Goal: Task Accomplishment & Management: Manage account settings

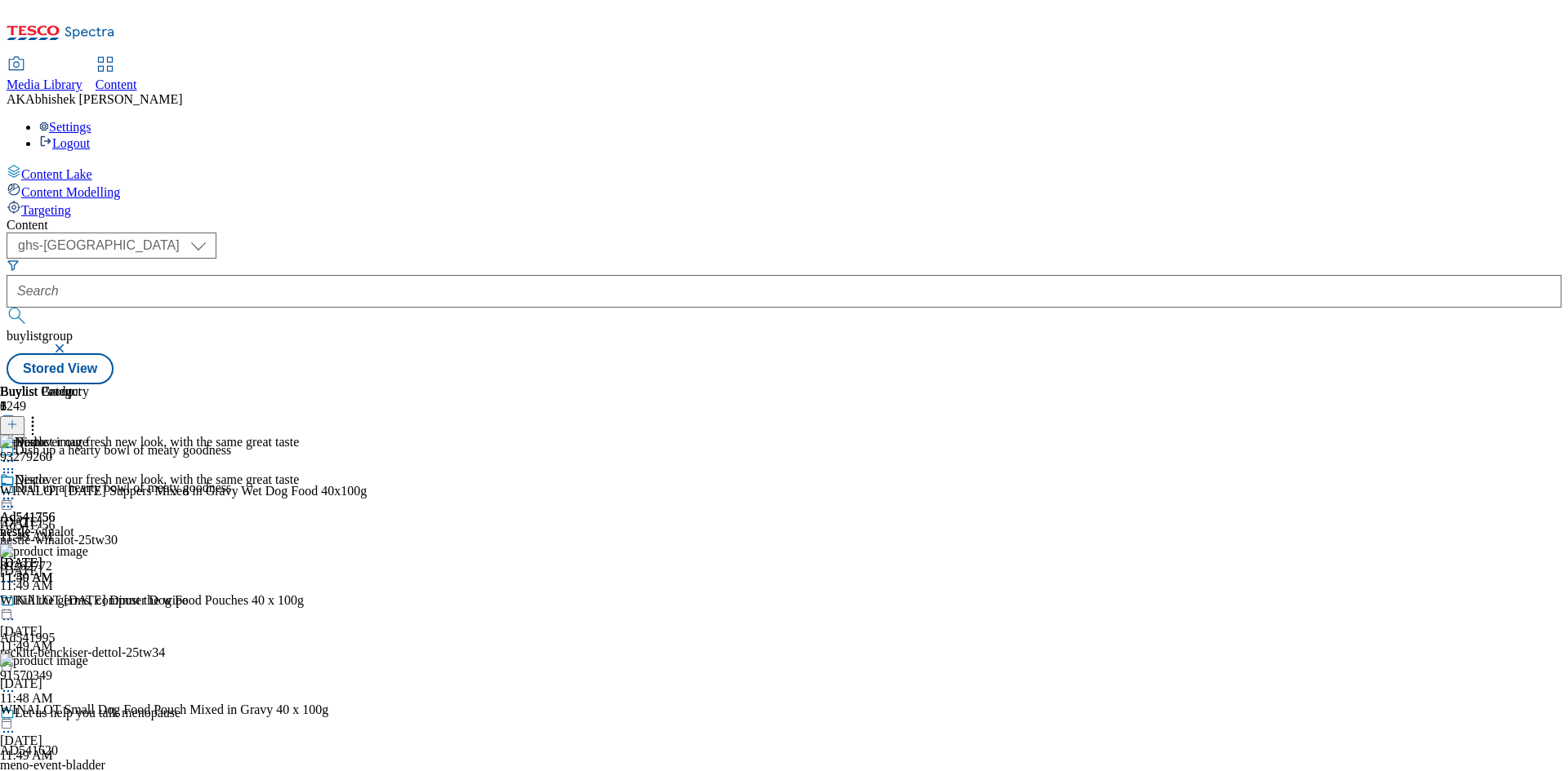
select select "ghs-[GEOGRAPHIC_DATA]"
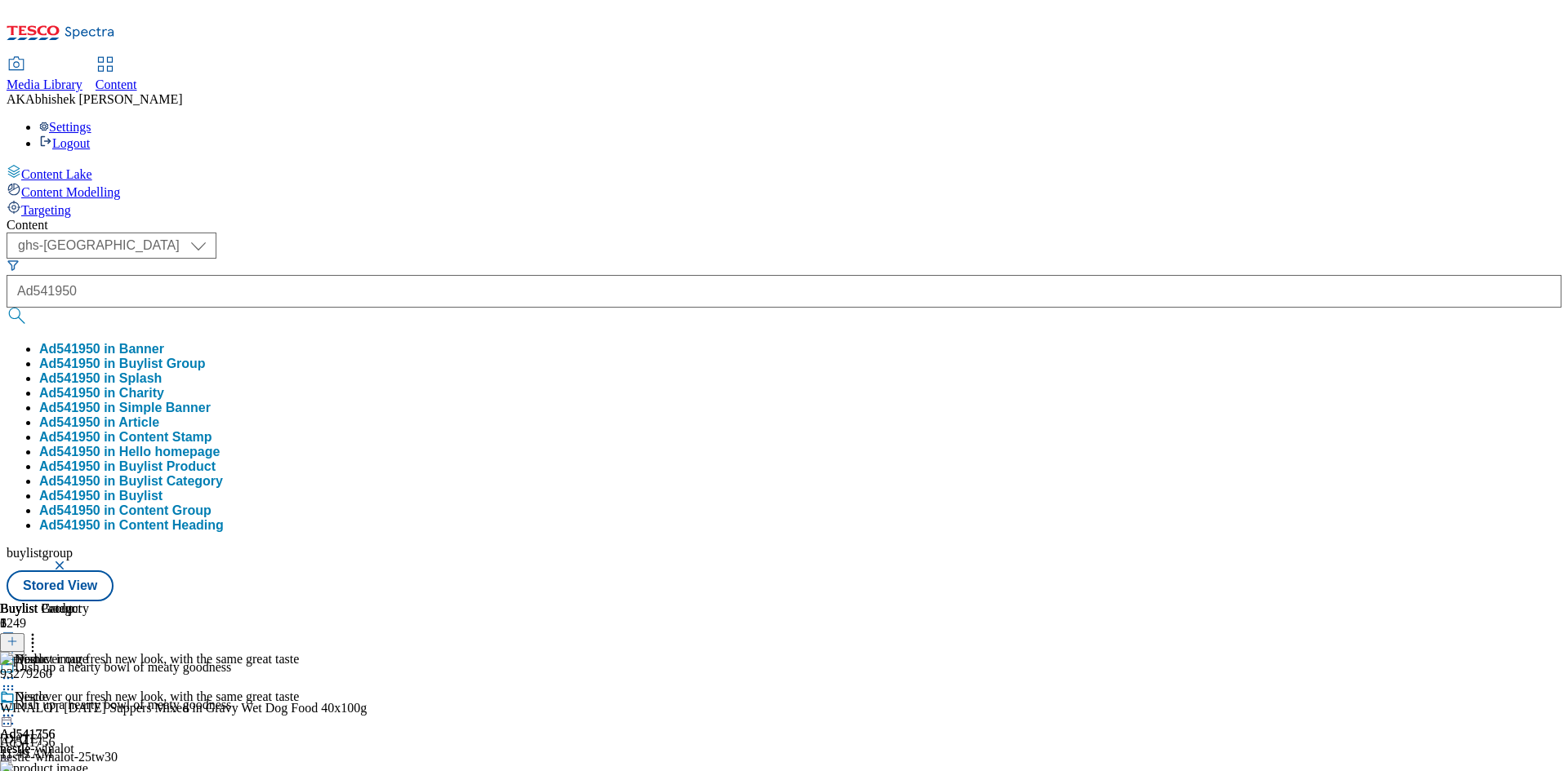
type input "Ad541950"
click at [7, 308] on button "submit" at bounding box center [18, 315] width 23 height 16
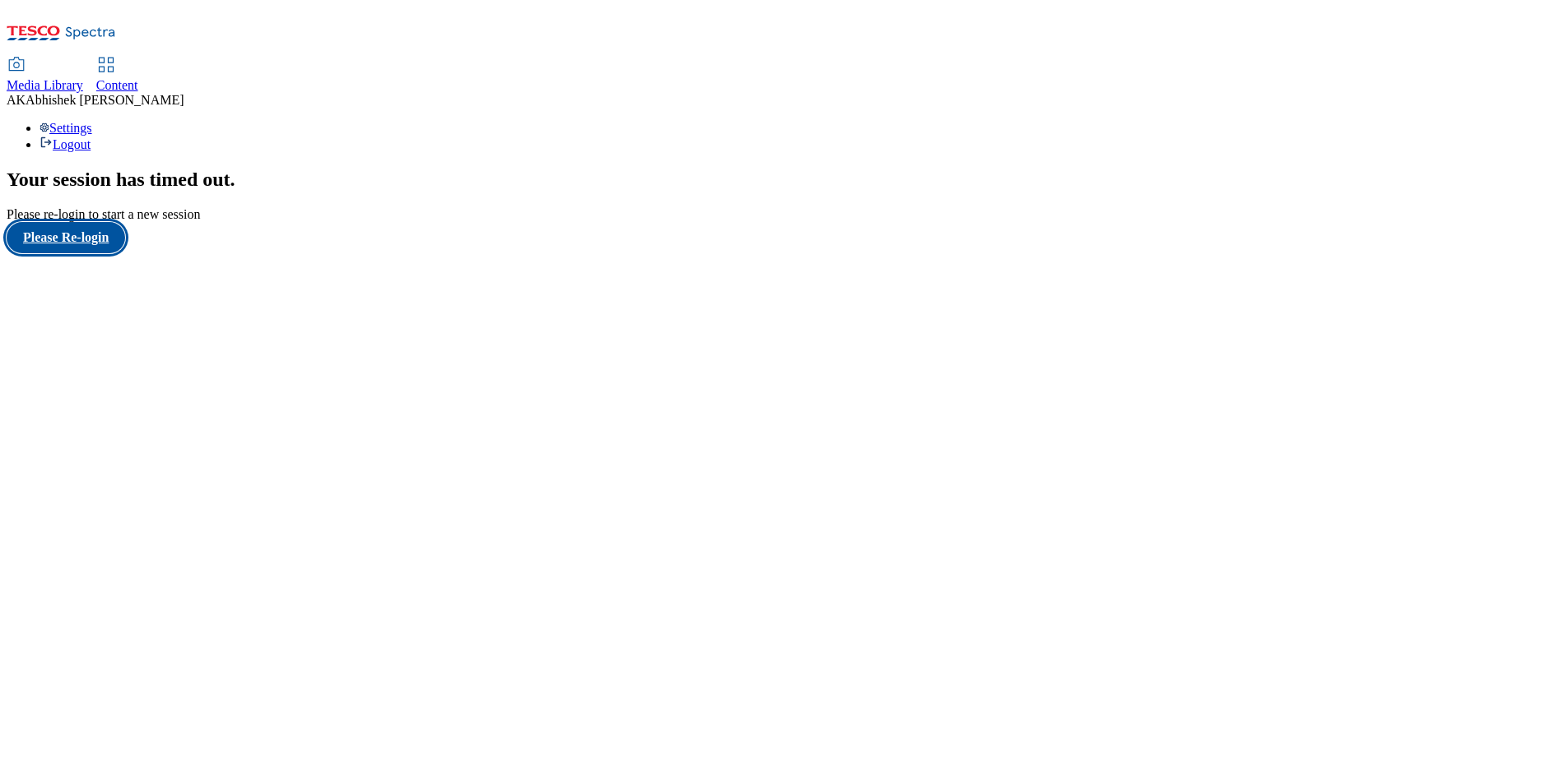
click at [104, 253] on button "Please Re-login" at bounding box center [66, 238] width 119 height 31
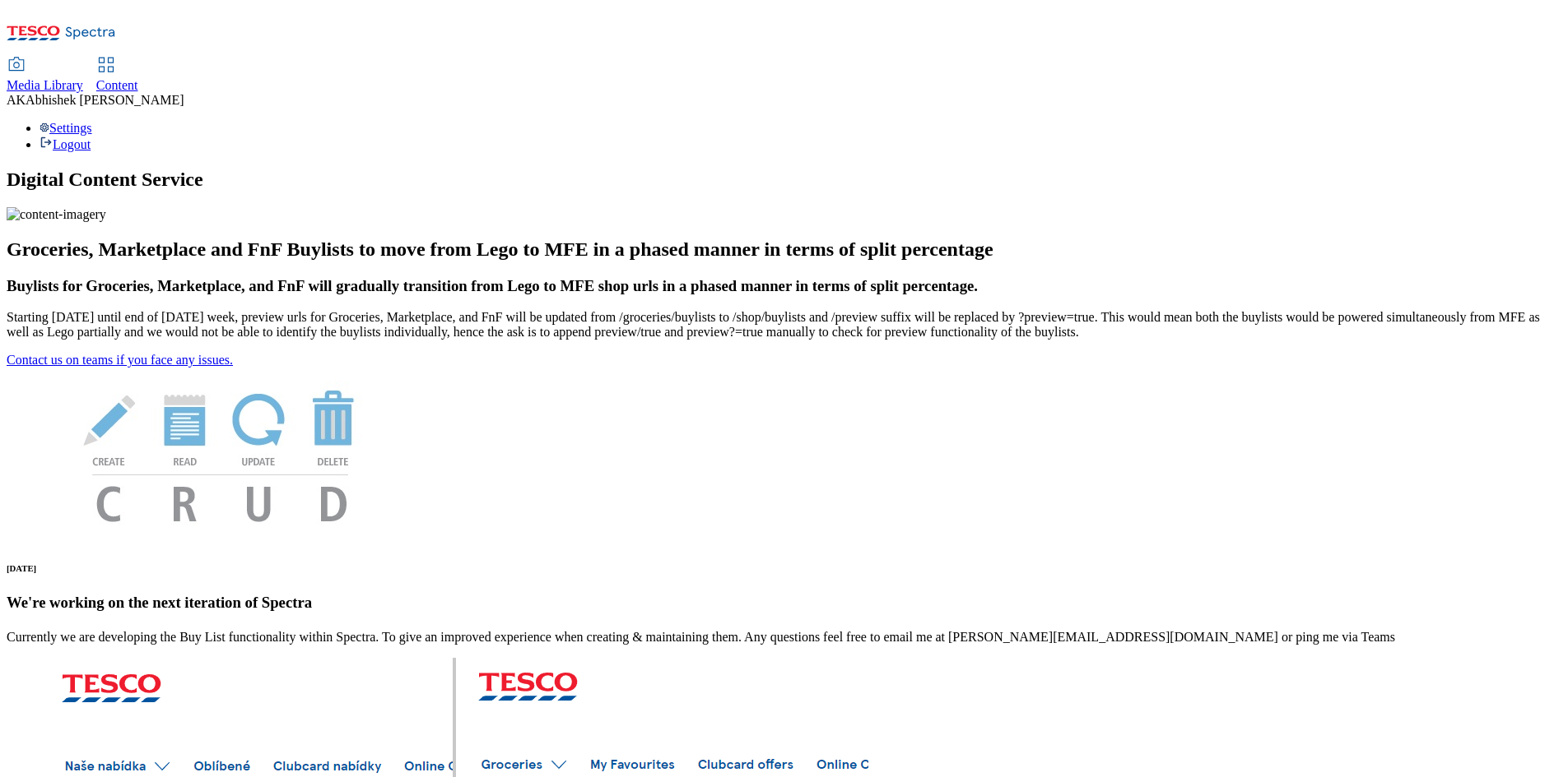
click at [138, 78] on span "Content" at bounding box center [117, 85] width 42 height 14
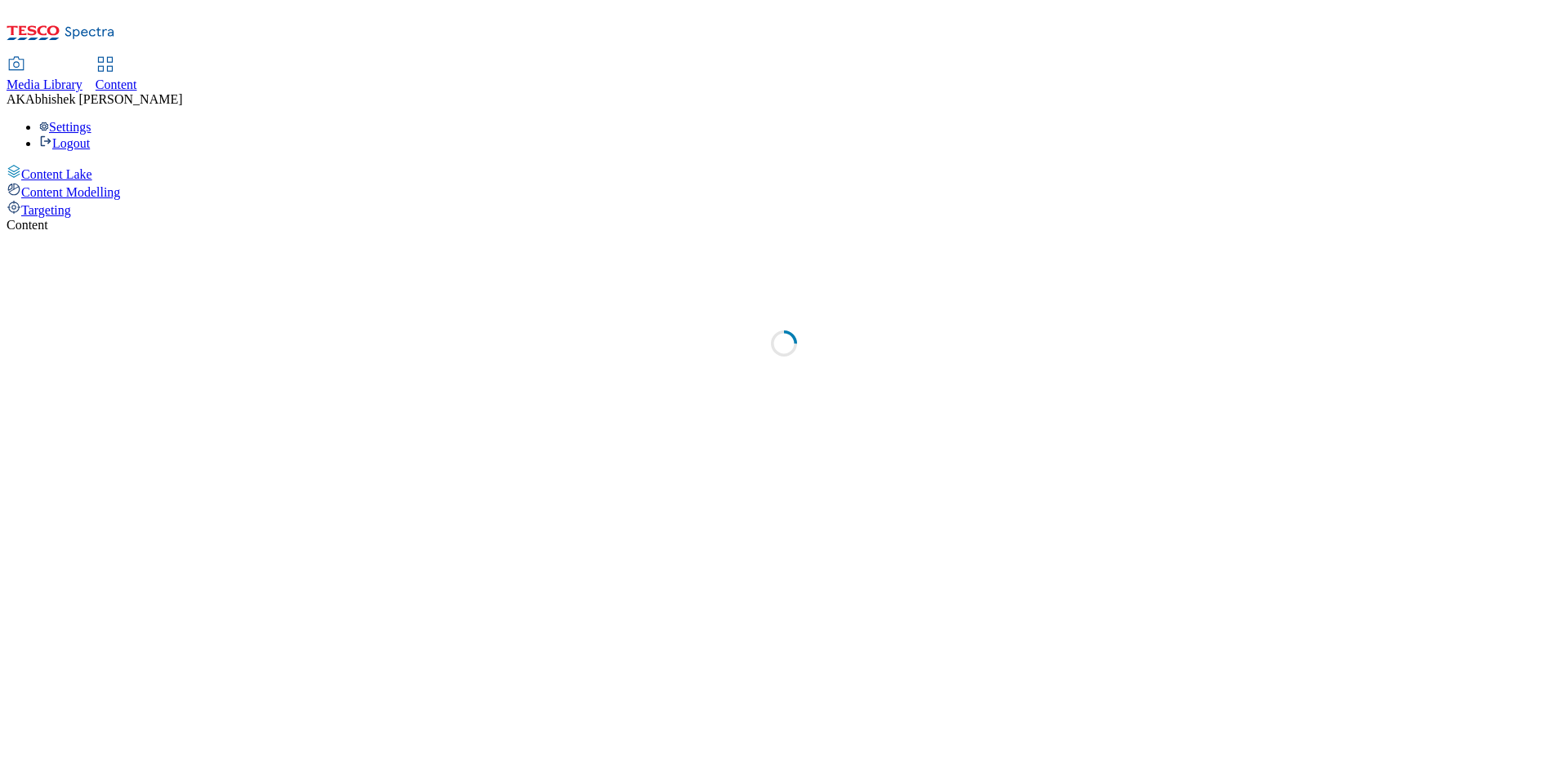
select select "ghs-[GEOGRAPHIC_DATA]"
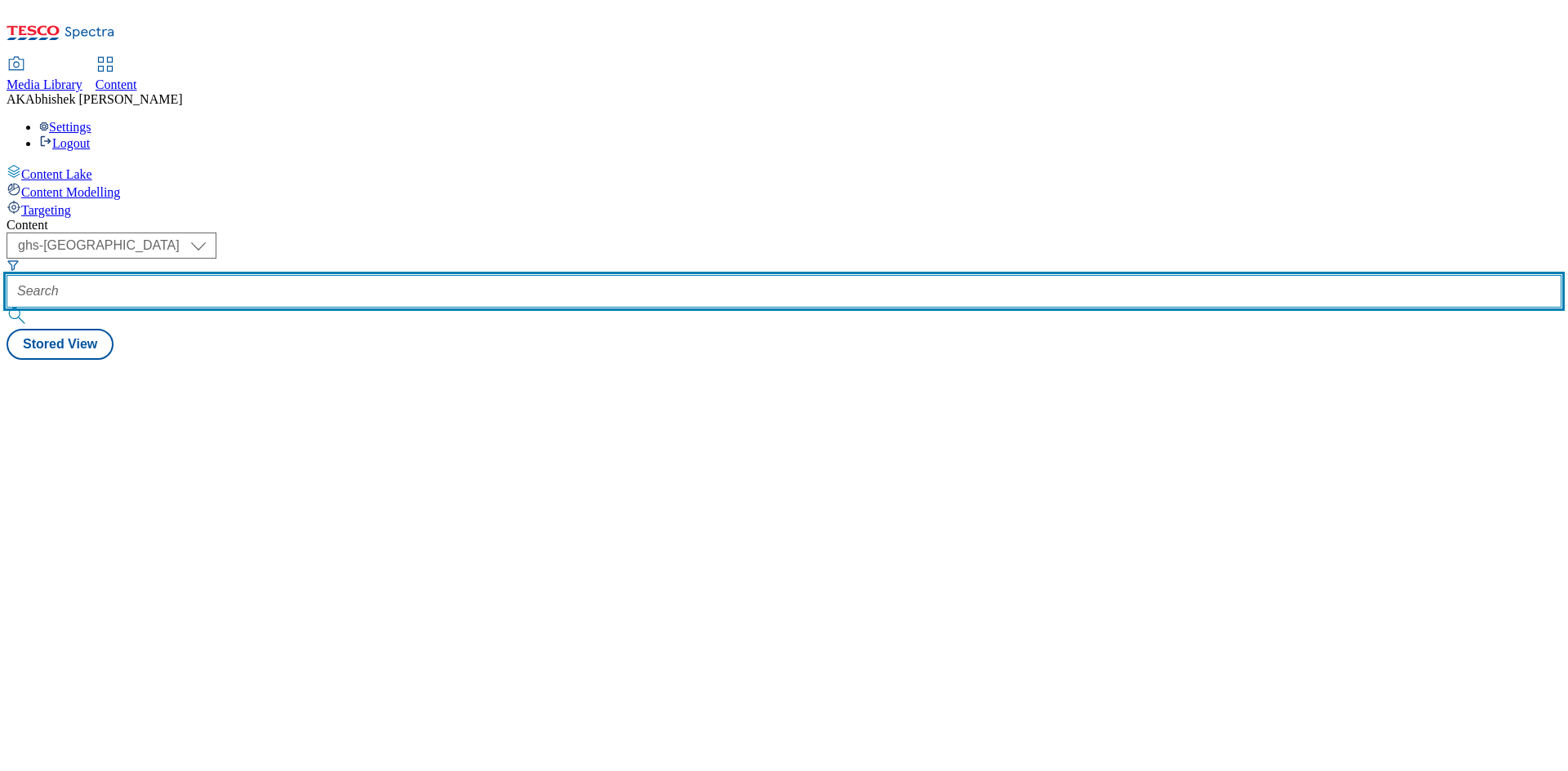
drag, startPoint x: 405, startPoint y: 121, endPoint x: 474, endPoint y: 138, distance: 71.1
click at [405, 276] on input "text" at bounding box center [784, 292] width 1555 height 33
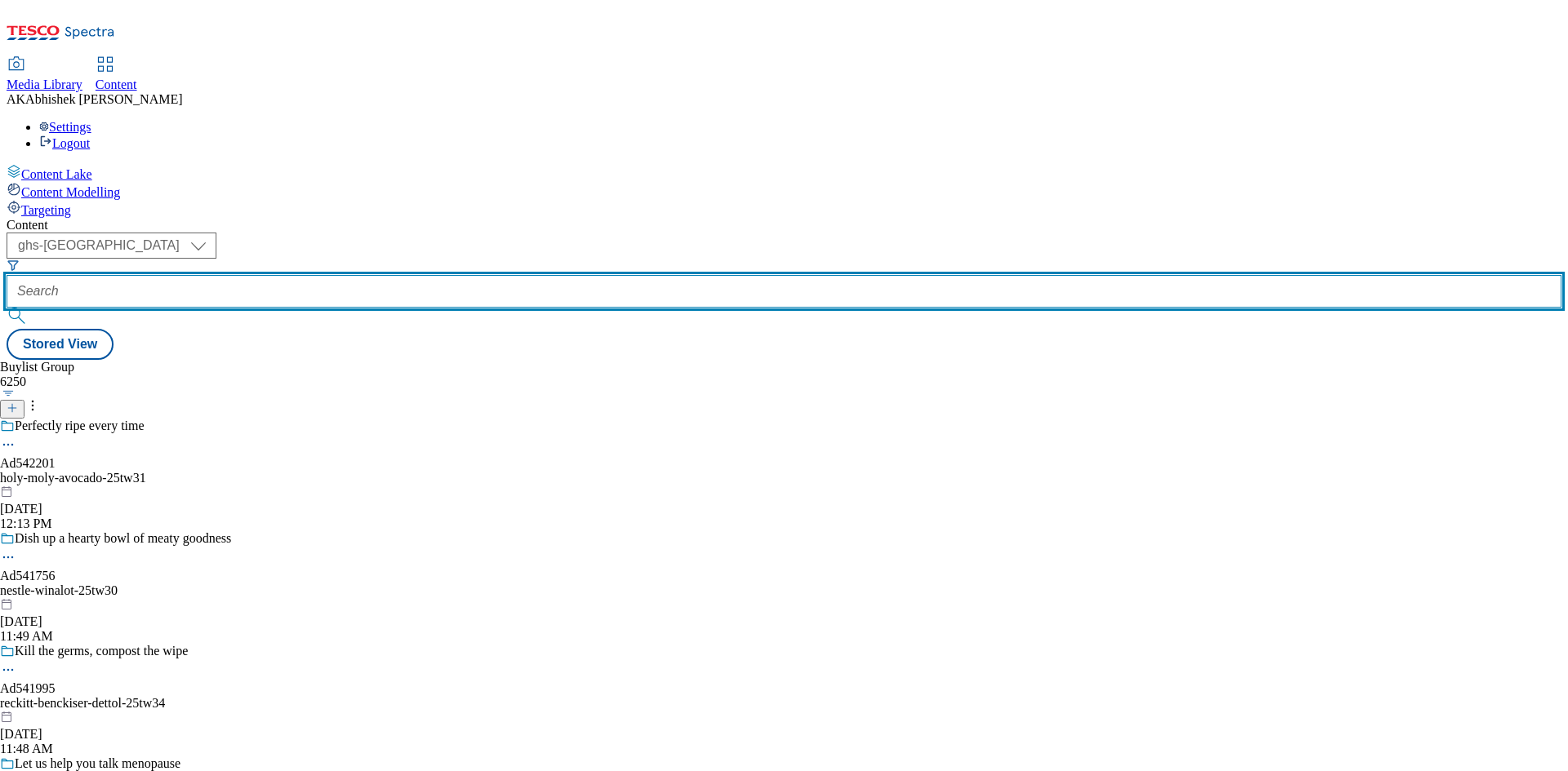
paste input "541950"
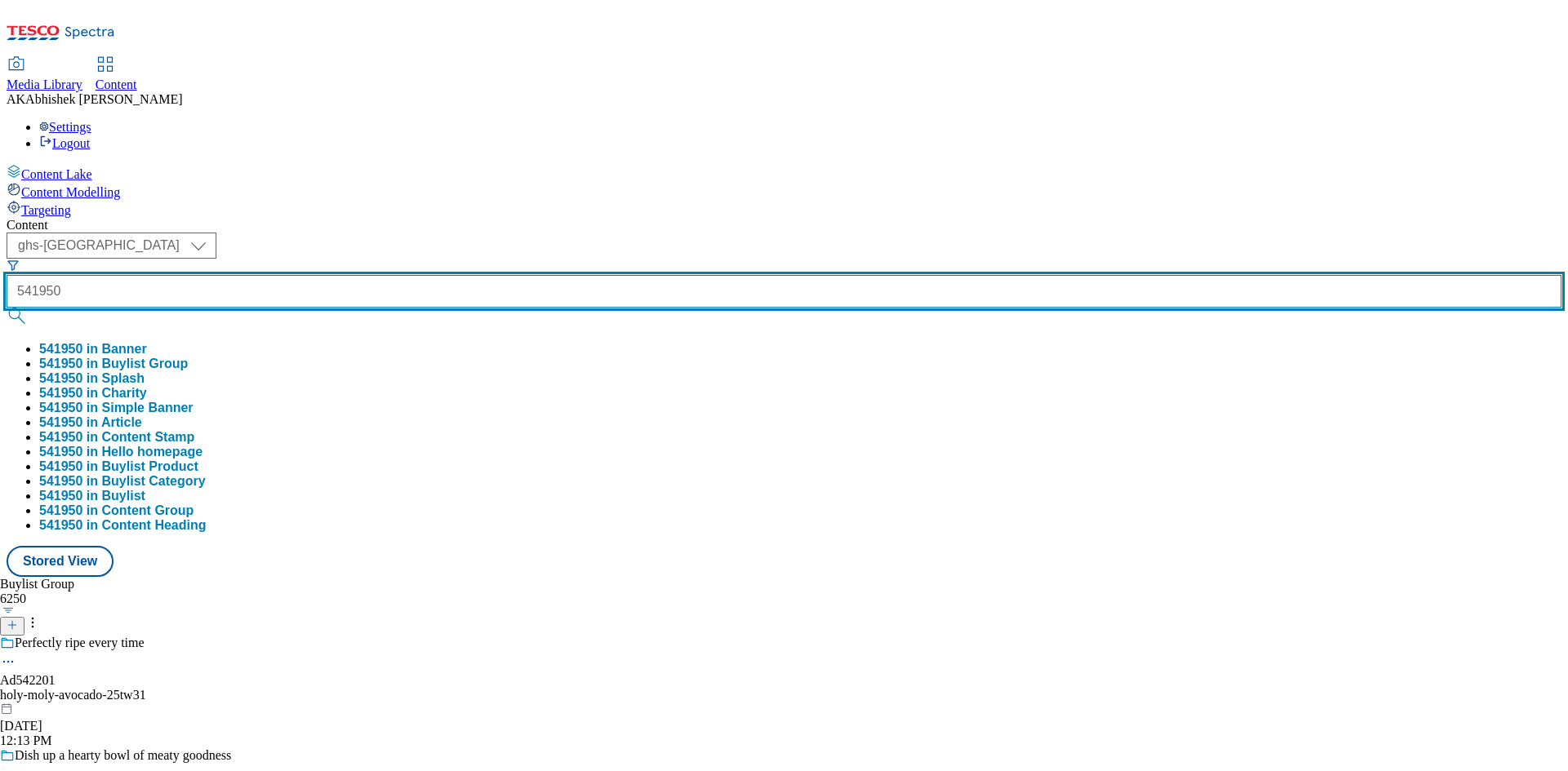
type input "541950"
click at [7, 308] on button "submit" at bounding box center [18, 315] width 23 height 16
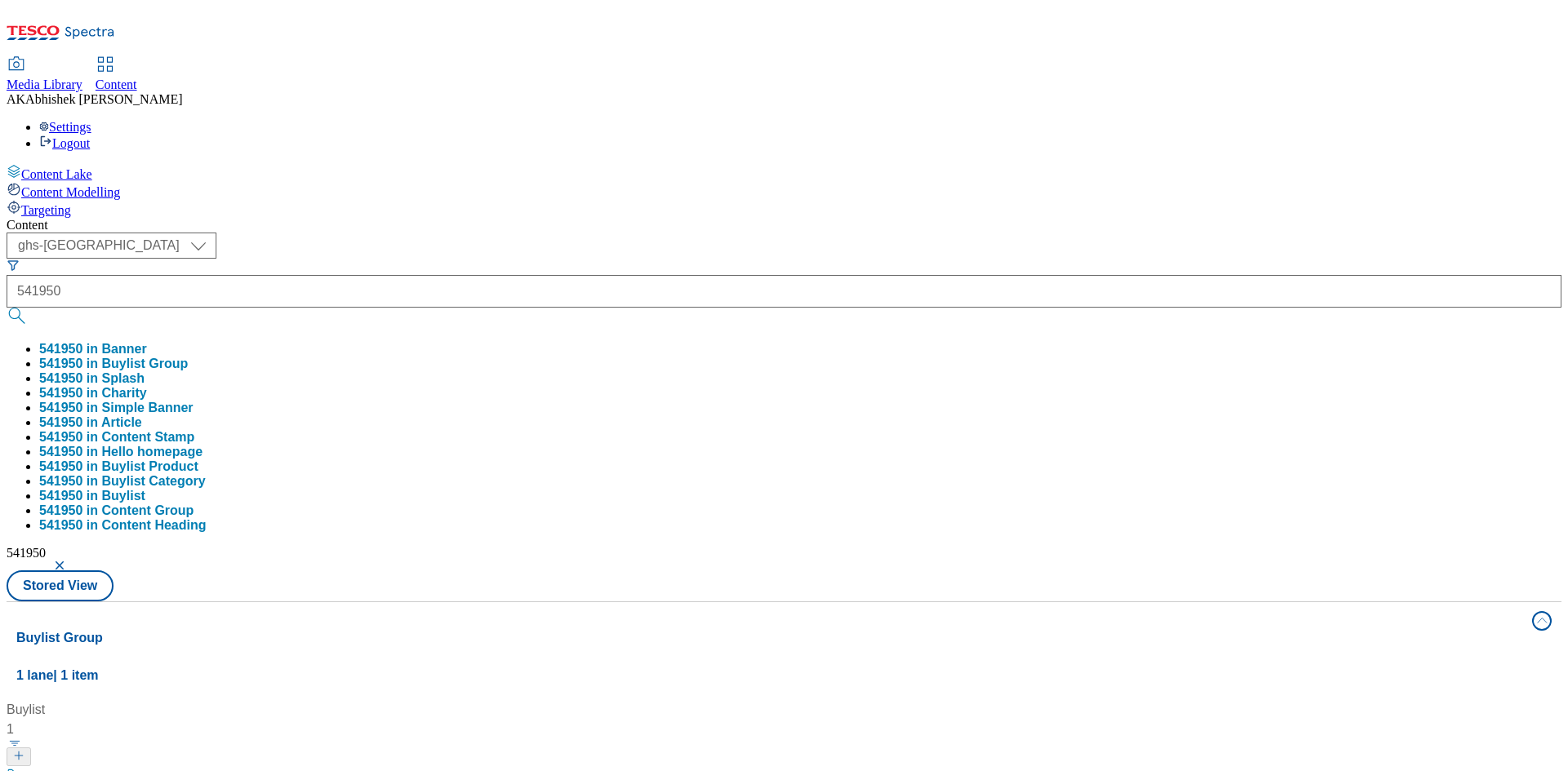
click at [674, 218] on div "Content ( optional ) ghs-roi ghs-uk ghs-uk 541950 541950 in Banner 541950 in Bu…" at bounding box center [784, 765] width 1555 height 1096
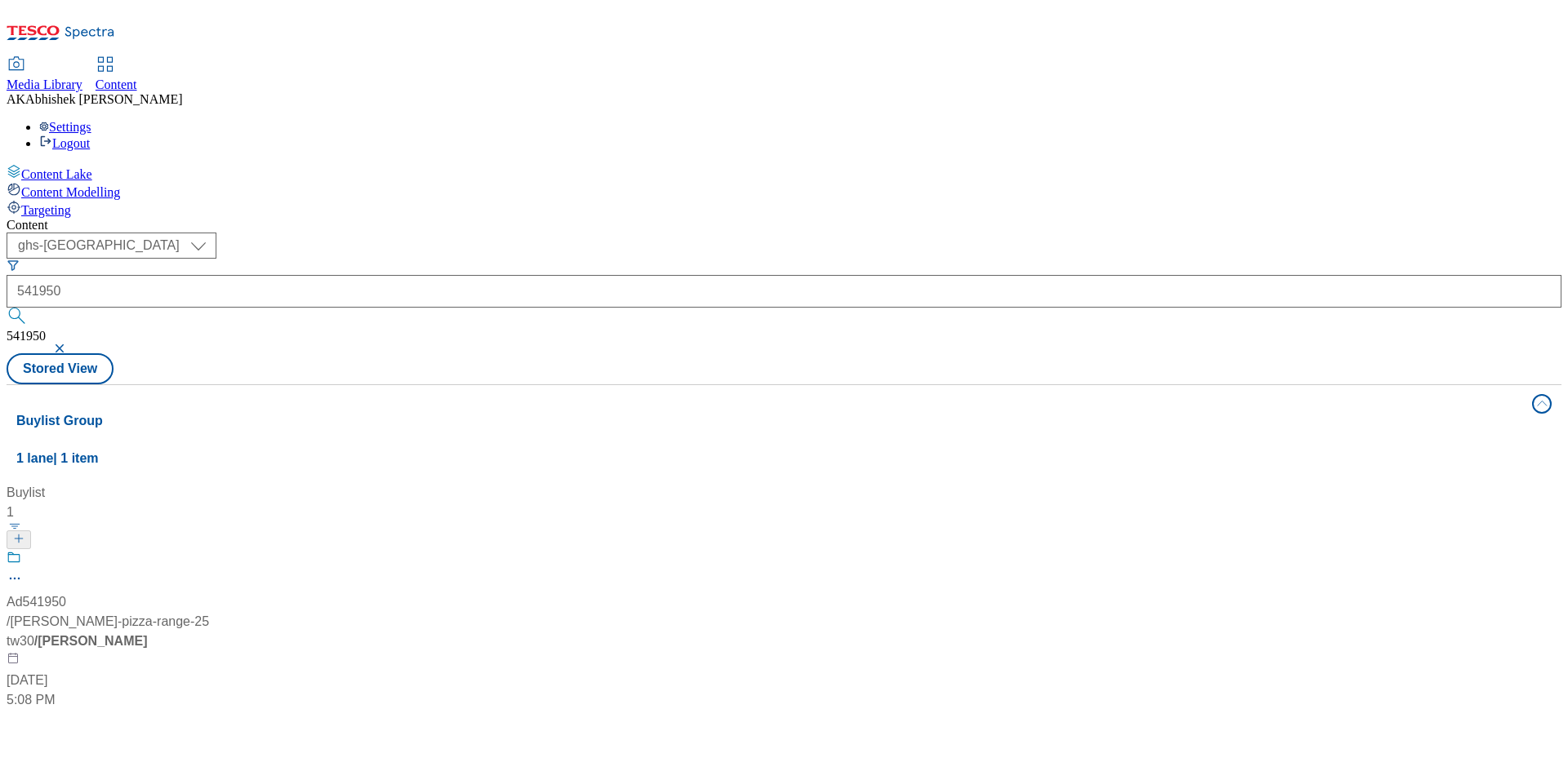
click at [211, 550] on div at bounding box center [109, 571] width 204 height 42
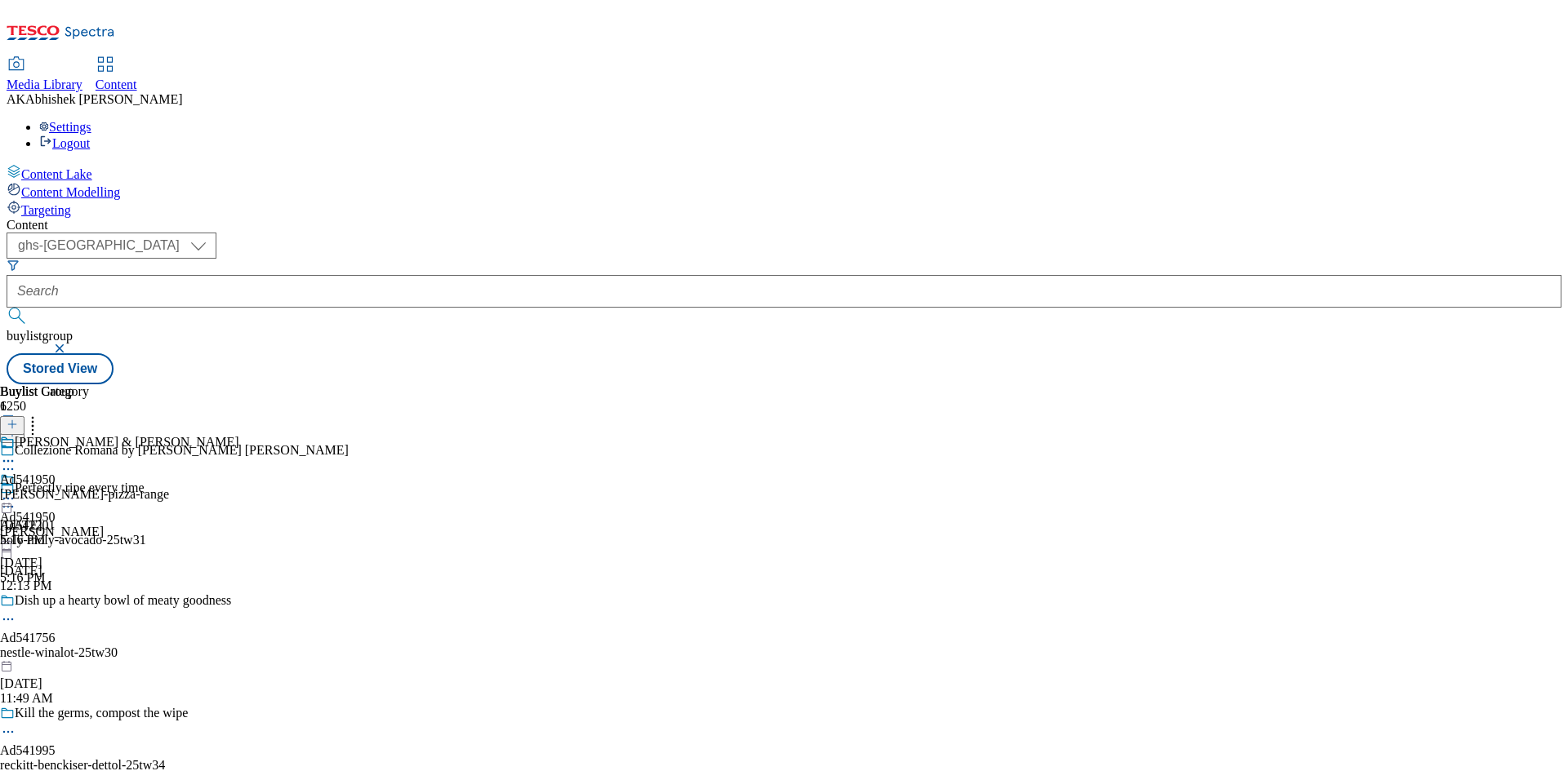
click at [16, 491] on icon at bounding box center [8, 498] width 16 height 16
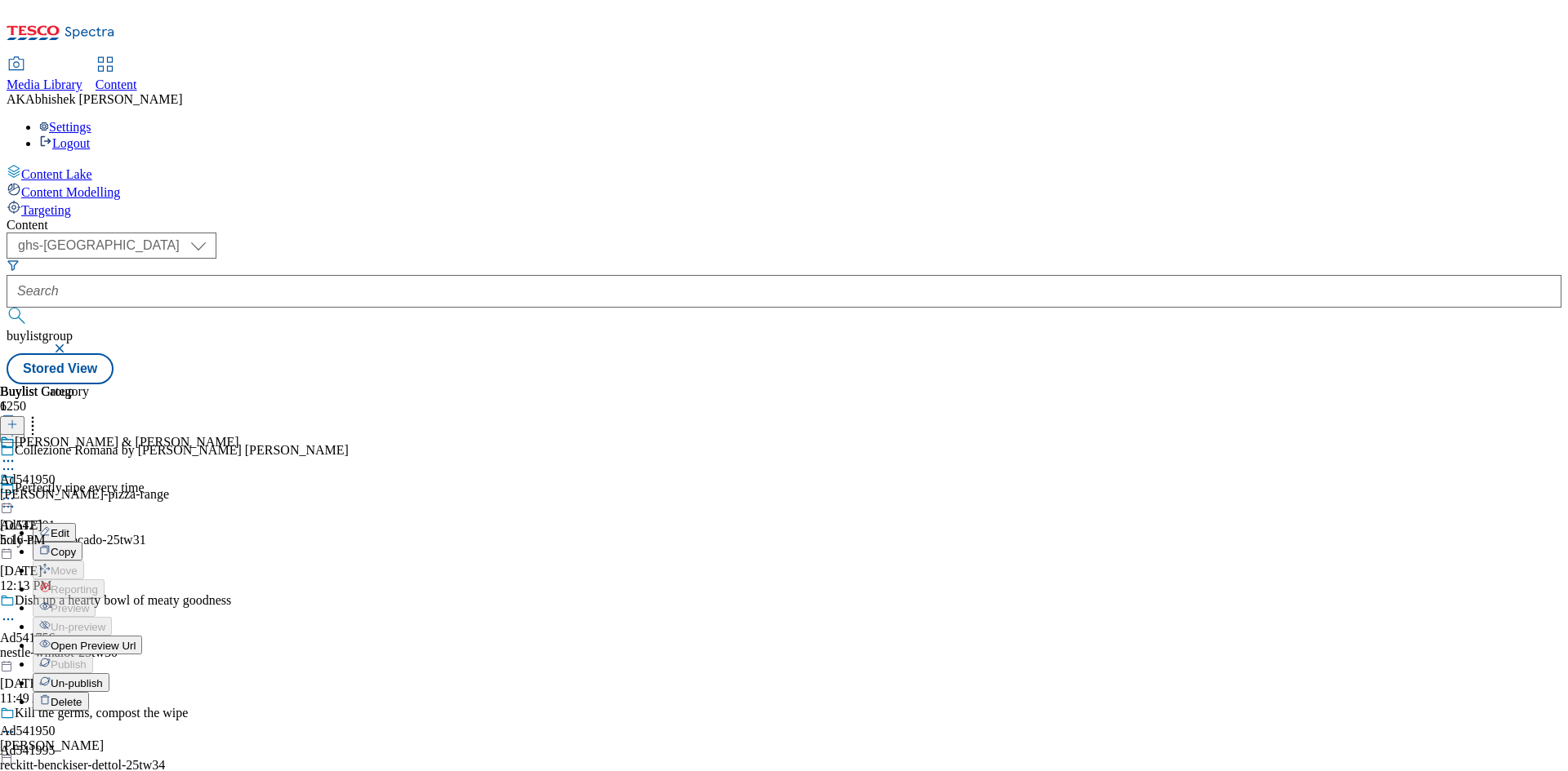
click at [70, 528] on span "Edit" at bounding box center [60, 533] width 19 height 12
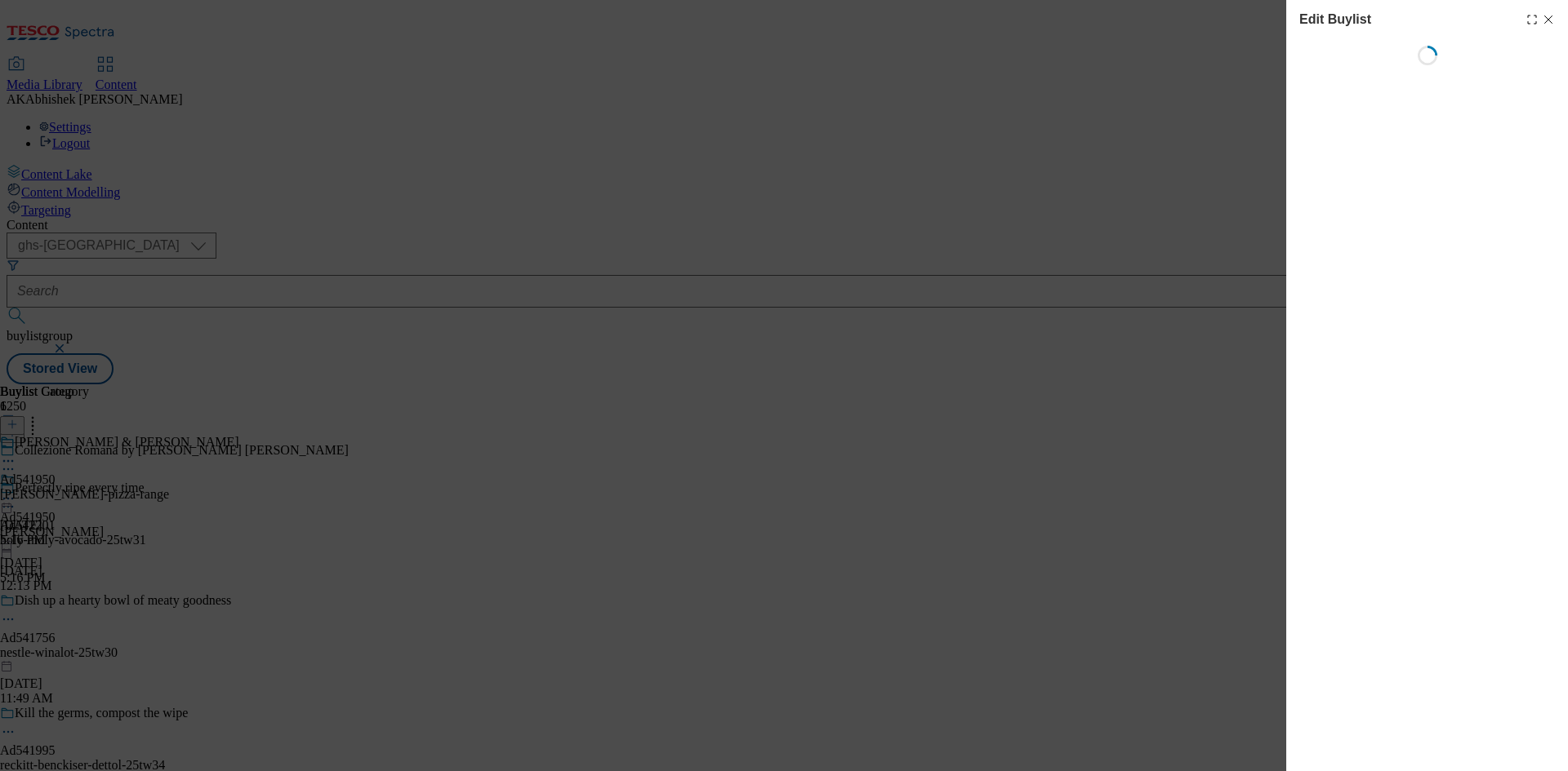
select select "tactical"
select select "supplier funded short term 1-3 weeks"
select select "dunnhumby"
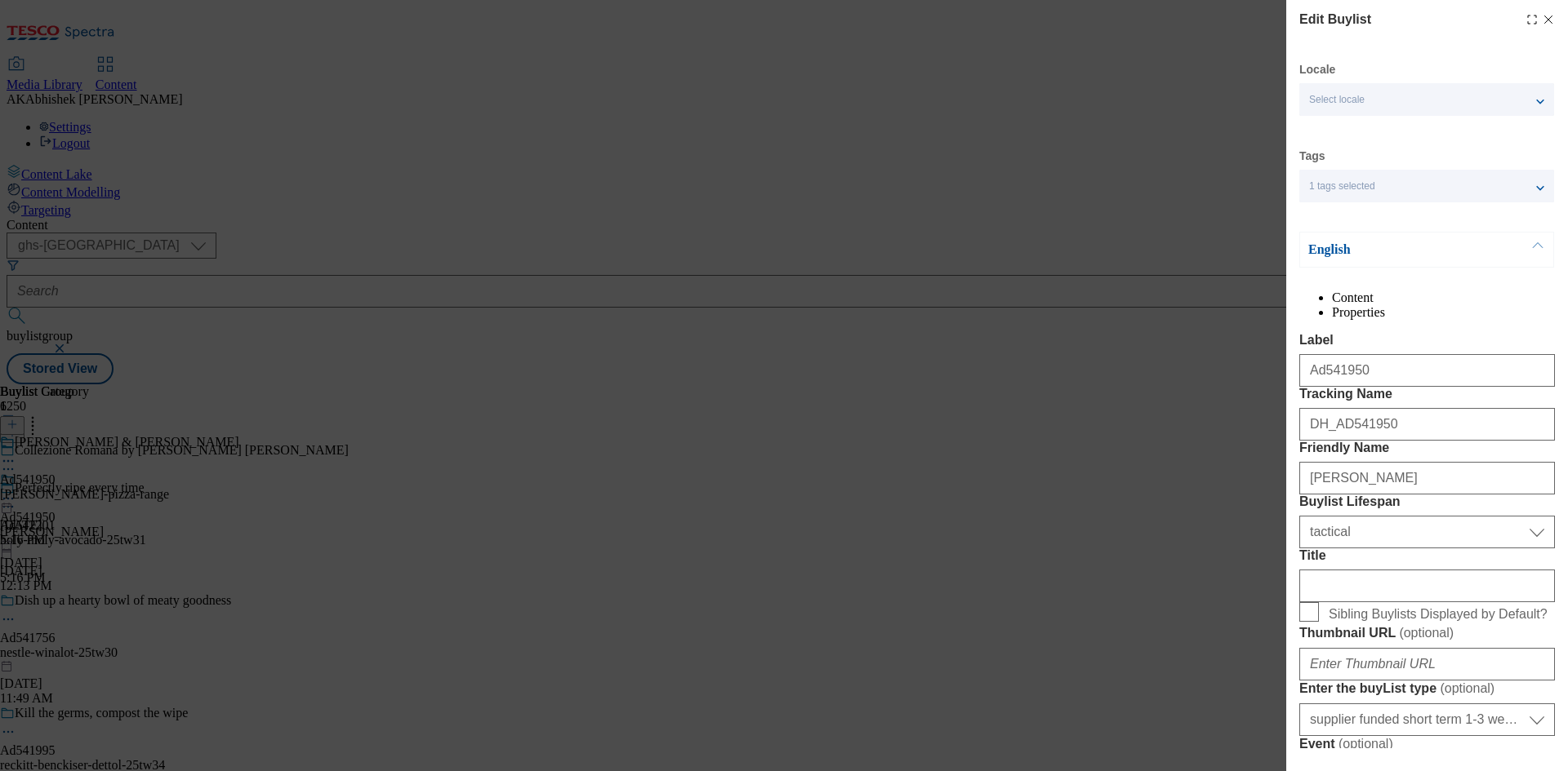
select select "Banner"
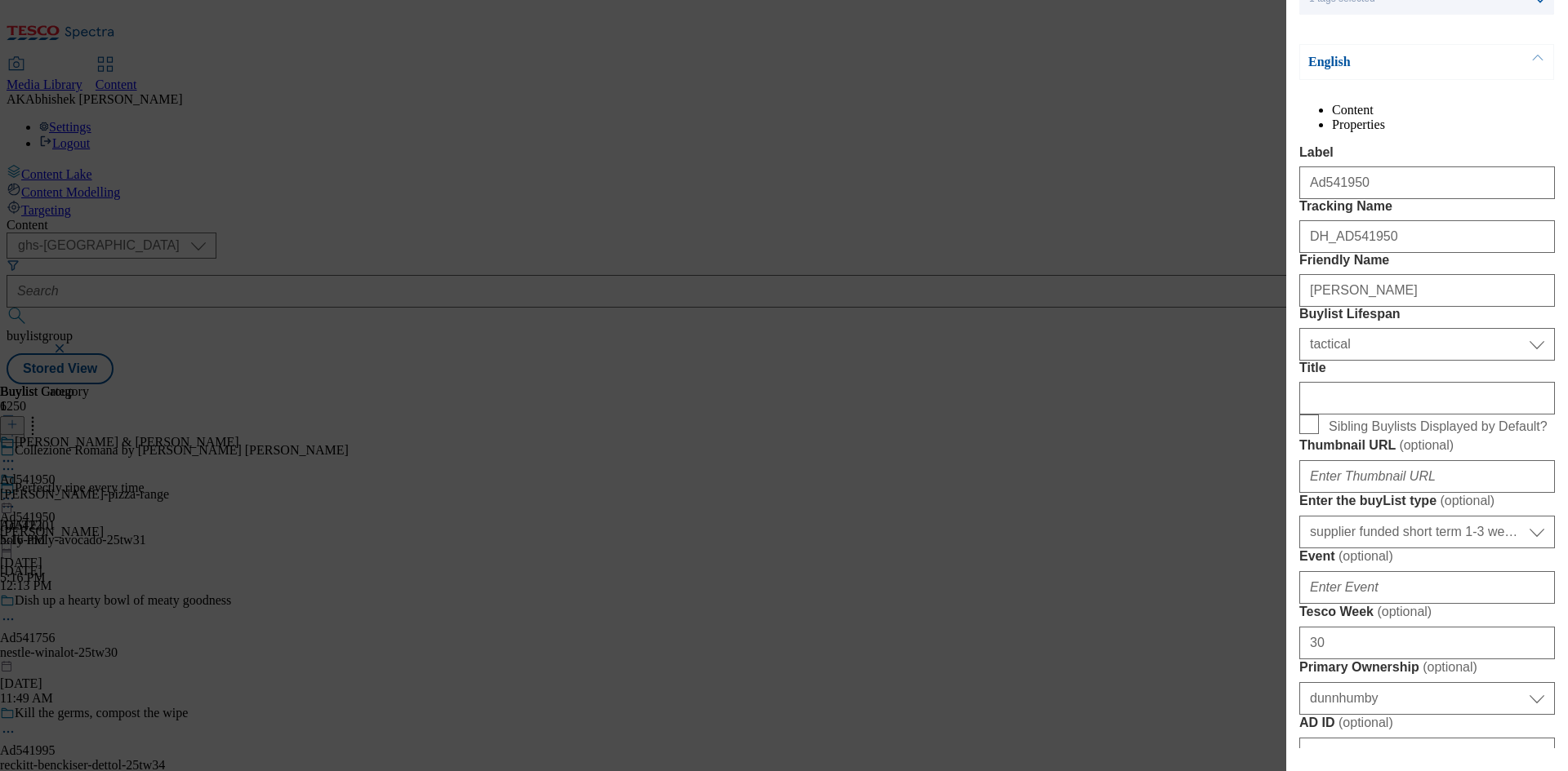
scroll to position [163, 0]
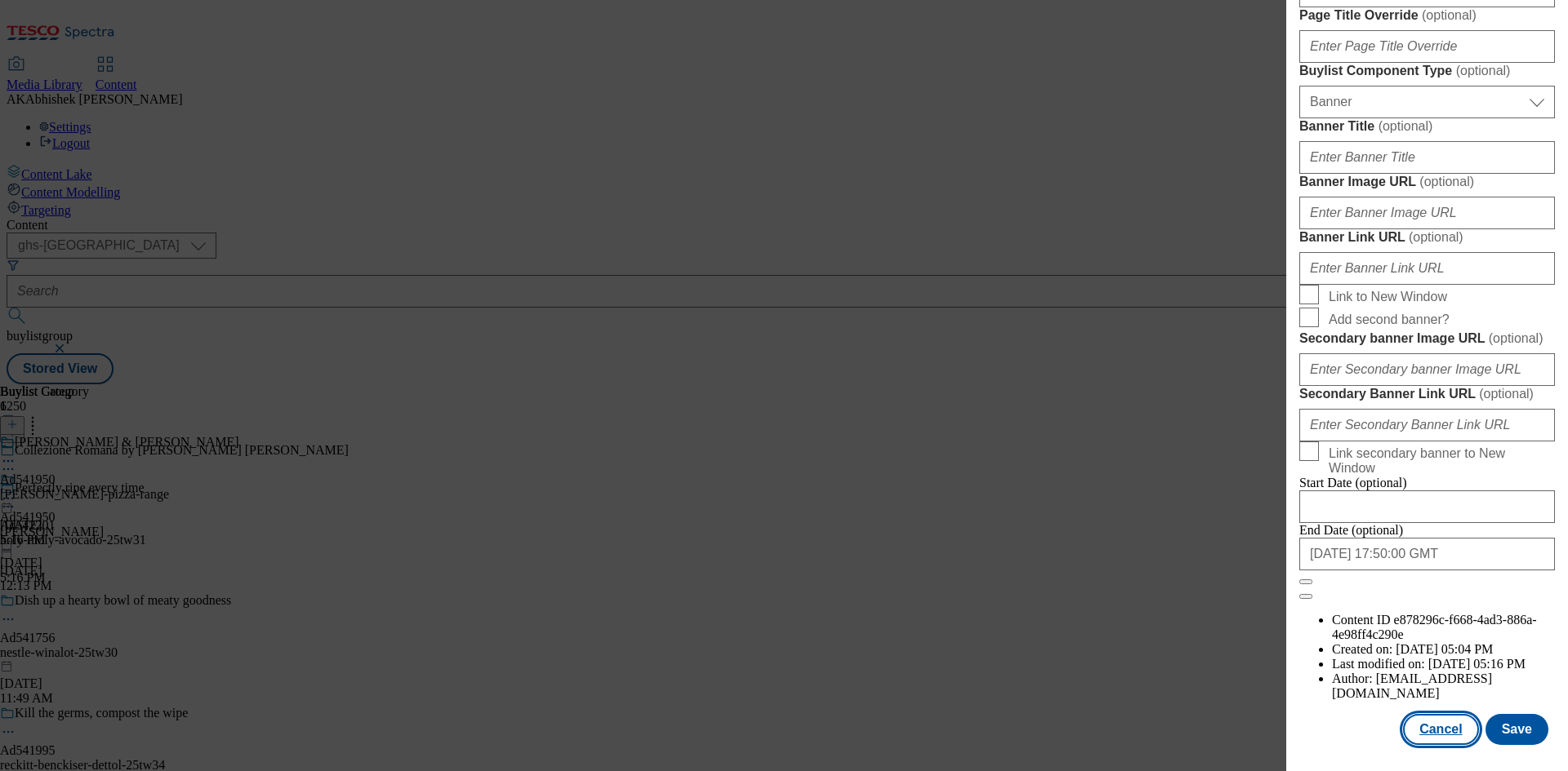
click at [1442, 724] on button "Cancel" at bounding box center [1441, 729] width 76 height 31
select select "tactical"
select select "supplier funded short term 1-3 weeks"
select select "dunnhumby"
select select "Banner"
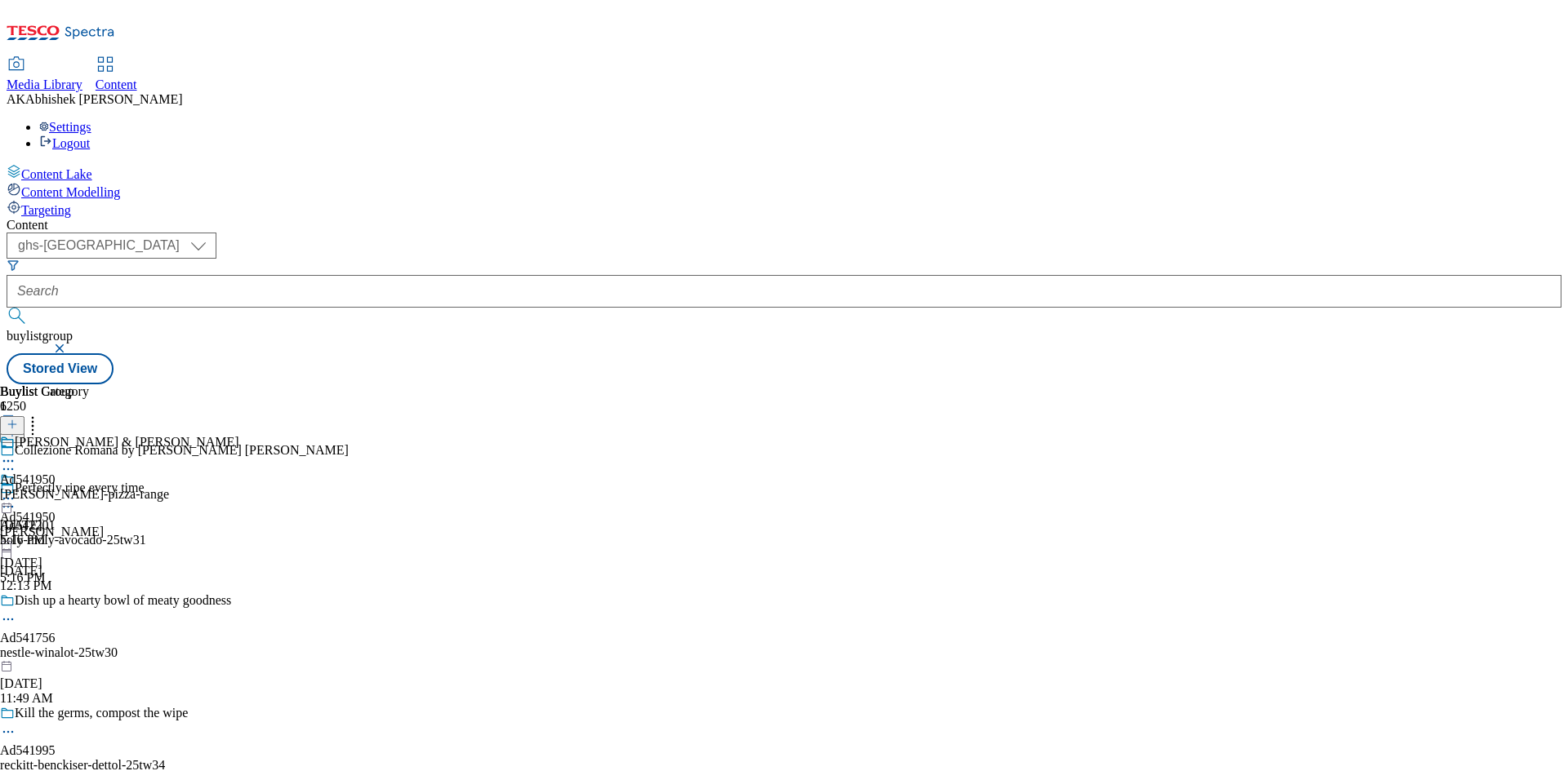
scroll to position [1324, 0]
click at [16, 461] on icon at bounding box center [8, 469] width 16 height 16
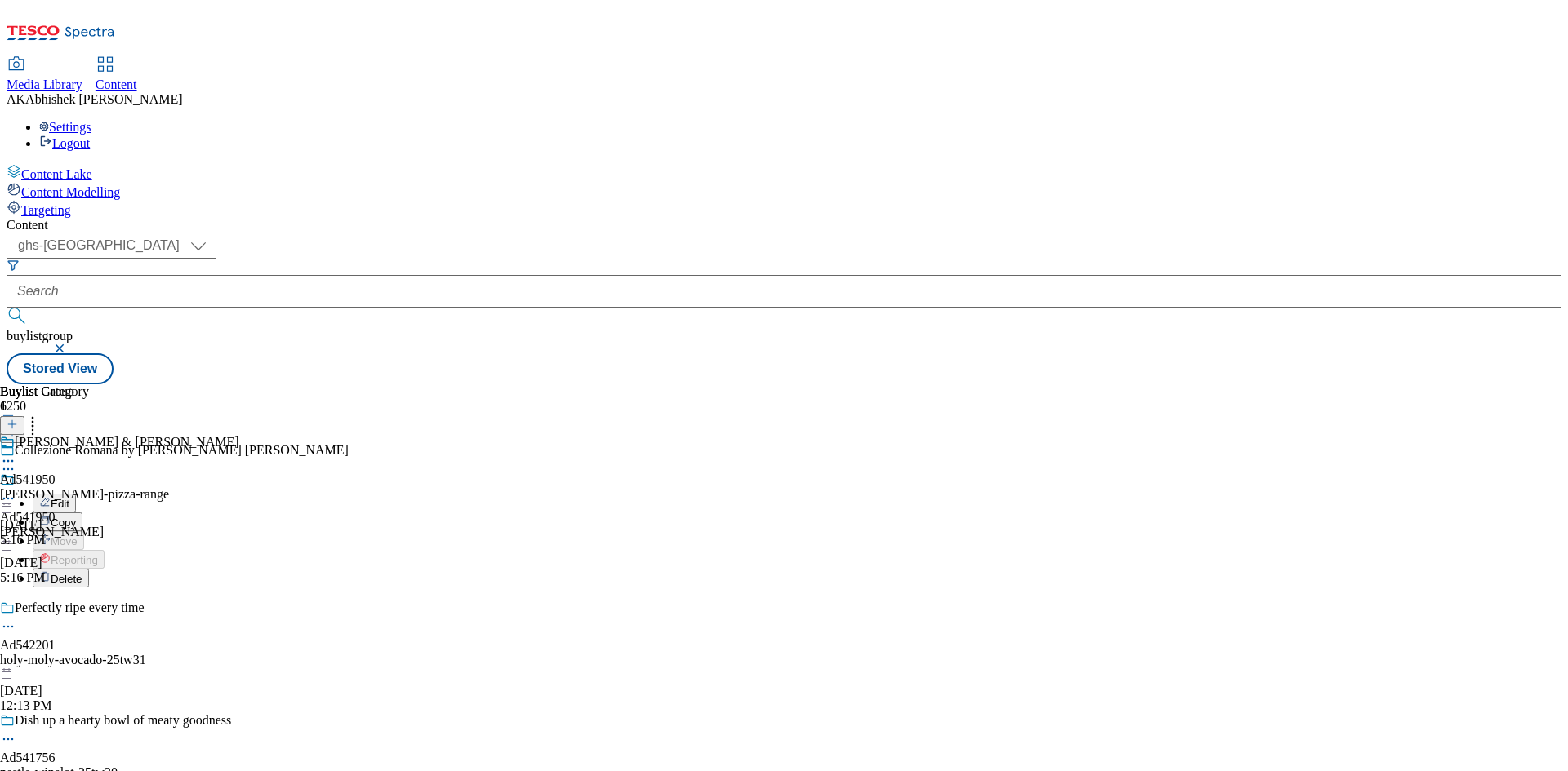
click at [70, 498] on span "Edit" at bounding box center [60, 504] width 19 height 12
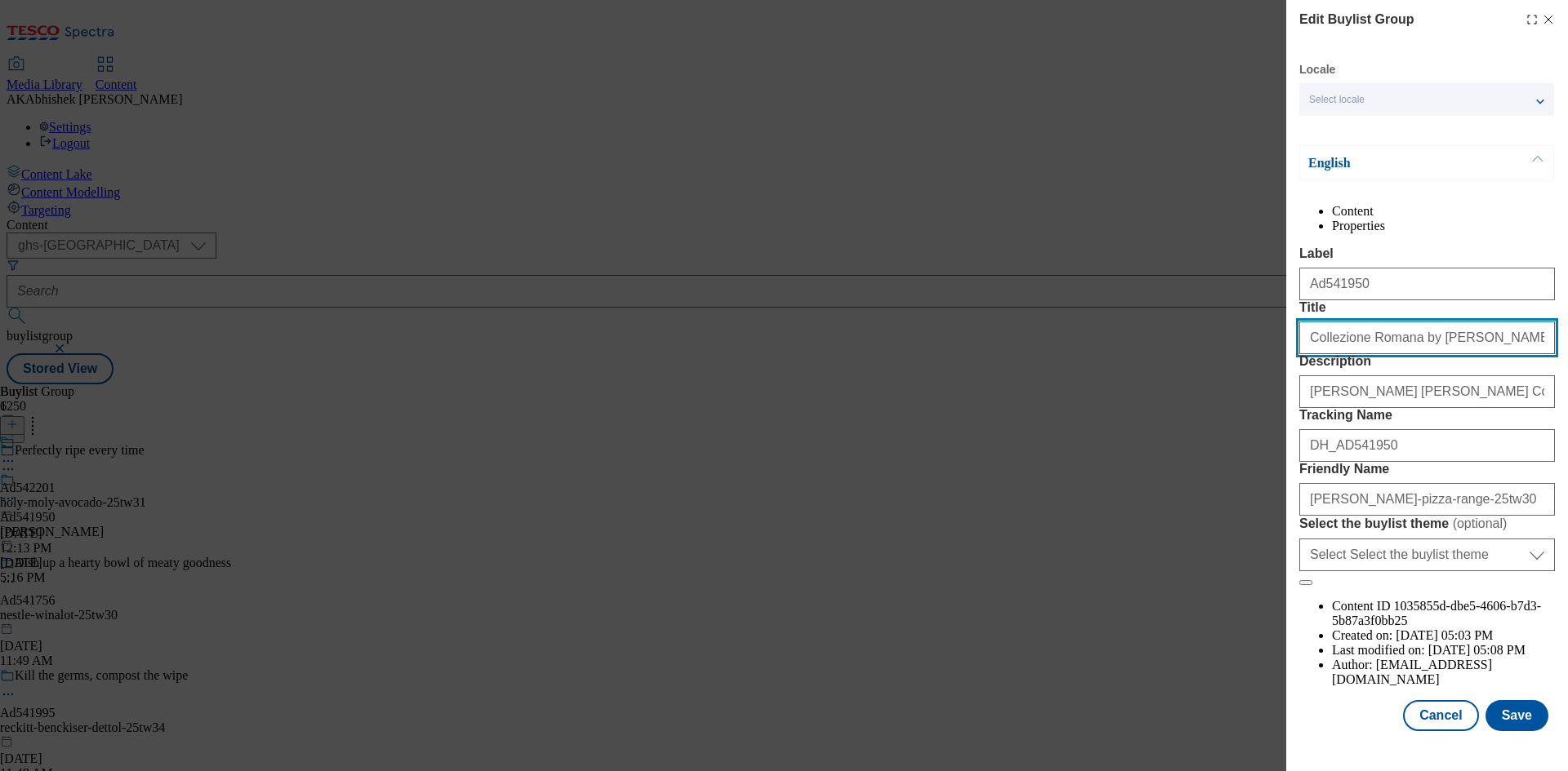
drag, startPoint x: 1399, startPoint y: 403, endPoint x: 1527, endPoint y: 396, distance: 128.2
click at [1527, 354] on input "Collezione Romana by Crosta Mollica" at bounding box center [1426, 338] width 256 height 33
type input "Collezione Romana"
click at [1509, 731] on button "Save" at bounding box center [1517, 715] width 63 height 31
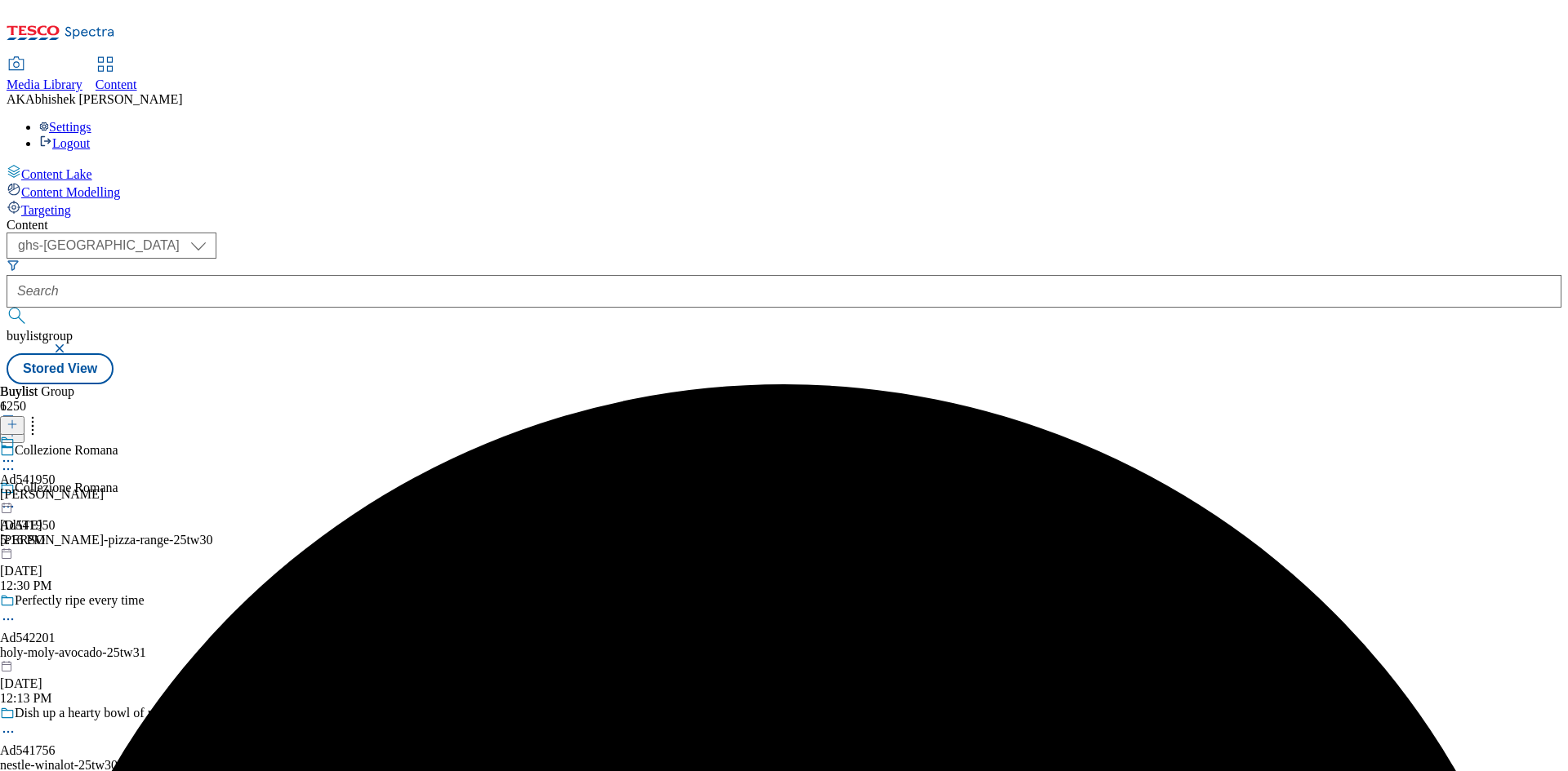
click at [16, 453] on icon at bounding box center [8, 461] width 16 height 16
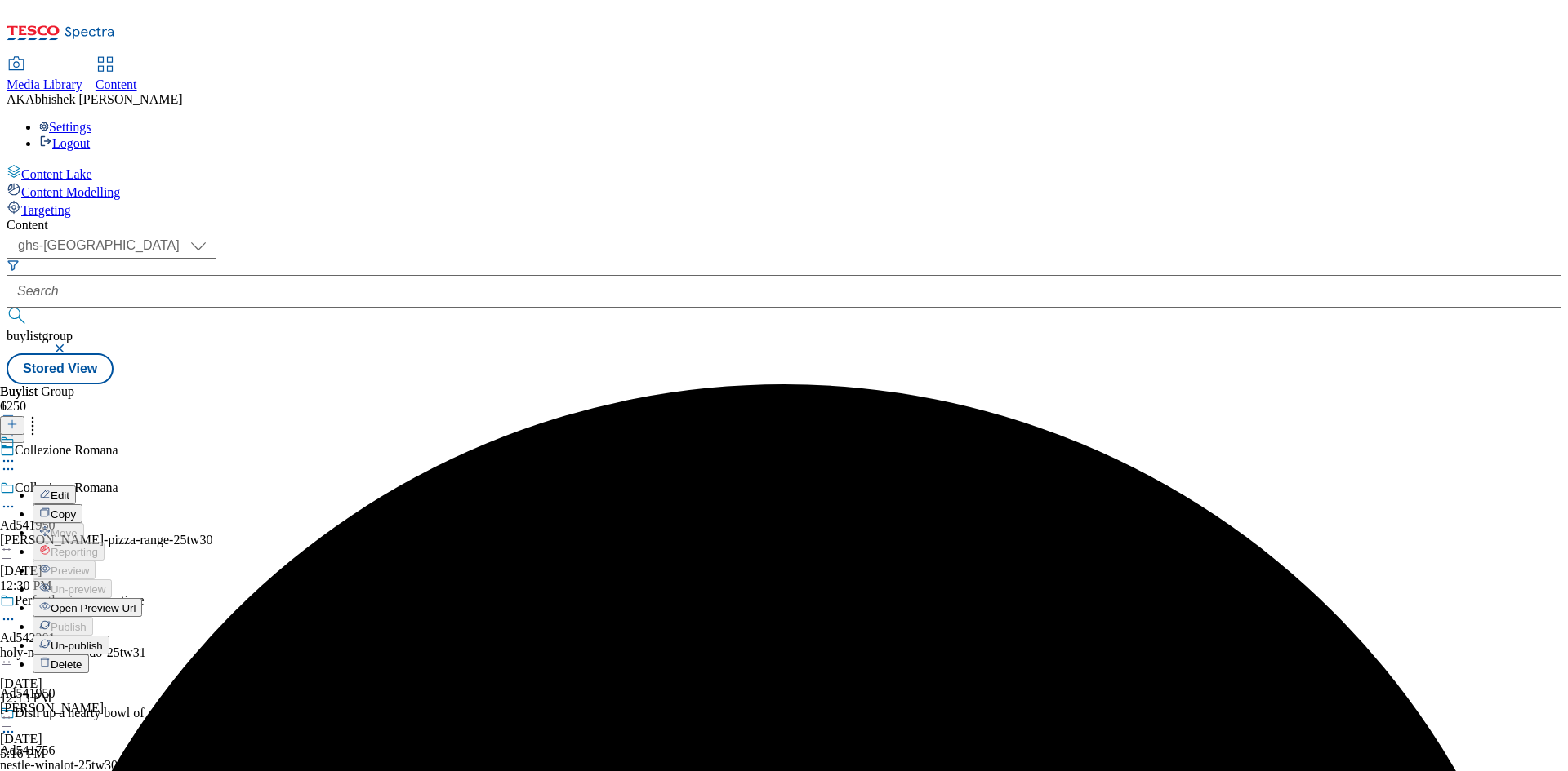
click at [70, 490] on span "Edit" at bounding box center [60, 495] width 19 height 12
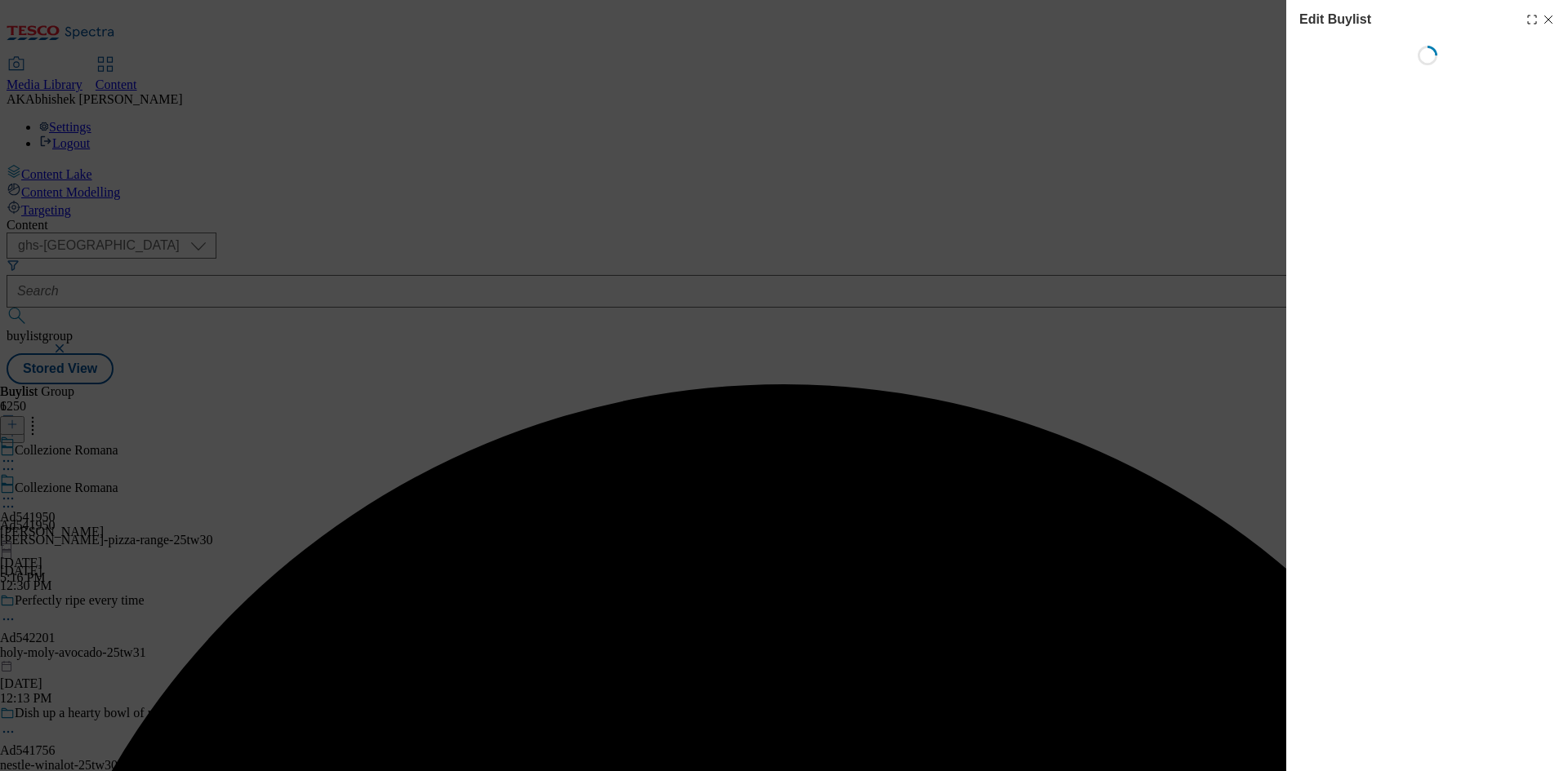
select select "tactical"
select select "supplier funded short term 1-3 weeks"
select select "dunnhumby"
select select "Banner"
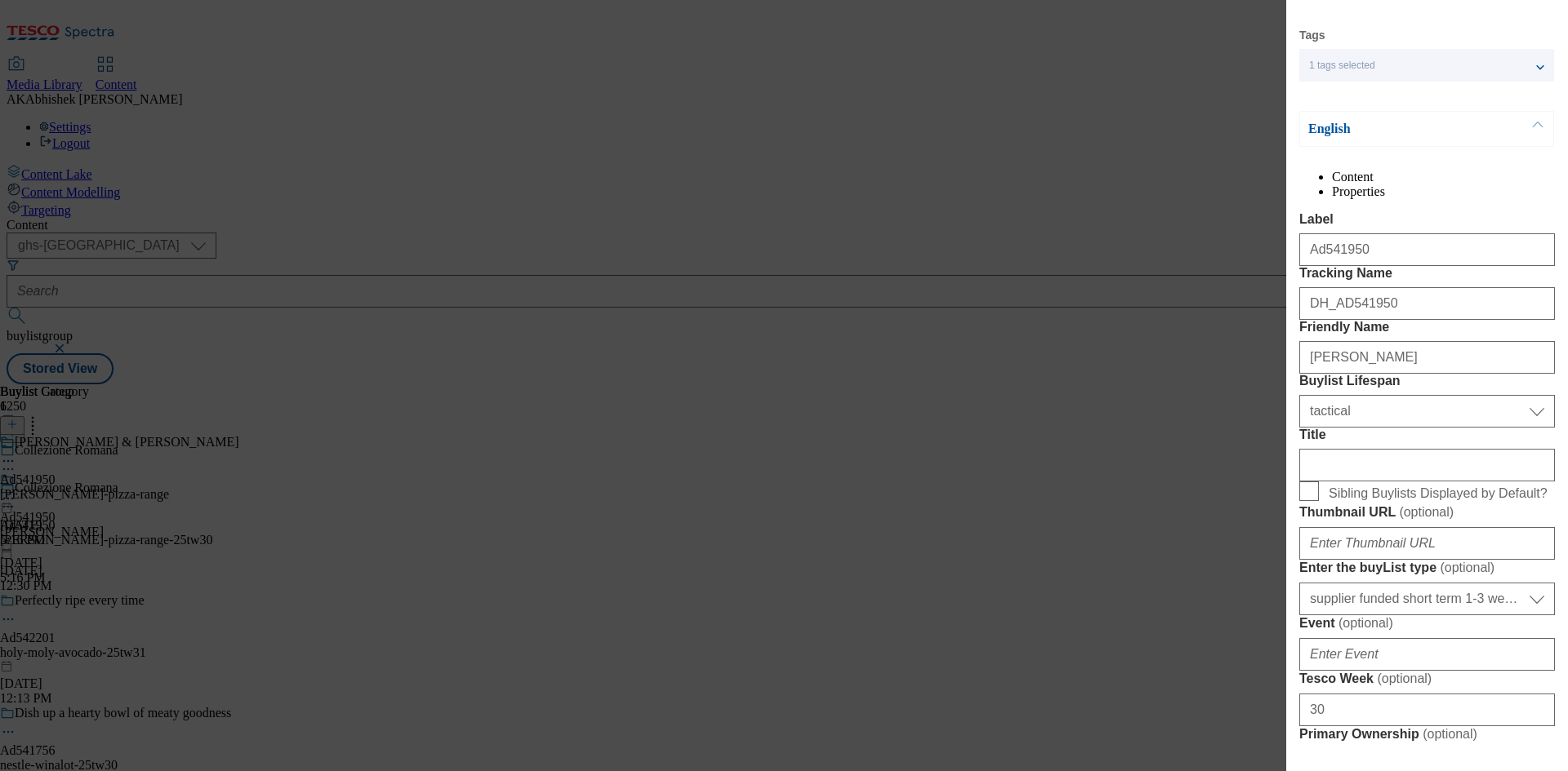
scroll to position [245, 0]
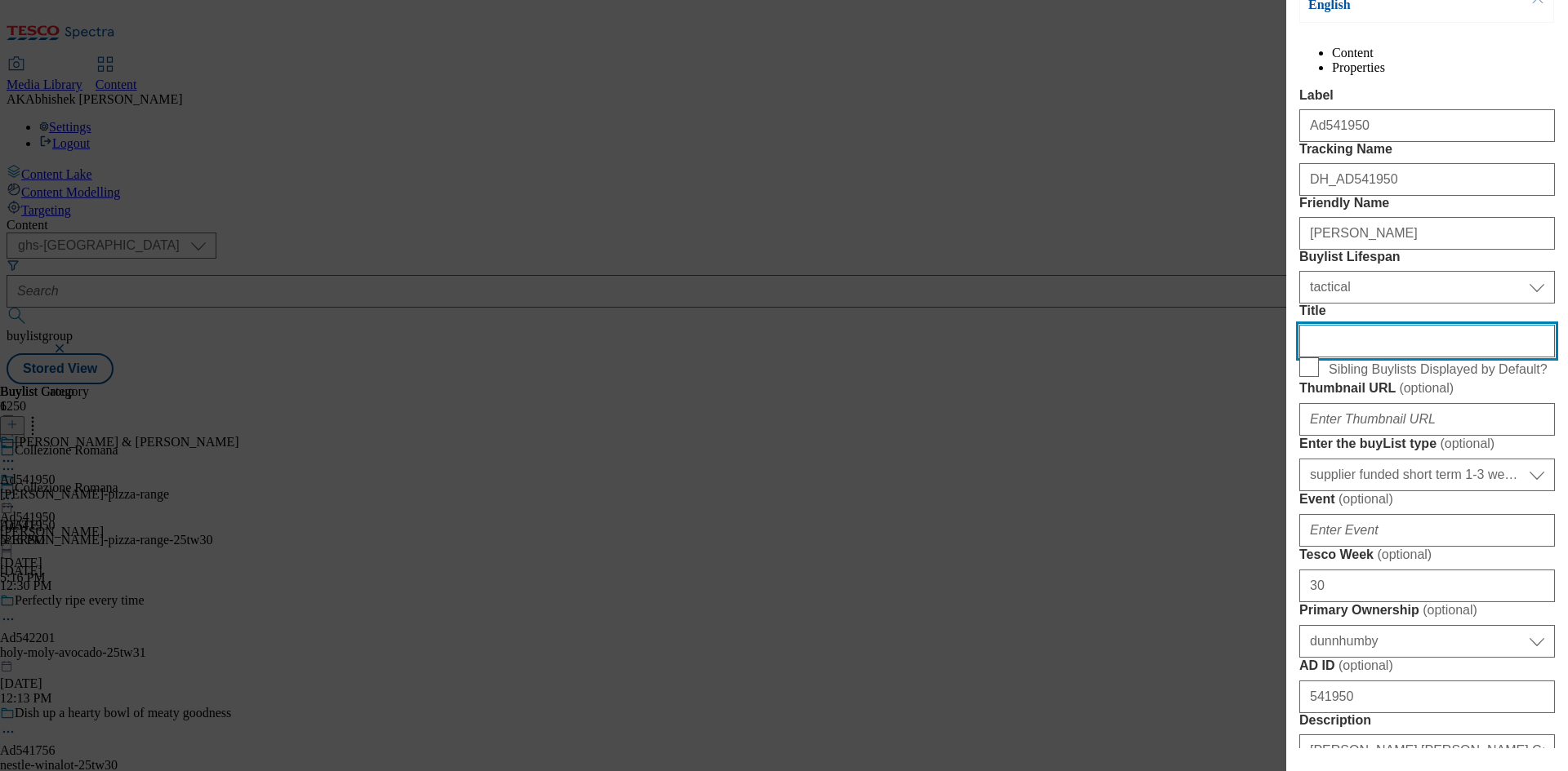
click at [1338, 358] on input "Title" at bounding box center [1426, 341] width 256 height 33
paste input "Shop the Collezione"
type input "Shop the Collezione"
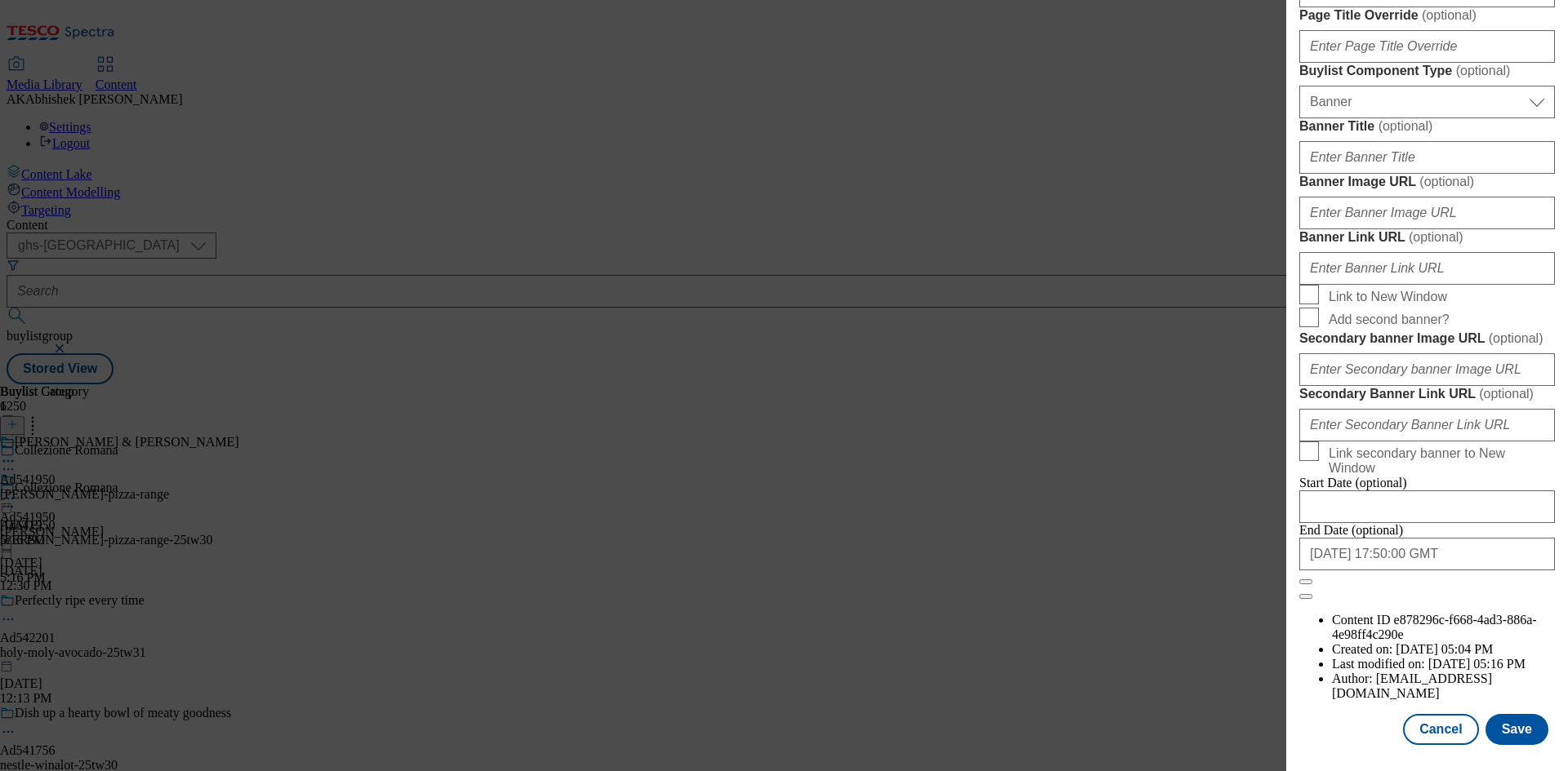
scroll to position [1690, 0]
click at [1512, 735] on button "Save" at bounding box center [1517, 729] width 63 height 31
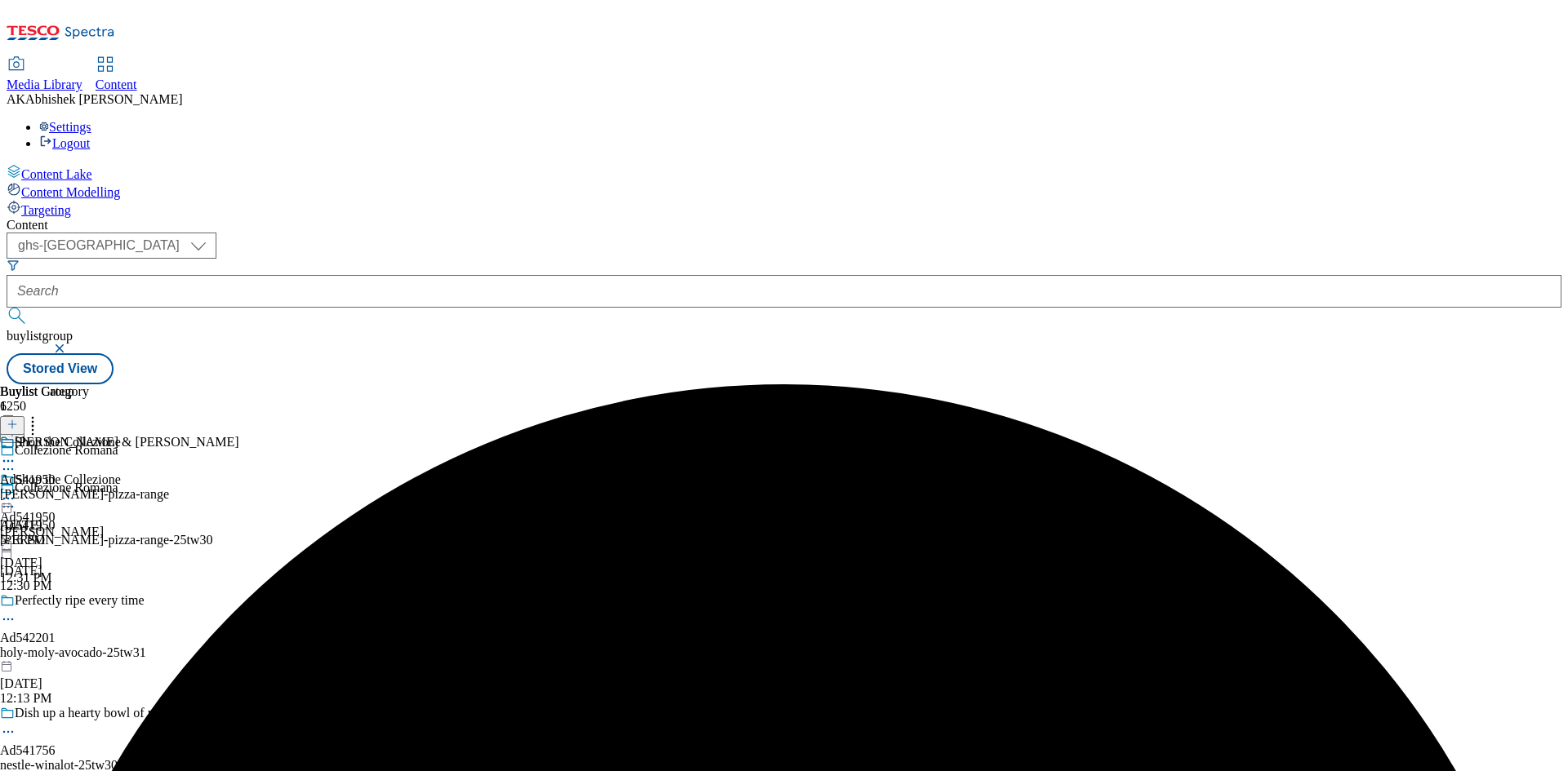
click at [16, 453] on icon at bounding box center [8, 461] width 16 height 16
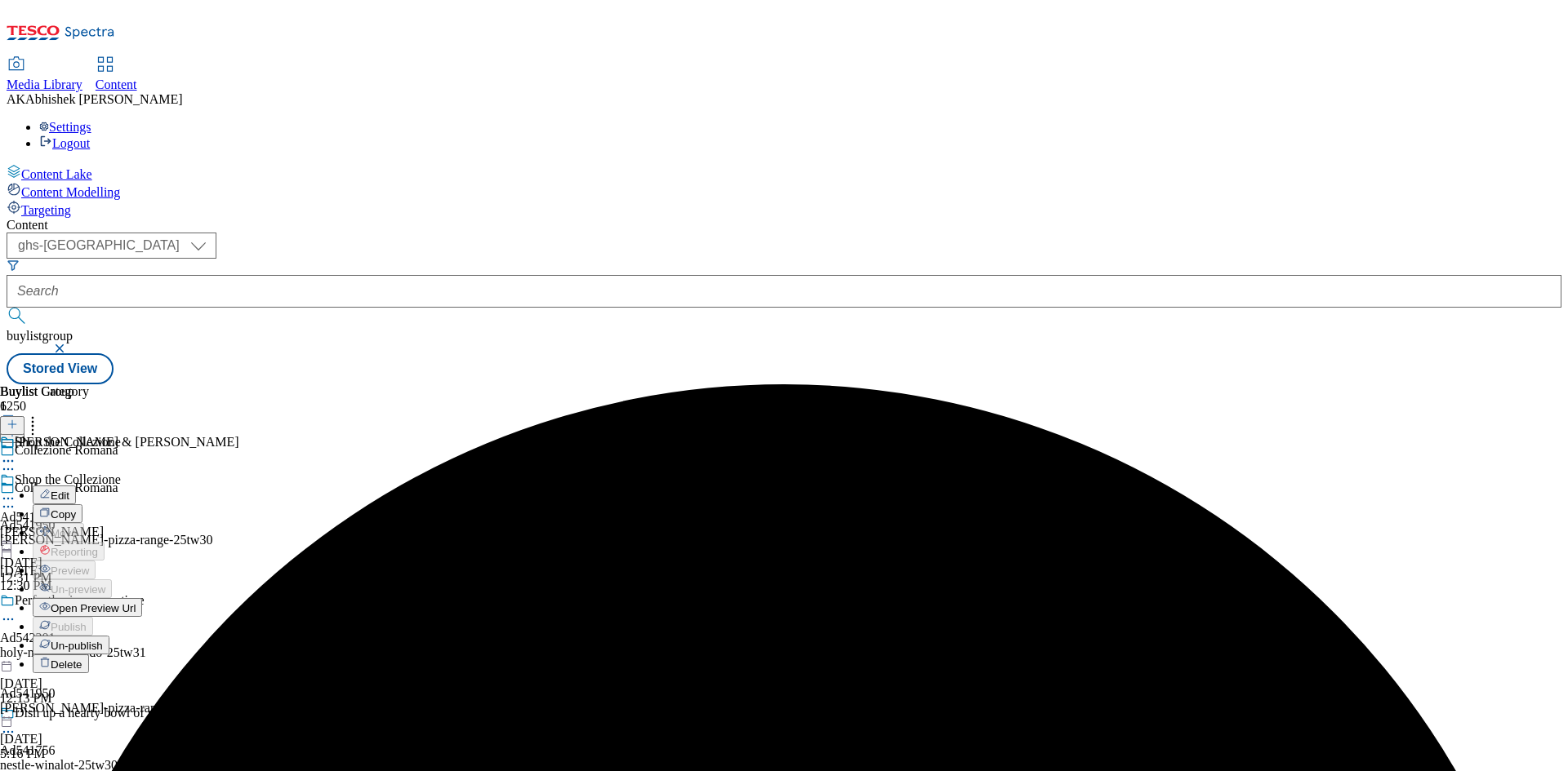
click at [70, 490] on span "Edit" at bounding box center [60, 495] width 19 height 12
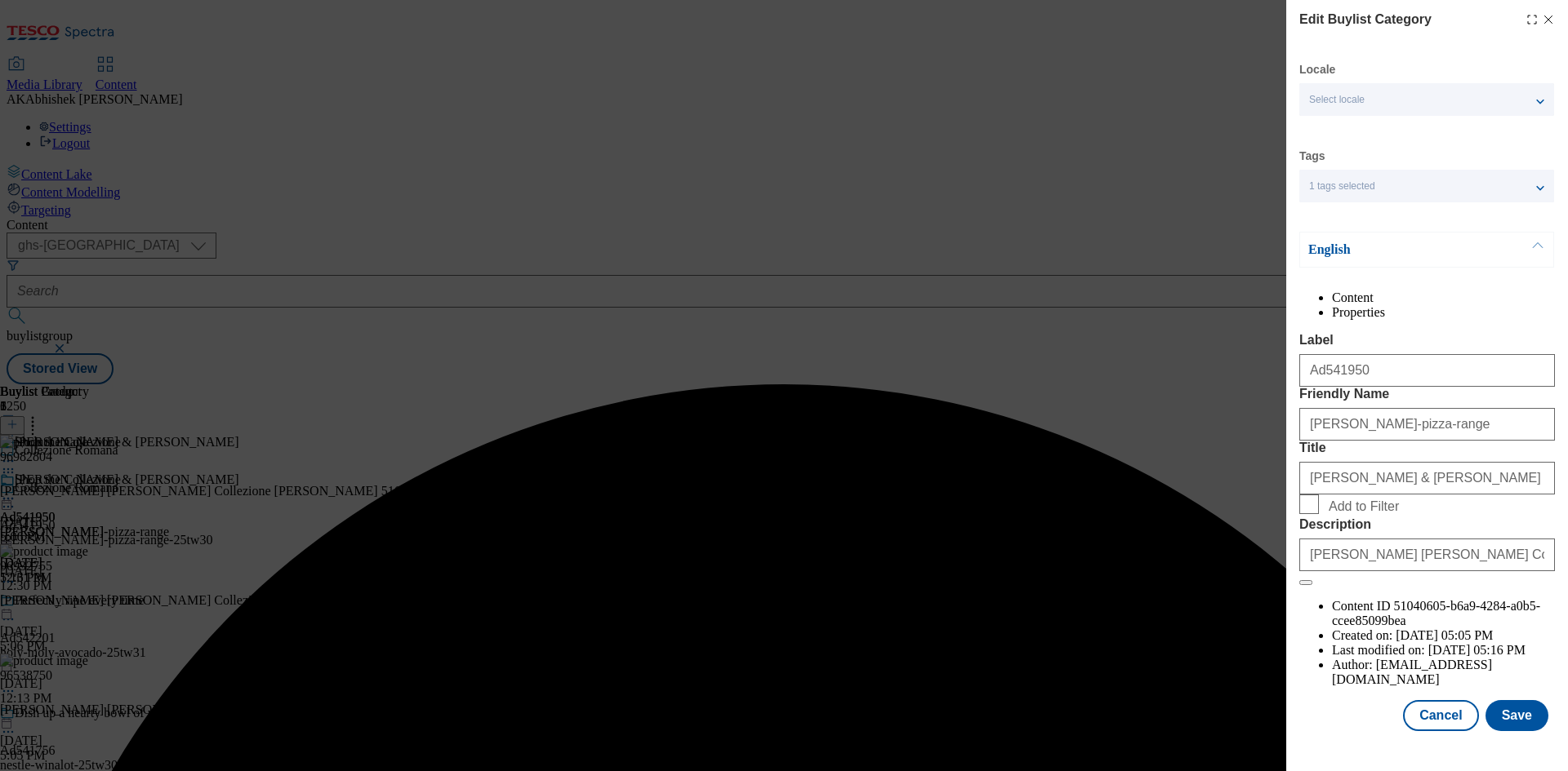
scroll to position [32, 0]
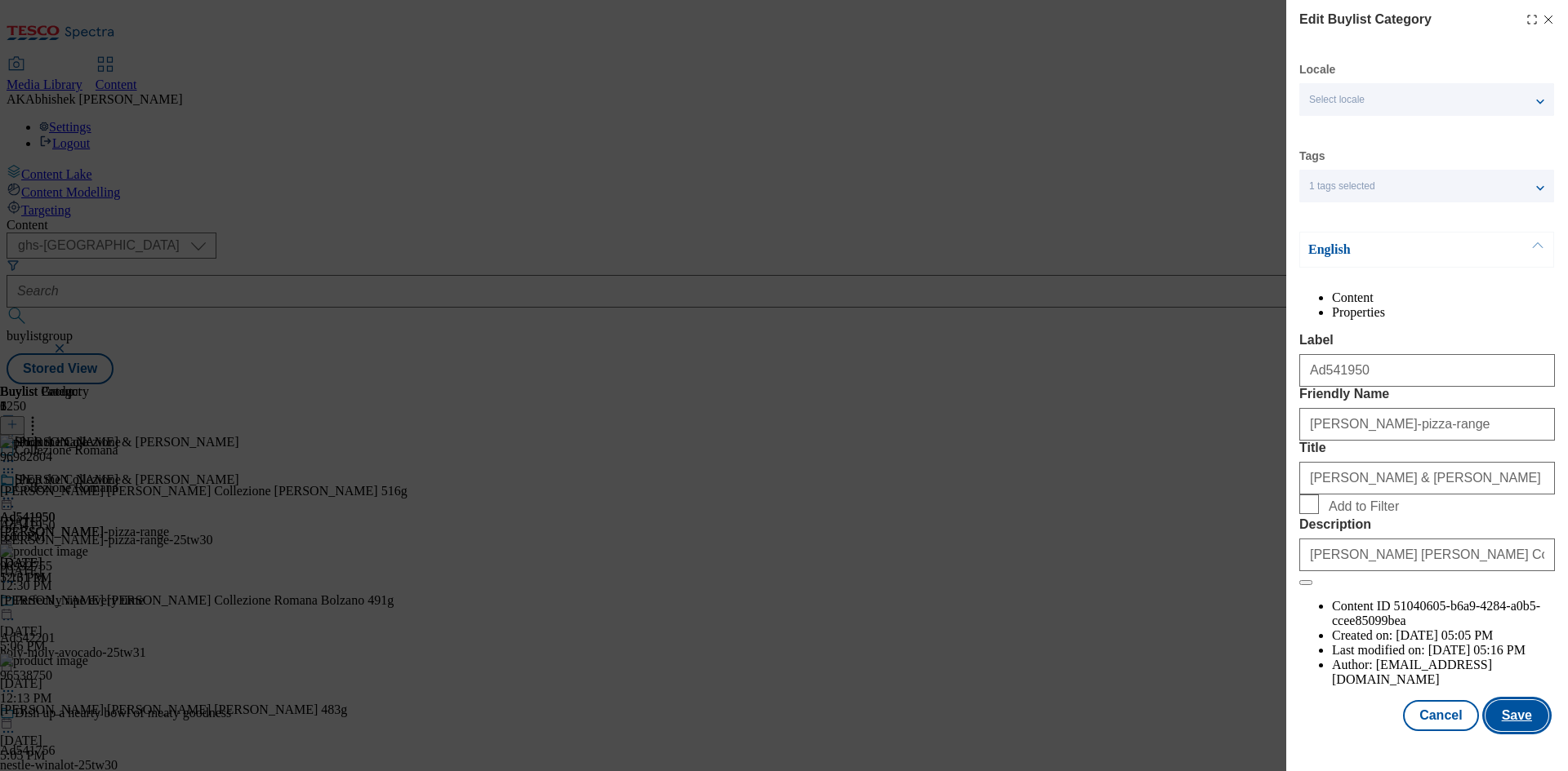
click at [1503, 731] on button "Save" at bounding box center [1517, 715] width 63 height 31
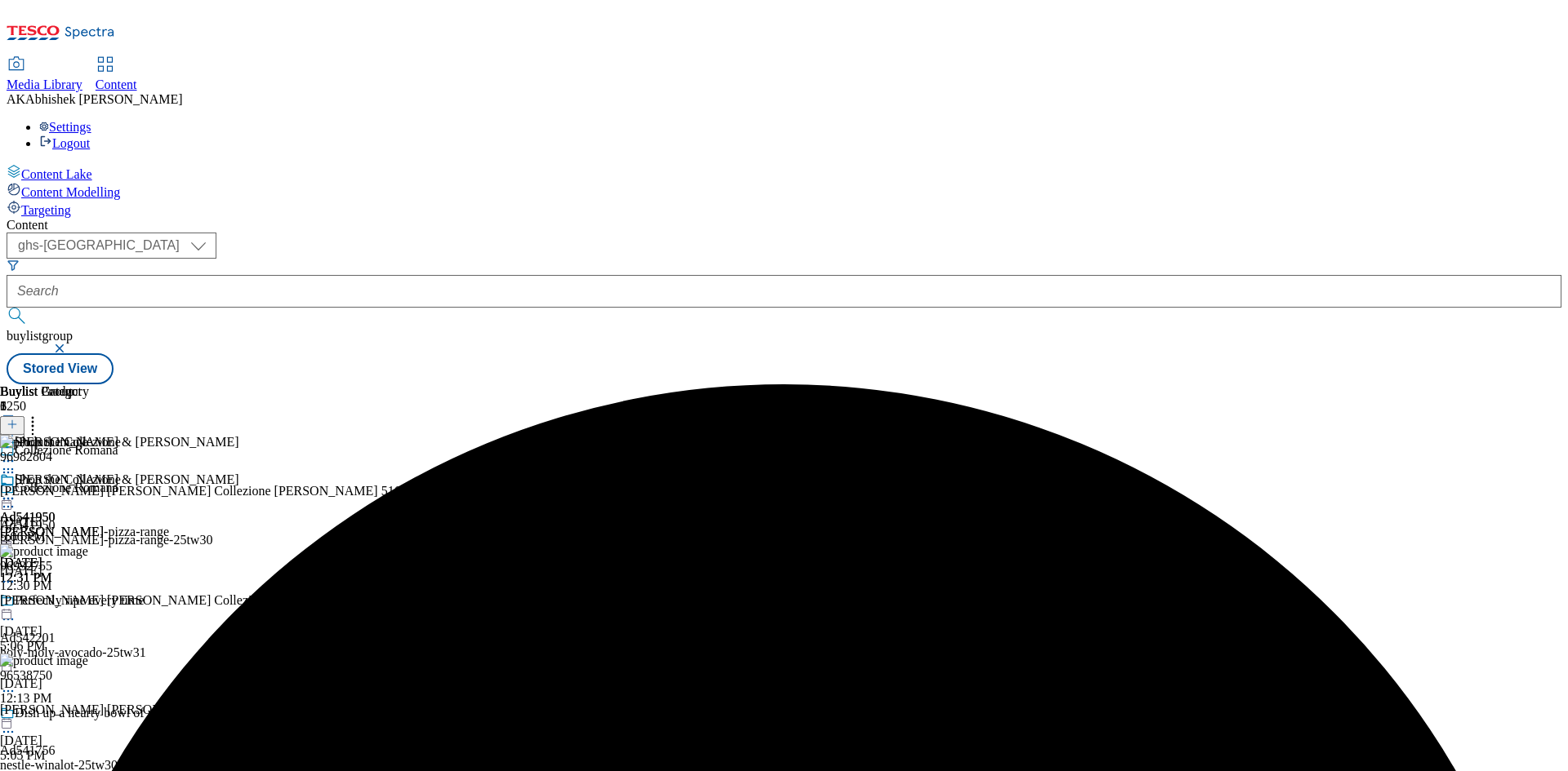
click at [16, 491] on icon at bounding box center [8, 498] width 16 height 16
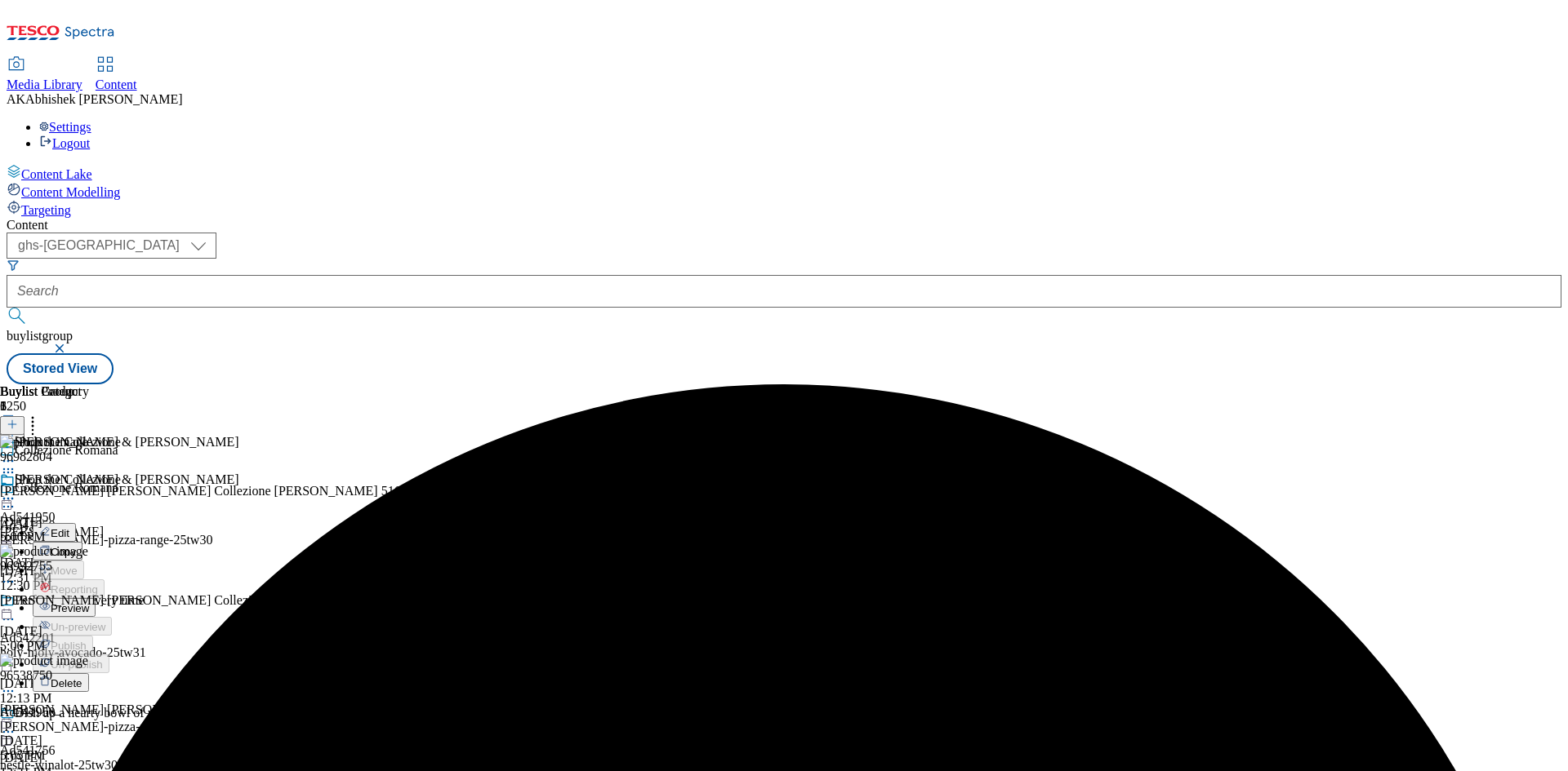
click at [95, 598] on button "Preview" at bounding box center [64, 608] width 63 height 19
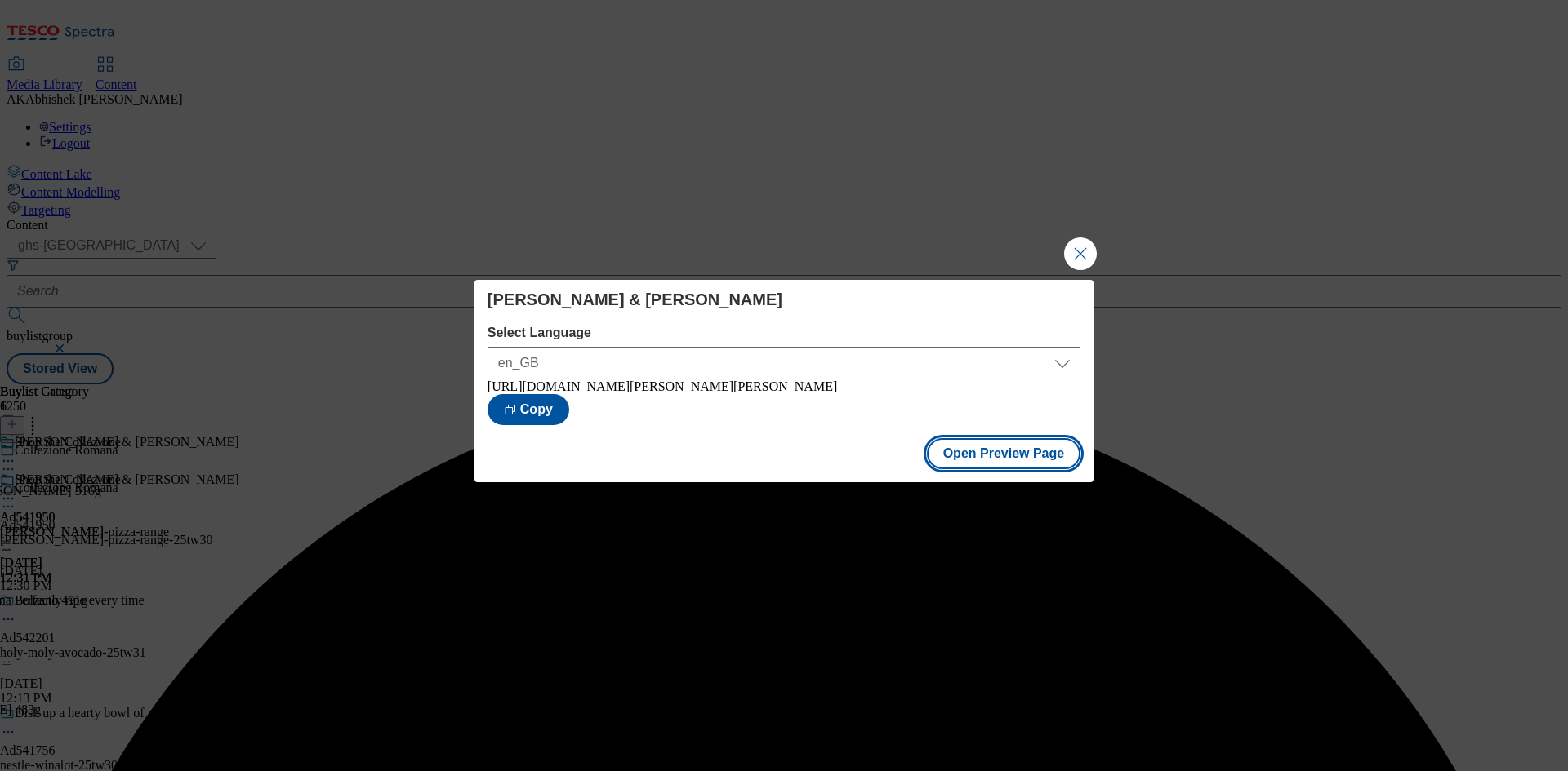
click at [980, 461] on button "Open Preview Page" at bounding box center [1003, 454] width 154 height 31
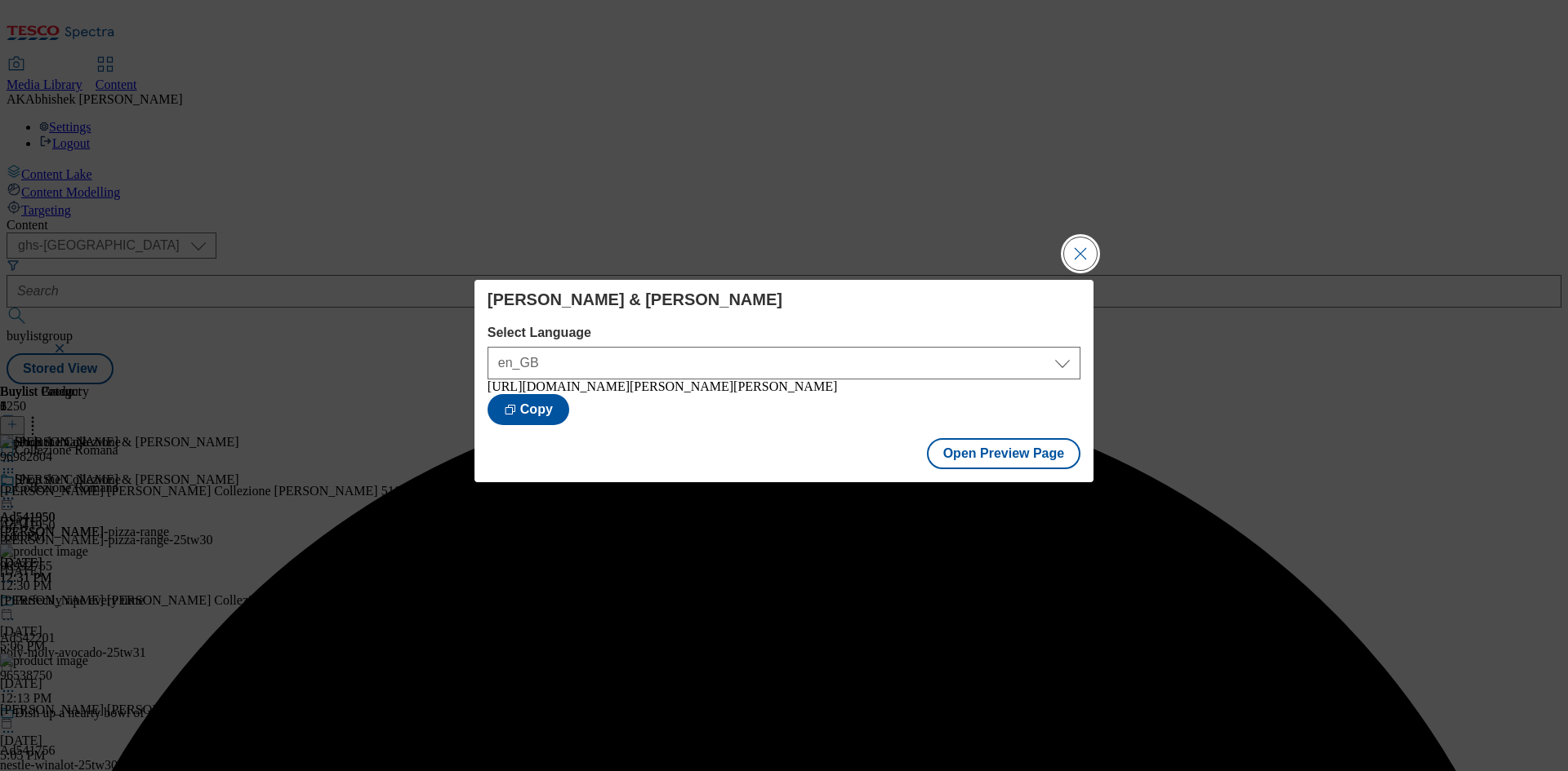
click at [1080, 249] on button "Close Modal" at bounding box center [1080, 254] width 33 height 33
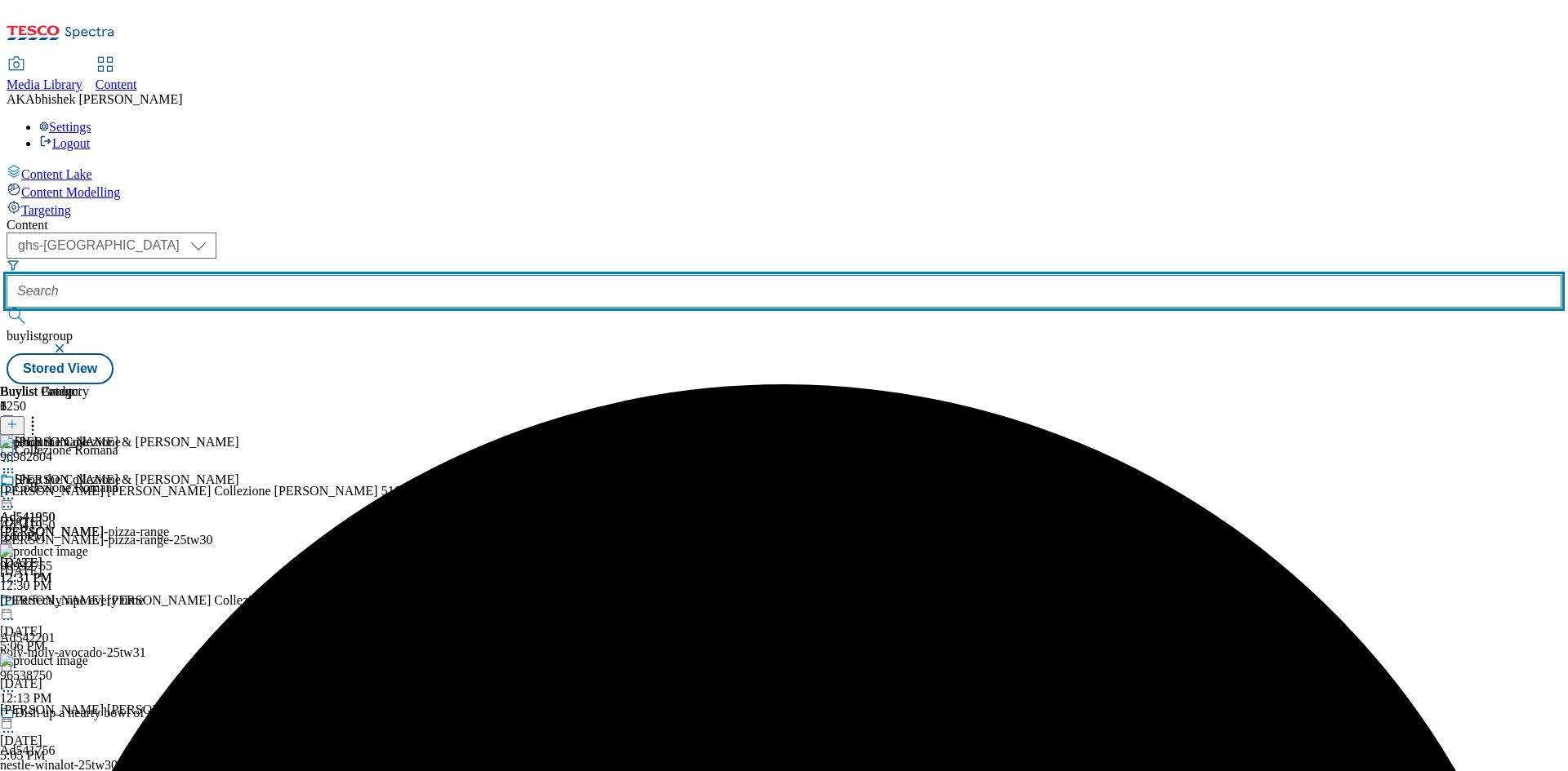
click at [372, 276] on input "text" at bounding box center [784, 292] width 1555 height 33
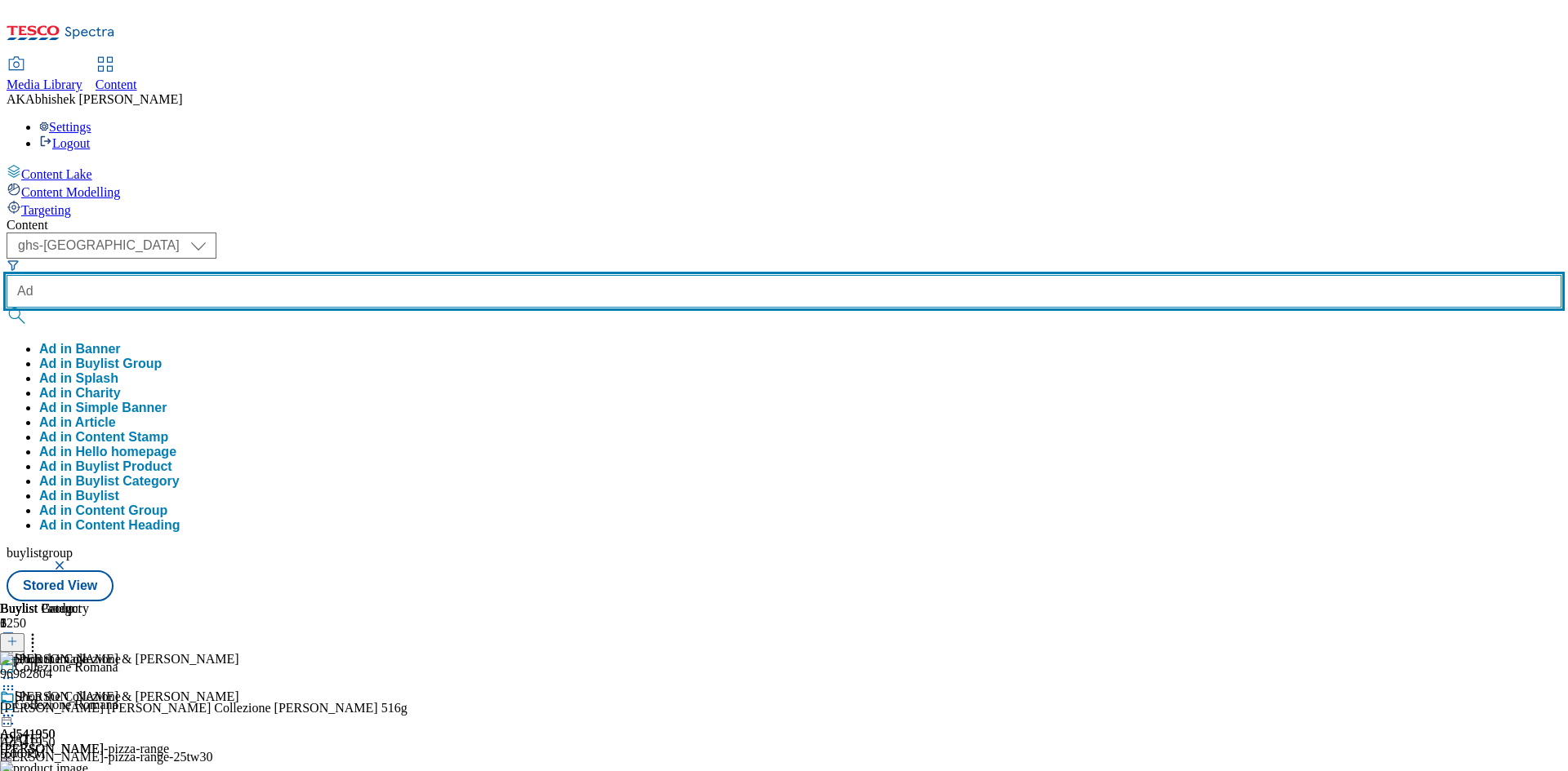
type input "Ad"
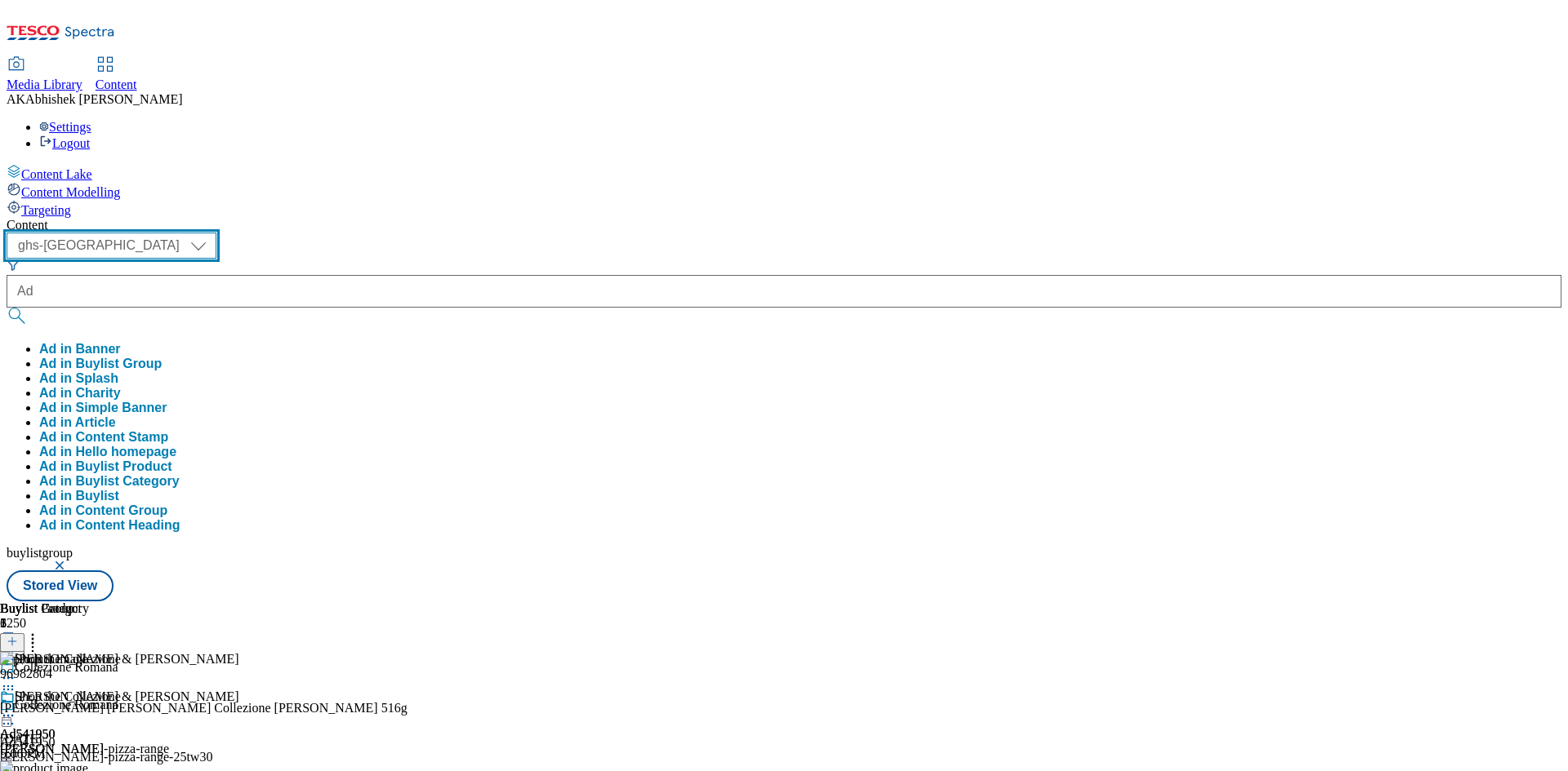
click at [216, 233] on select "ghs-roi ghs-uk" at bounding box center [111, 246] width 210 height 26
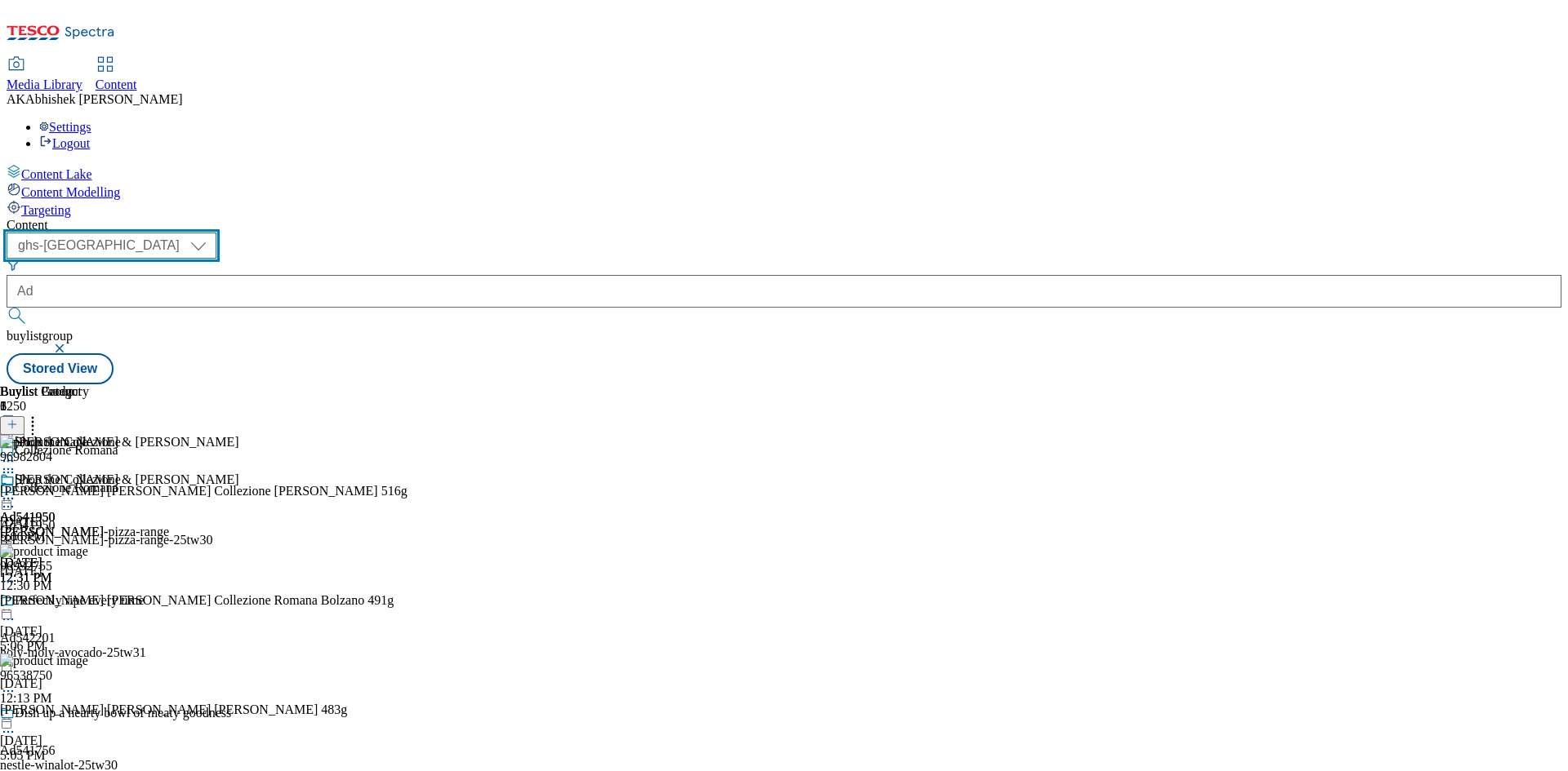
select select "ghs-roi"
click at [212, 233] on select "ghs-roi ghs-uk" at bounding box center [111, 246] width 210 height 26
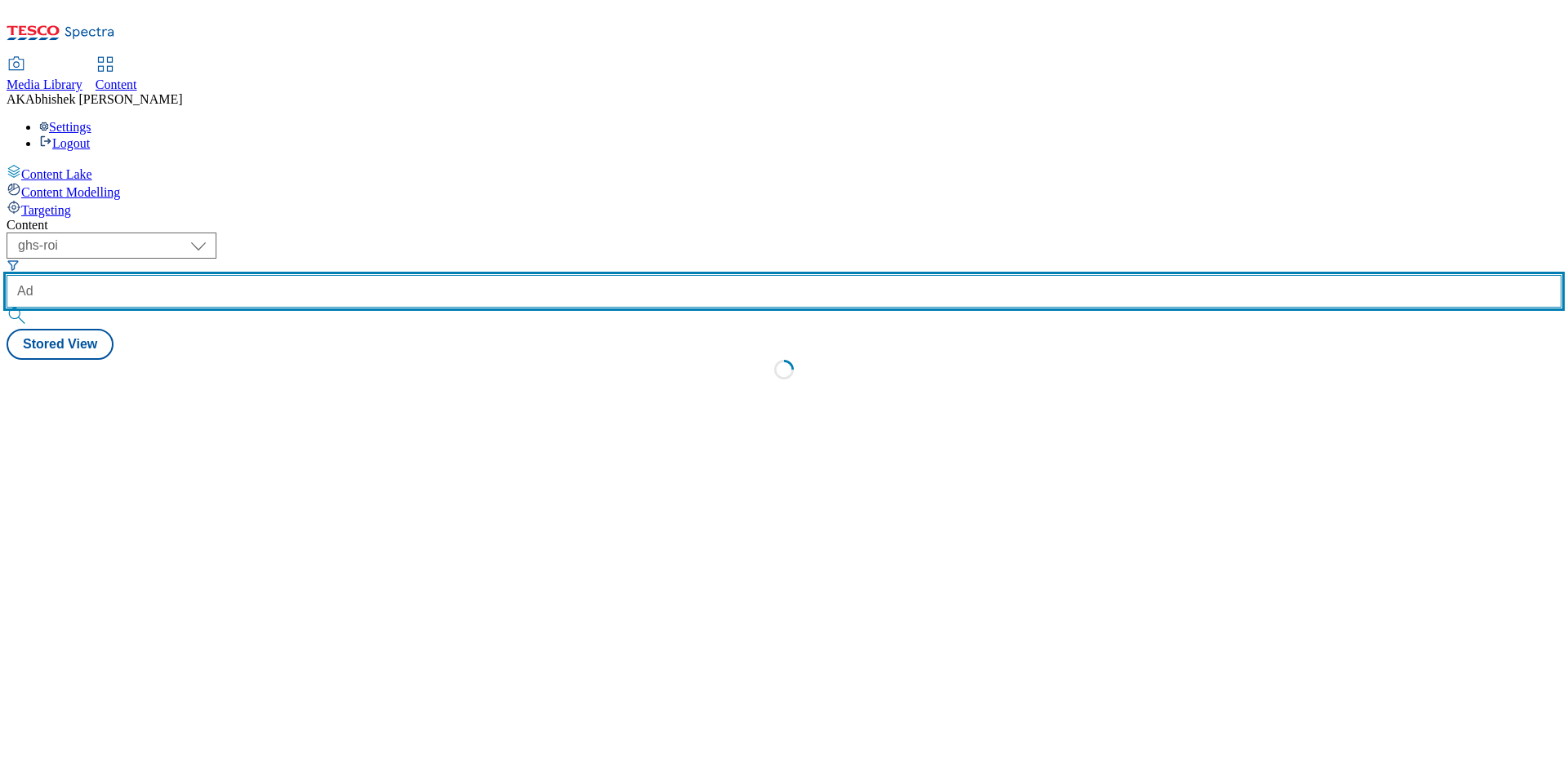
drag, startPoint x: 392, startPoint y: 123, endPoint x: 403, endPoint y: 124, distance: 11.0
click at [392, 276] on input "Ad" at bounding box center [784, 292] width 1555 height 33
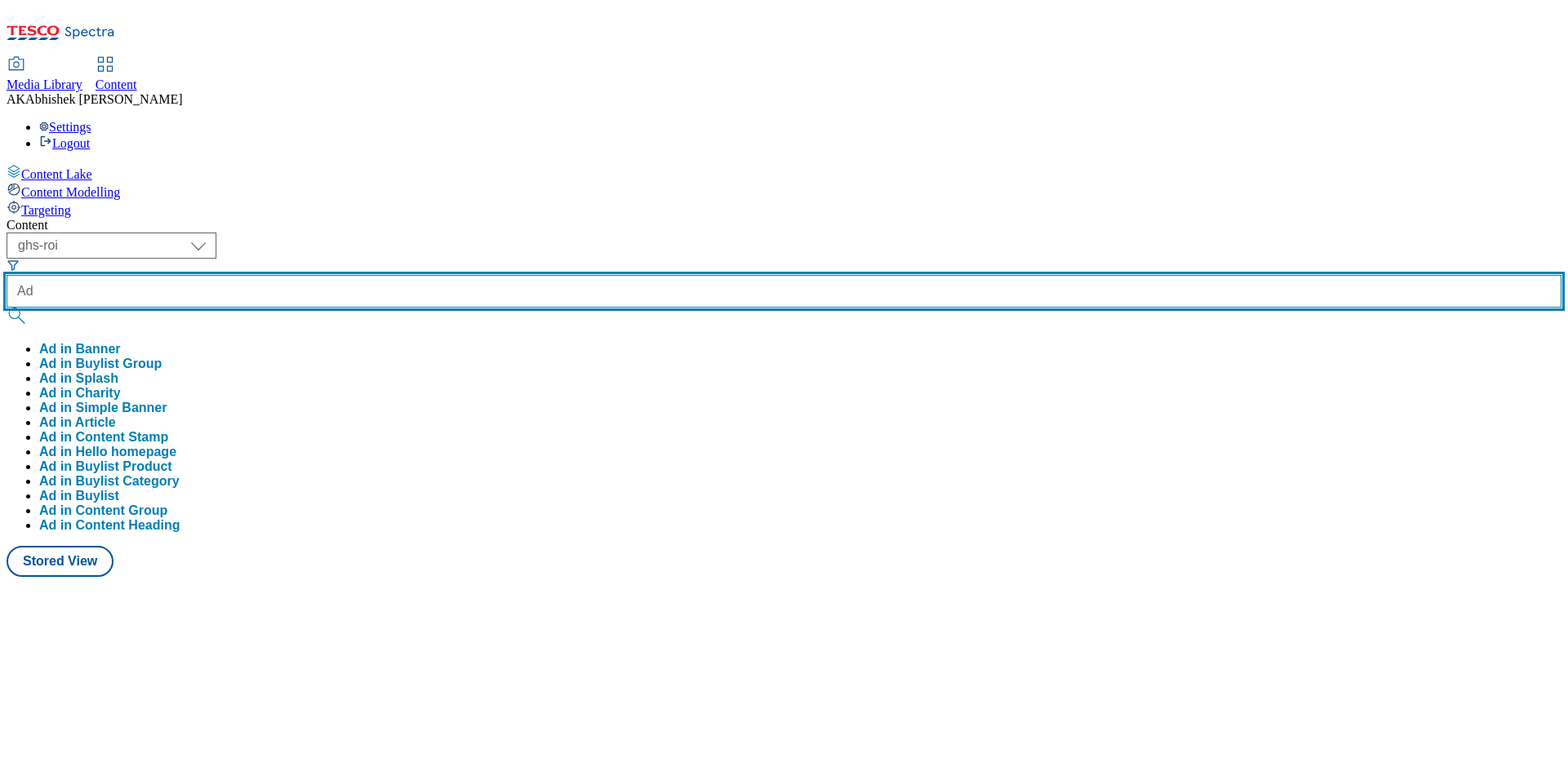
paste input "542151"
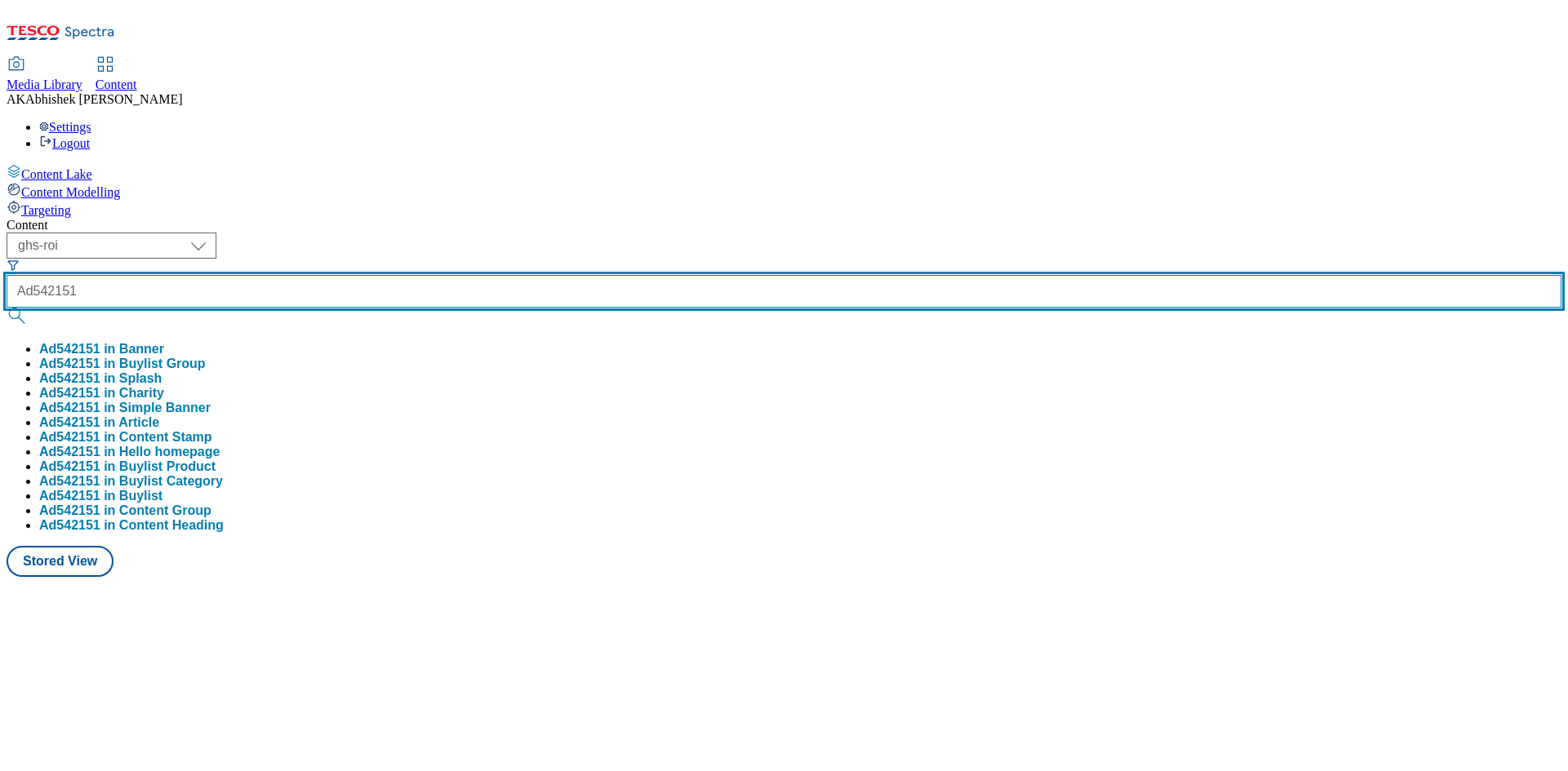
type input "Ad542151"
click at [7, 308] on button "submit" at bounding box center [18, 315] width 23 height 16
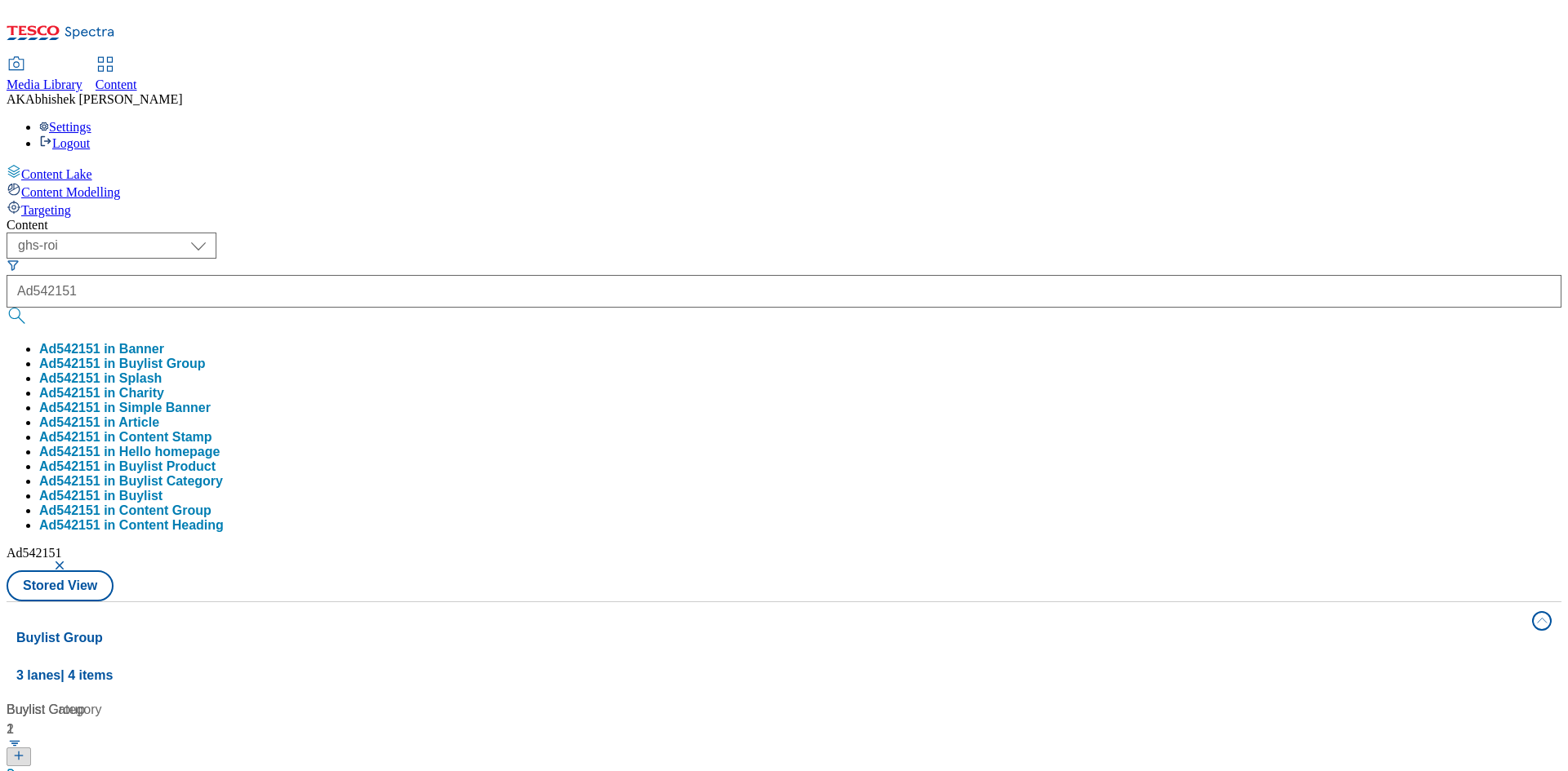
click at [644, 218] on div "Content ( optional ) ghs-roi ghs-uk ghs-roi Ad542151 Ad542151 in Banner Ad54215…" at bounding box center [784, 765] width 1555 height 1096
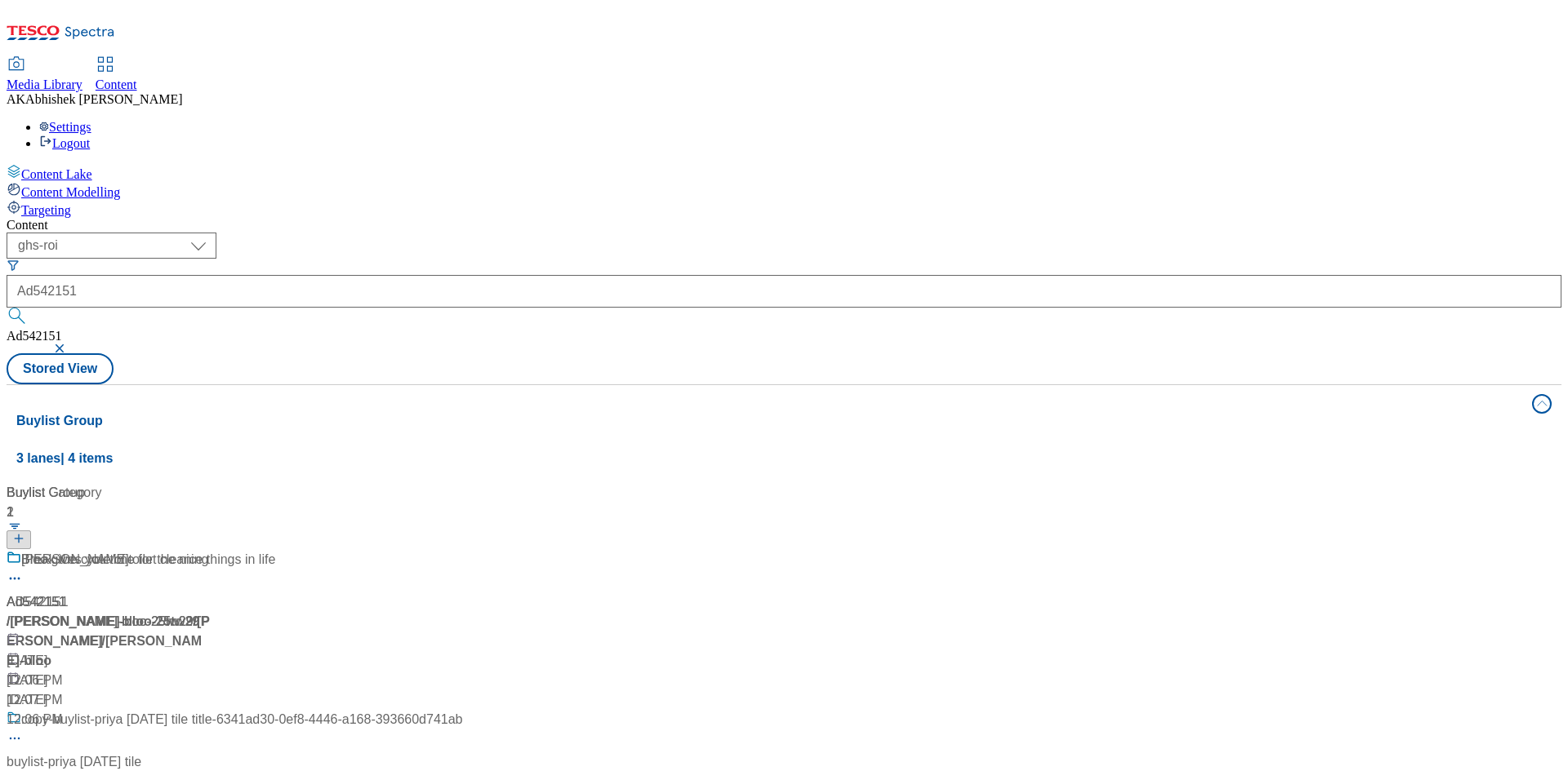
drag, startPoint x: 451, startPoint y: 350, endPoint x: 456, endPoint y: 342, distance: 9.4
click at [451, 550] on div "Bloo gives you time for the nice things in life AD542151 / henkel-bloo-25tw29 /…" at bounding box center [234, 630] width 456 height 160
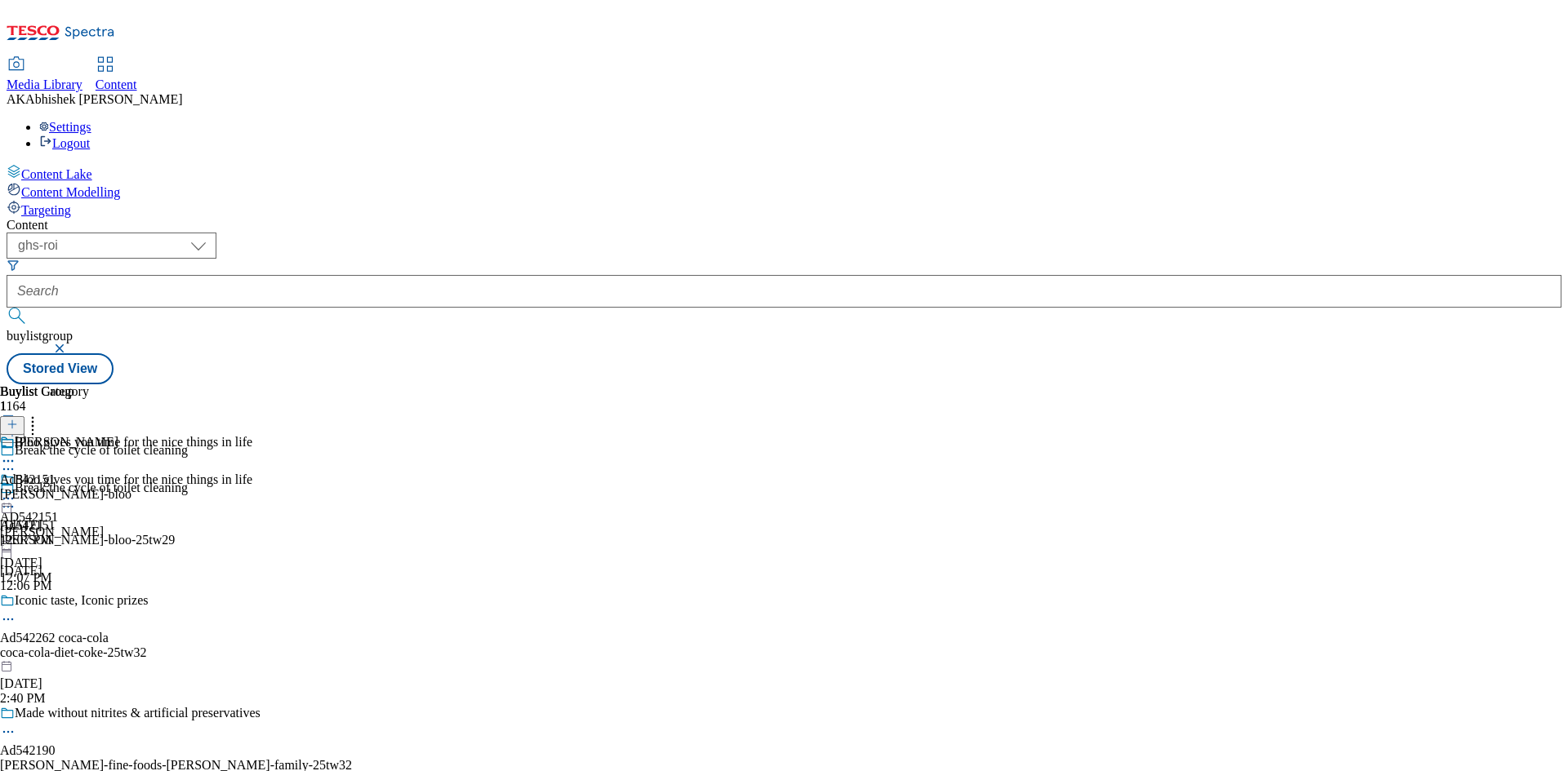
click at [16, 499] on icon at bounding box center [8, 507] width 16 height 16
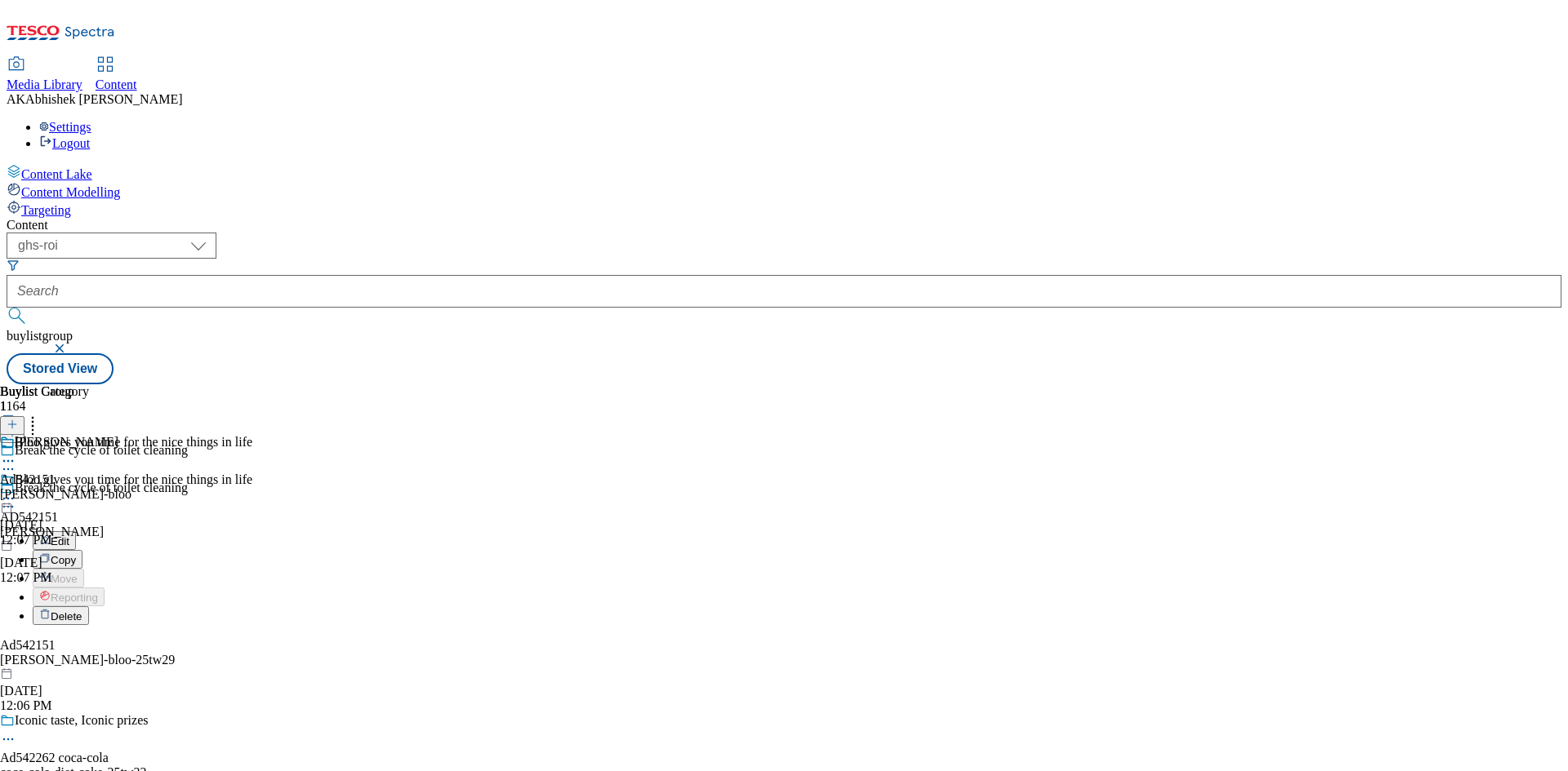
click at [70, 535] on span "Edit" at bounding box center [60, 541] width 19 height 12
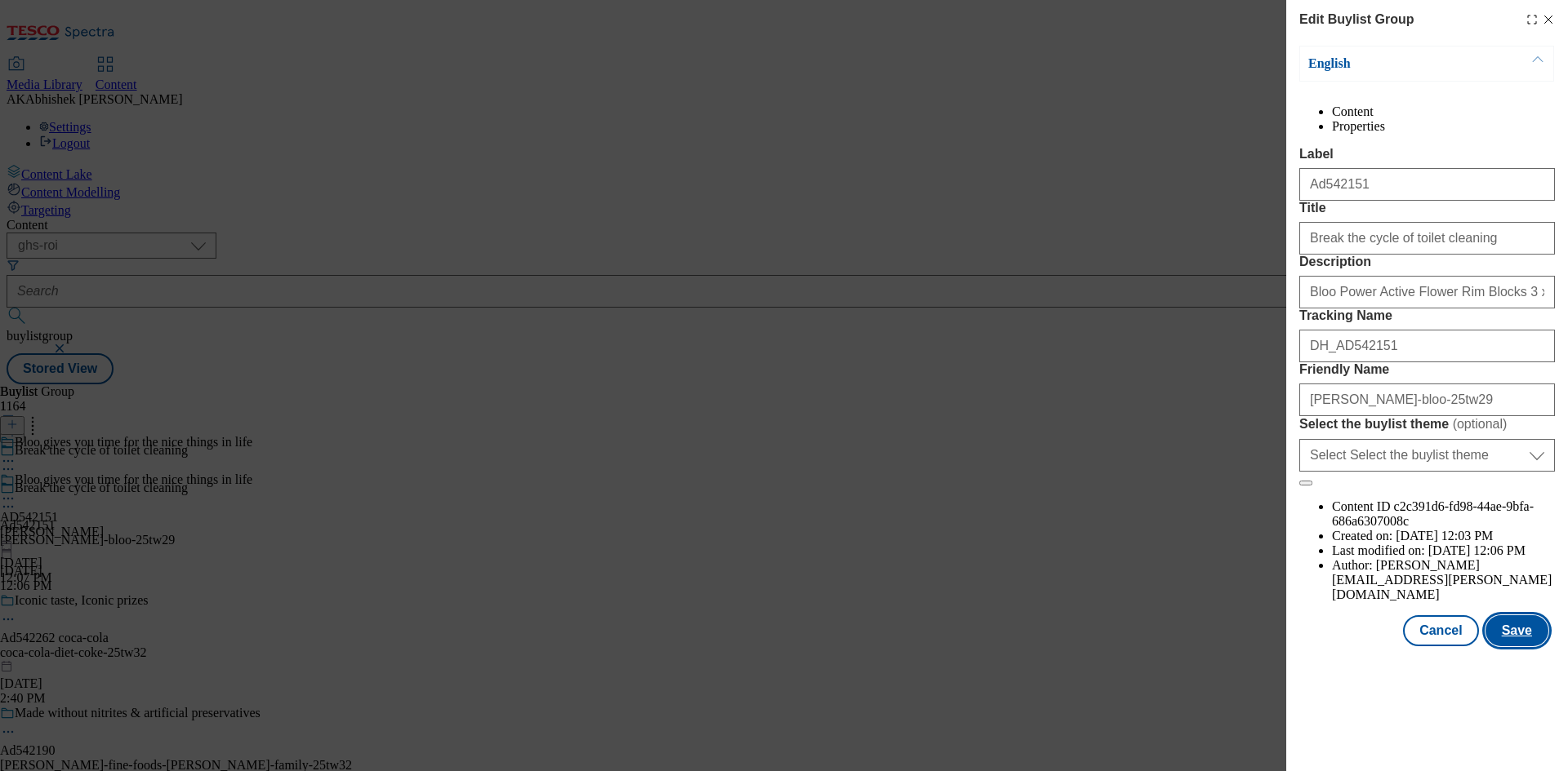
click at [1536, 646] on button "Save" at bounding box center [1517, 630] width 63 height 31
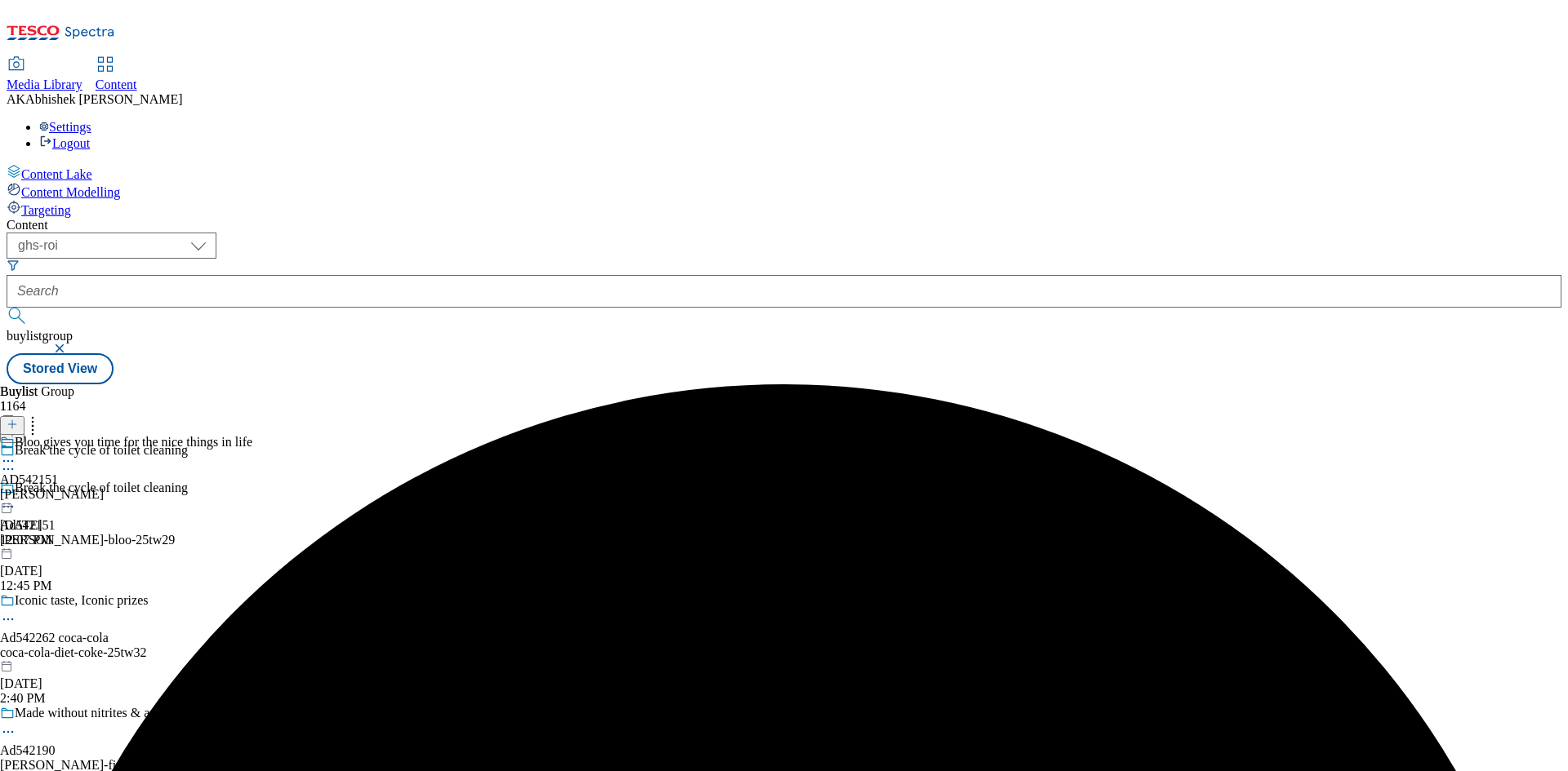
click at [16, 453] on icon at bounding box center [8, 461] width 16 height 16
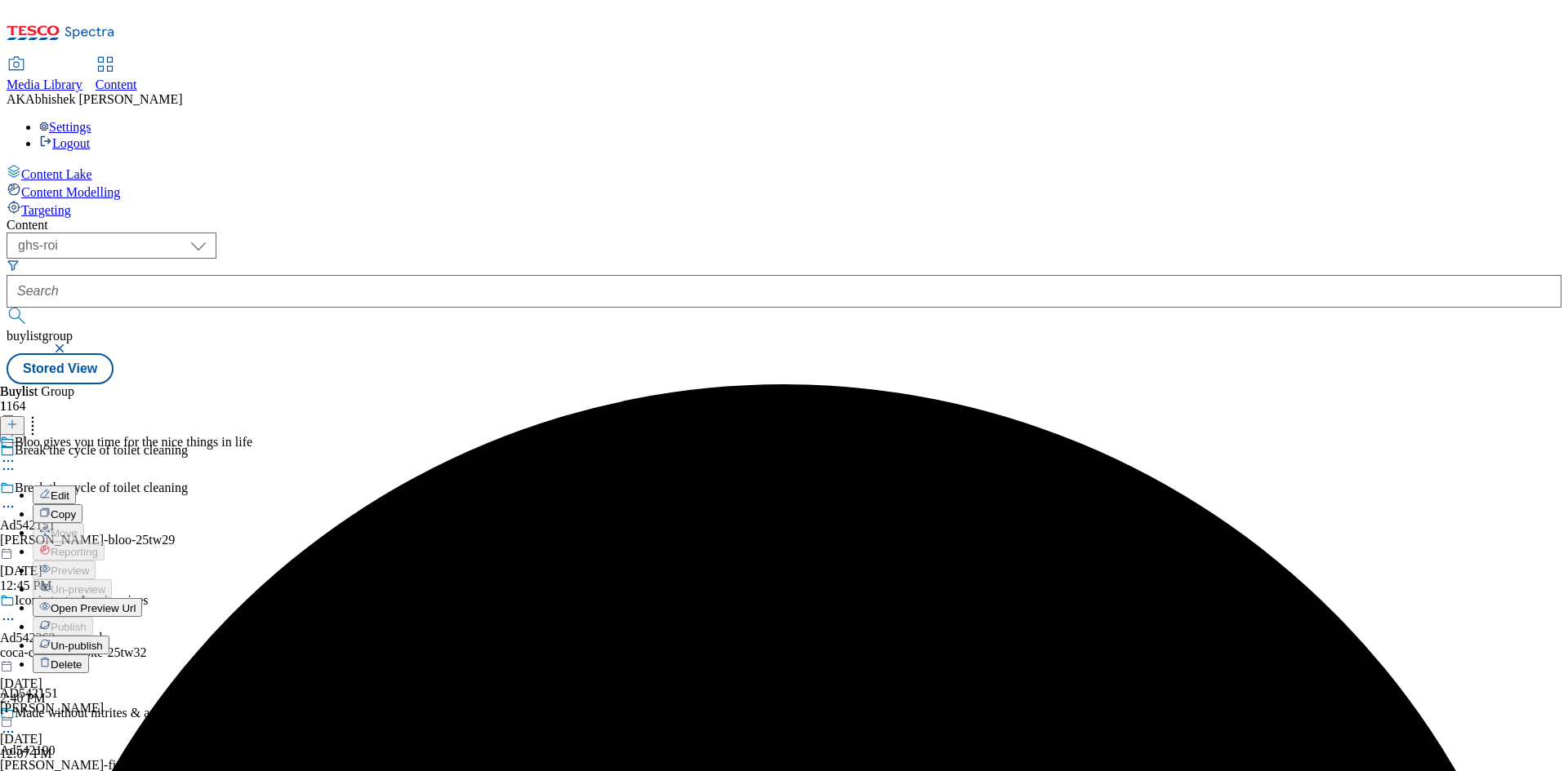
click at [70, 490] on span "Edit" at bounding box center [60, 495] width 19 height 12
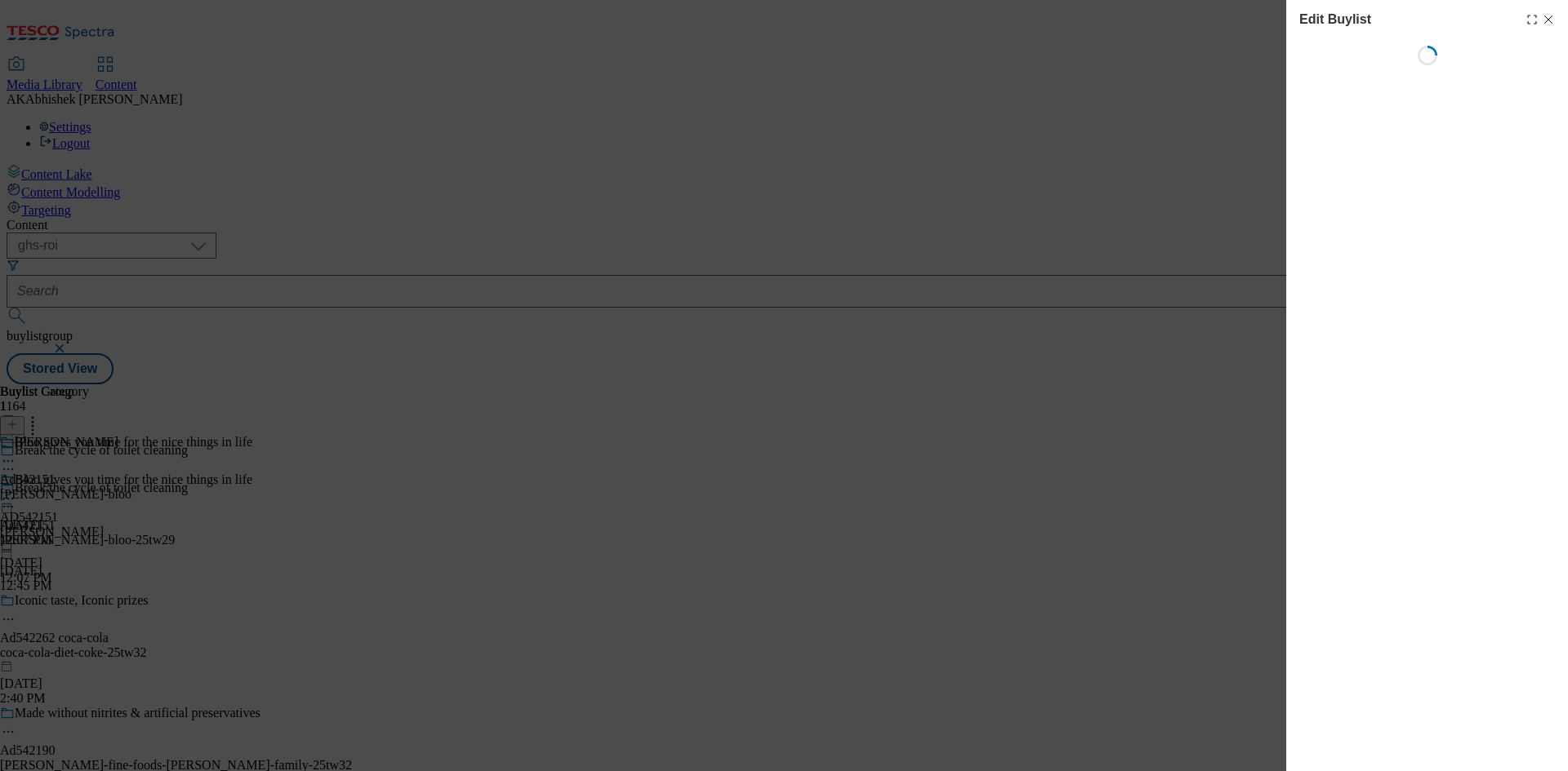
select select "tactical"
select select "supplier funded short term 1-3 weeks"
select select "dunnhumby"
select select "Banner"
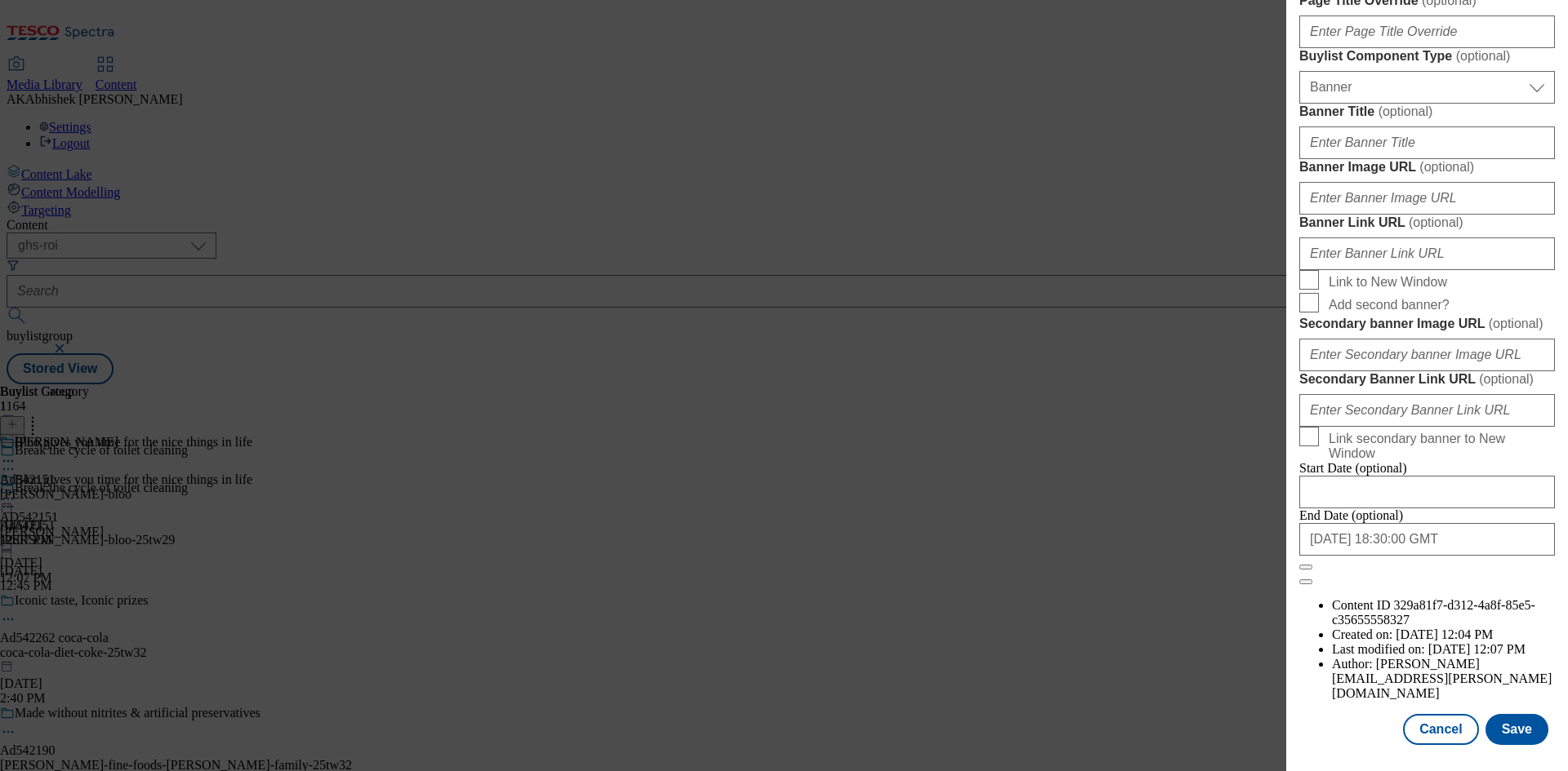
scroll to position [1603, 0]
click at [1469, 556] on input "2025-11-20 18:30:00 GMT" at bounding box center [1426, 539] width 256 height 33
select select "2025"
select select "November"
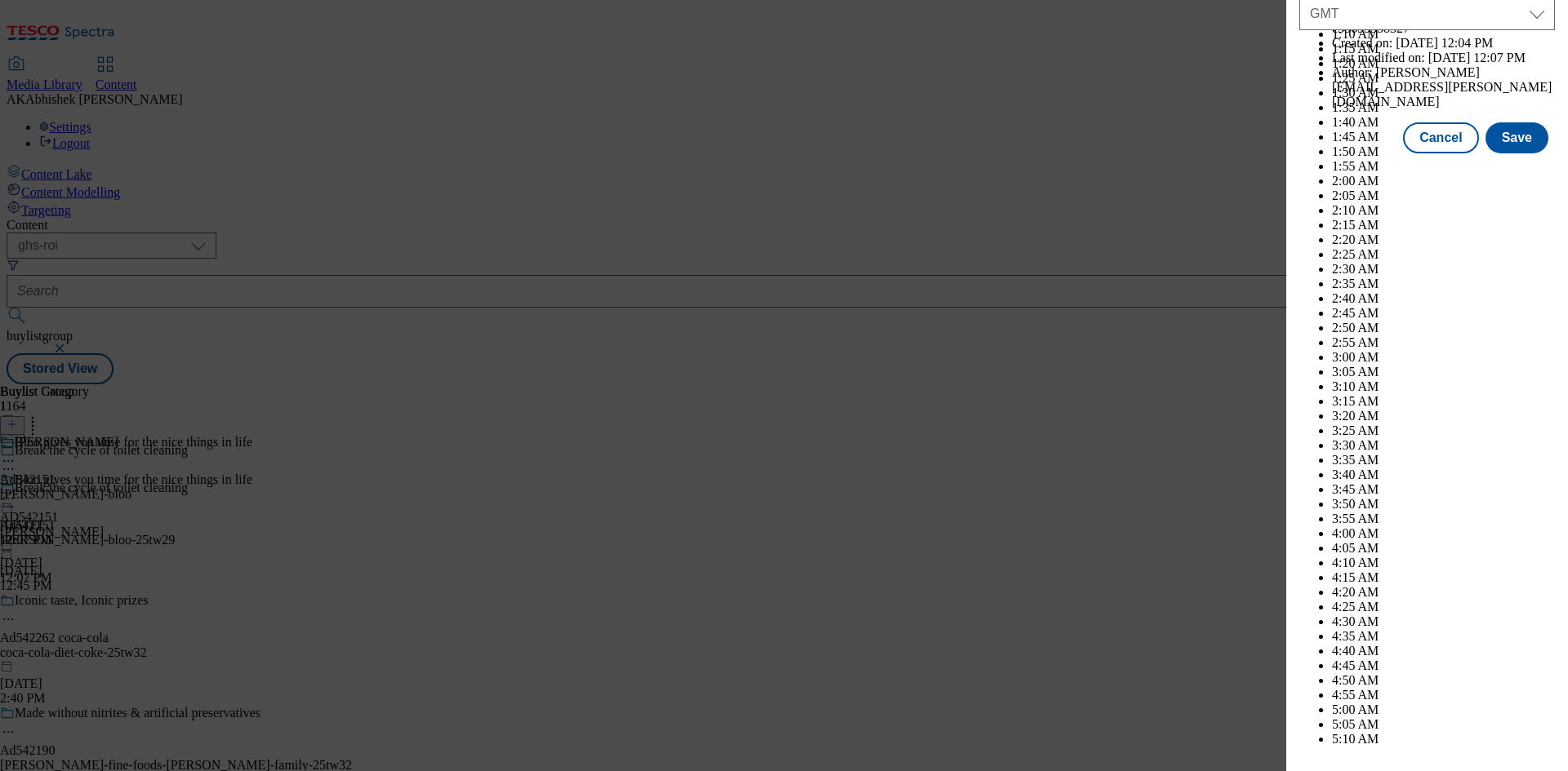
scroll to position [6696, 0]
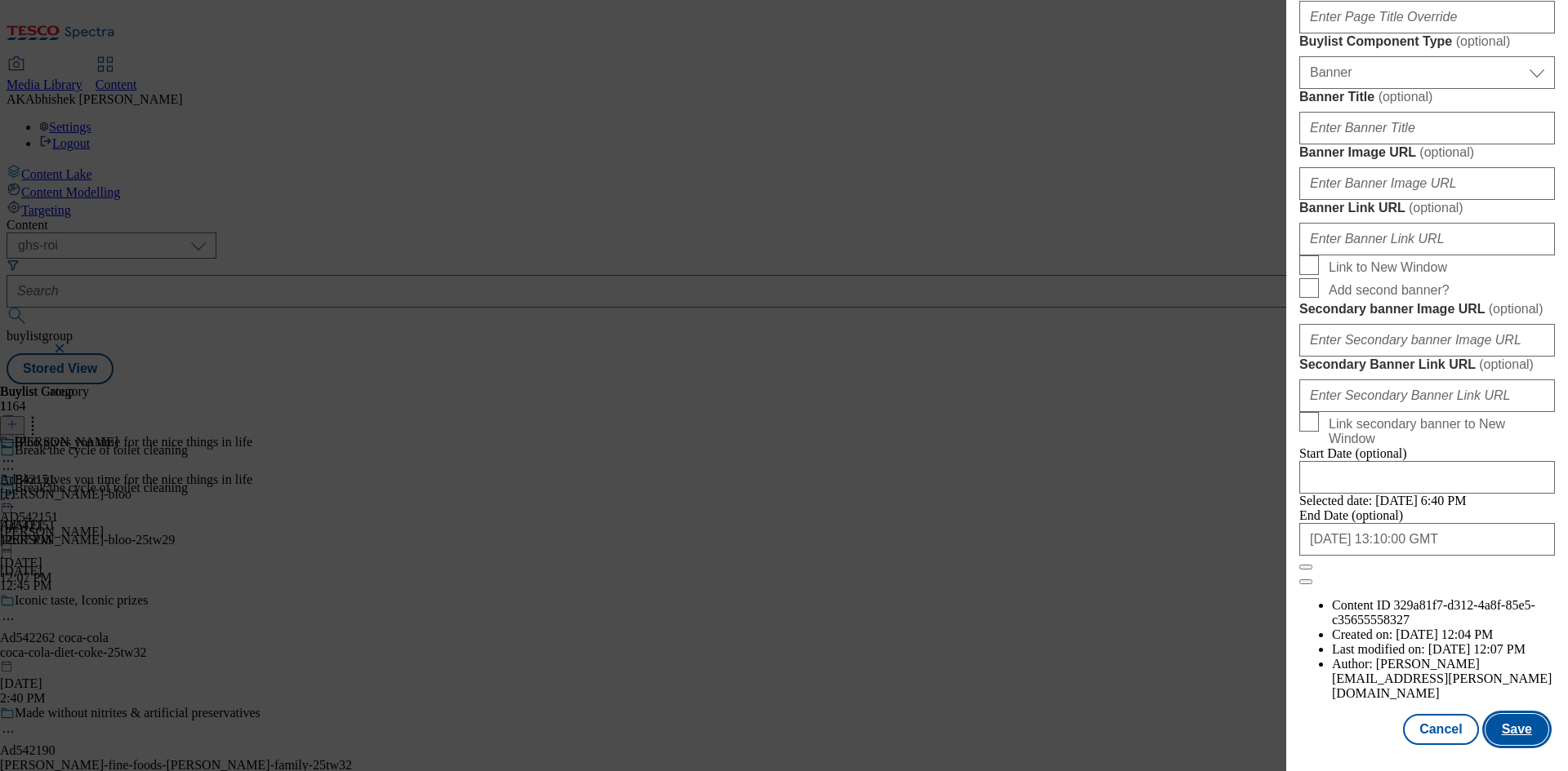
click at [1504, 729] on button "Save" at bounding box center [1517, 729] width 63 height 31
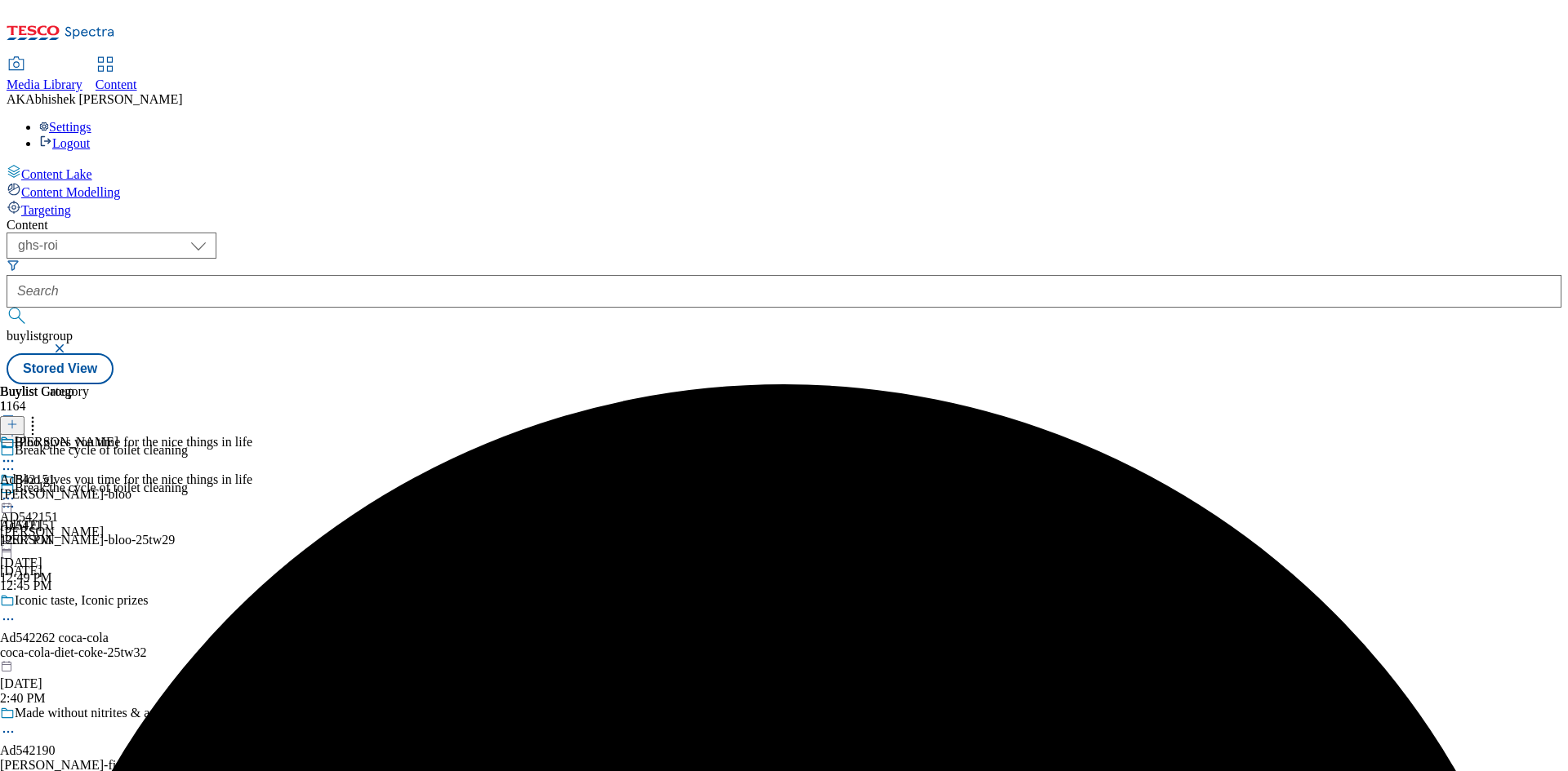
click at [9, 461] on circle at bounding box center [8, 461] width 3 height 3
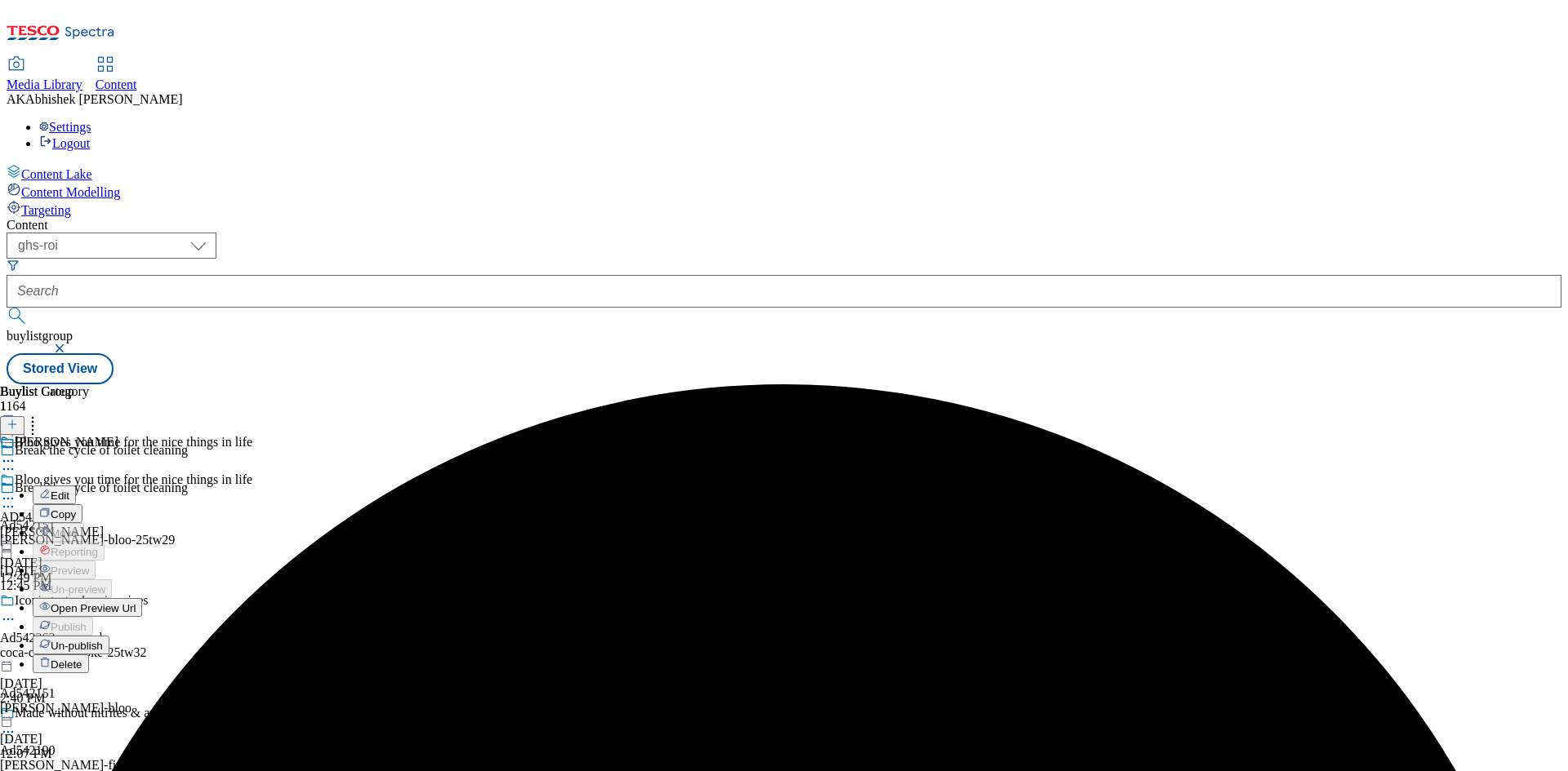
click at [70, 490] on span "Edit" at bounding box center [60, 495] width 19 height 12
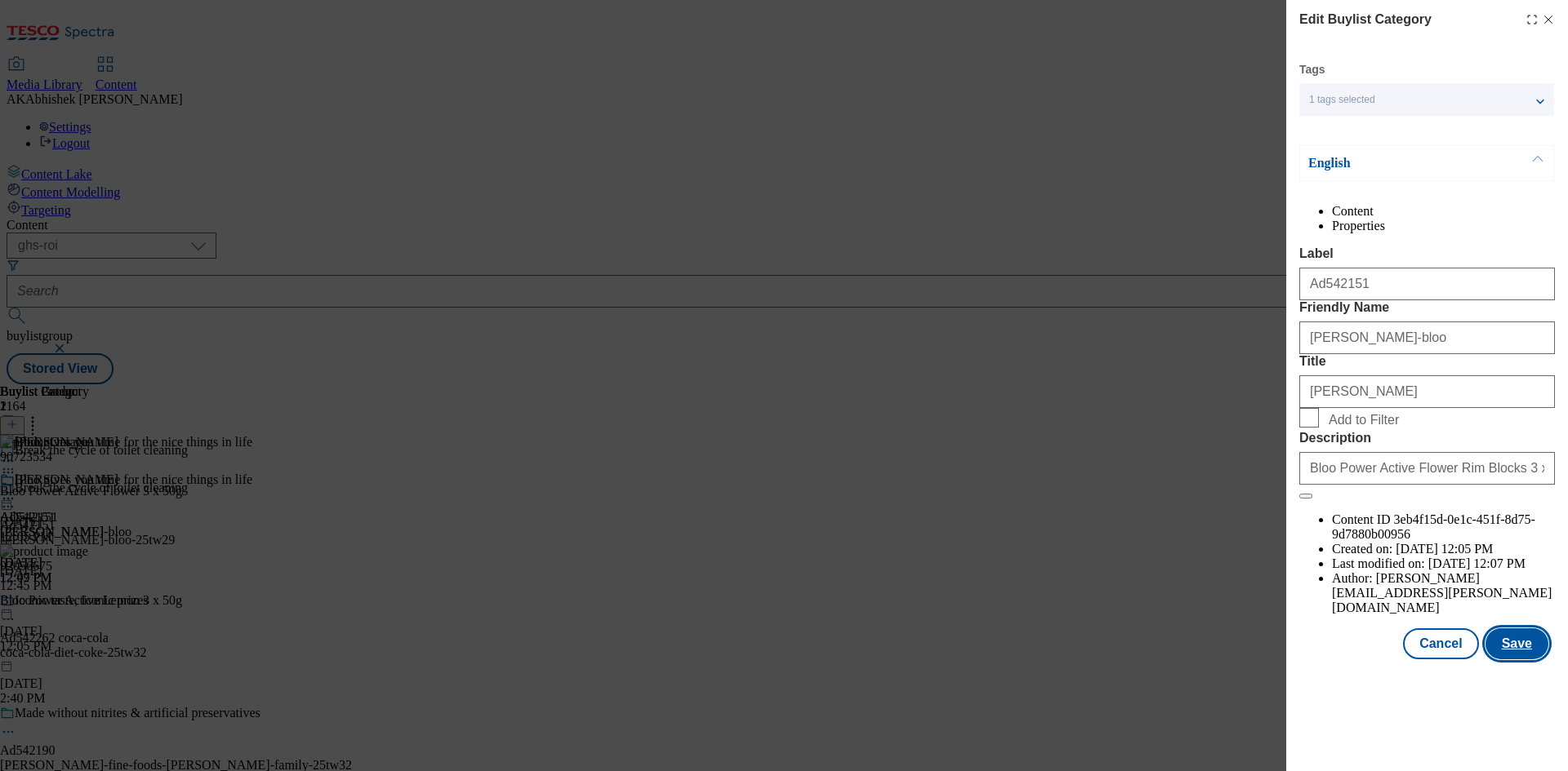
click at [1521, 660] on button "Save" at bounding box center [1517, 644] width 63 height 31
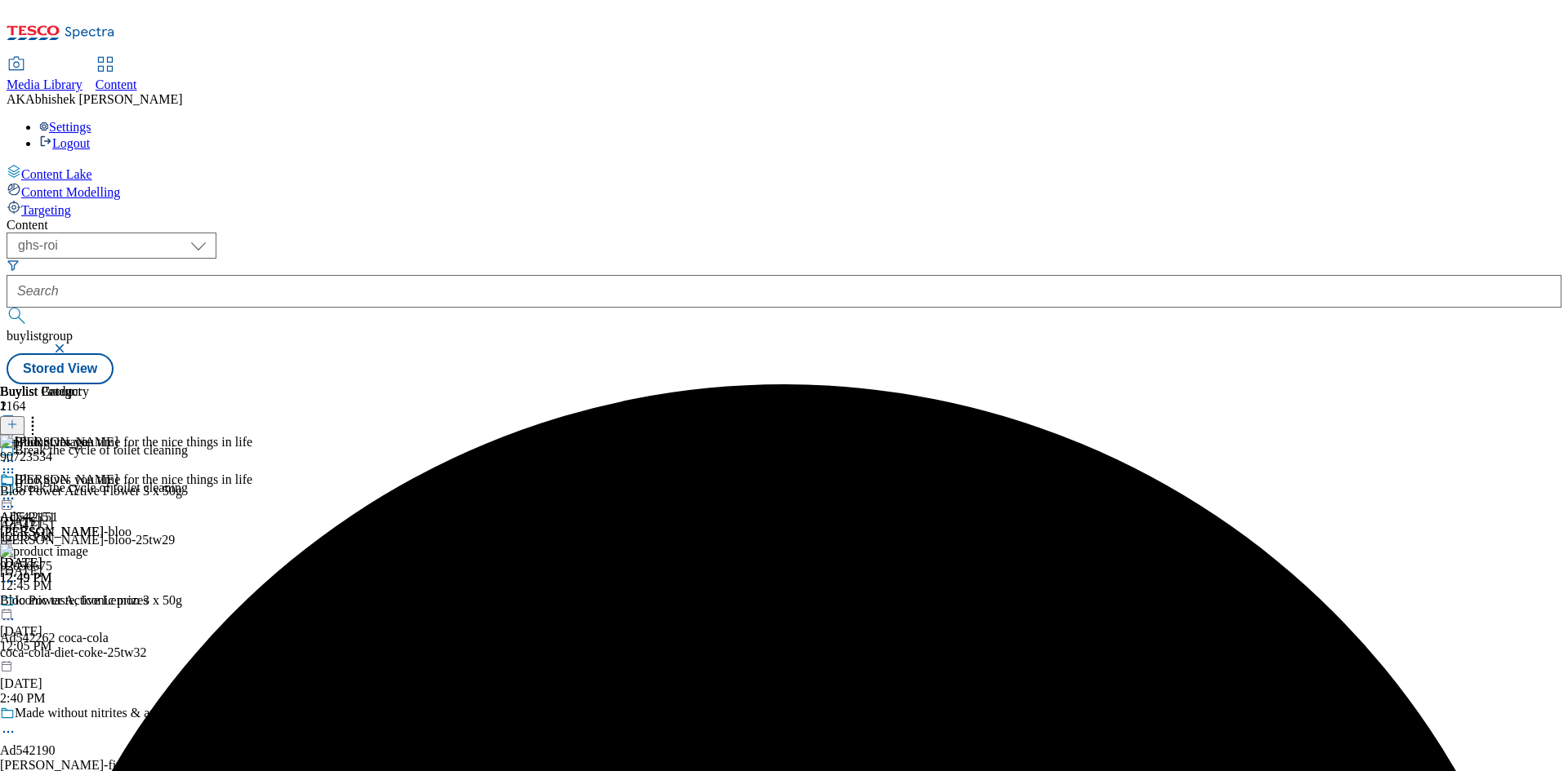
click at [16, 491] on icon at bounding box center [8, 498] width 16 height 16
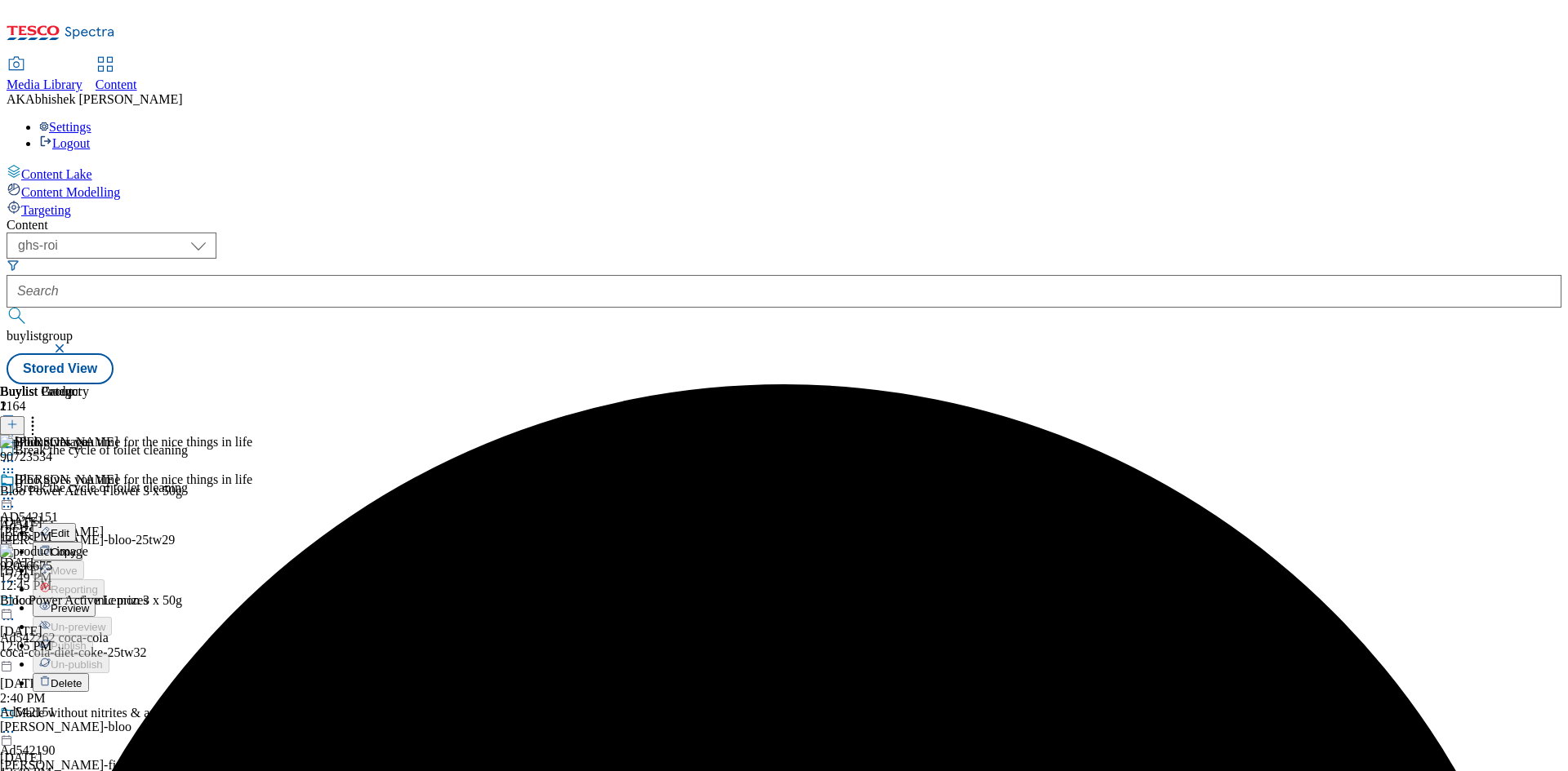
click at [89, 602] on span "Preview" at bounding box center [70, 608] width 39 height 12
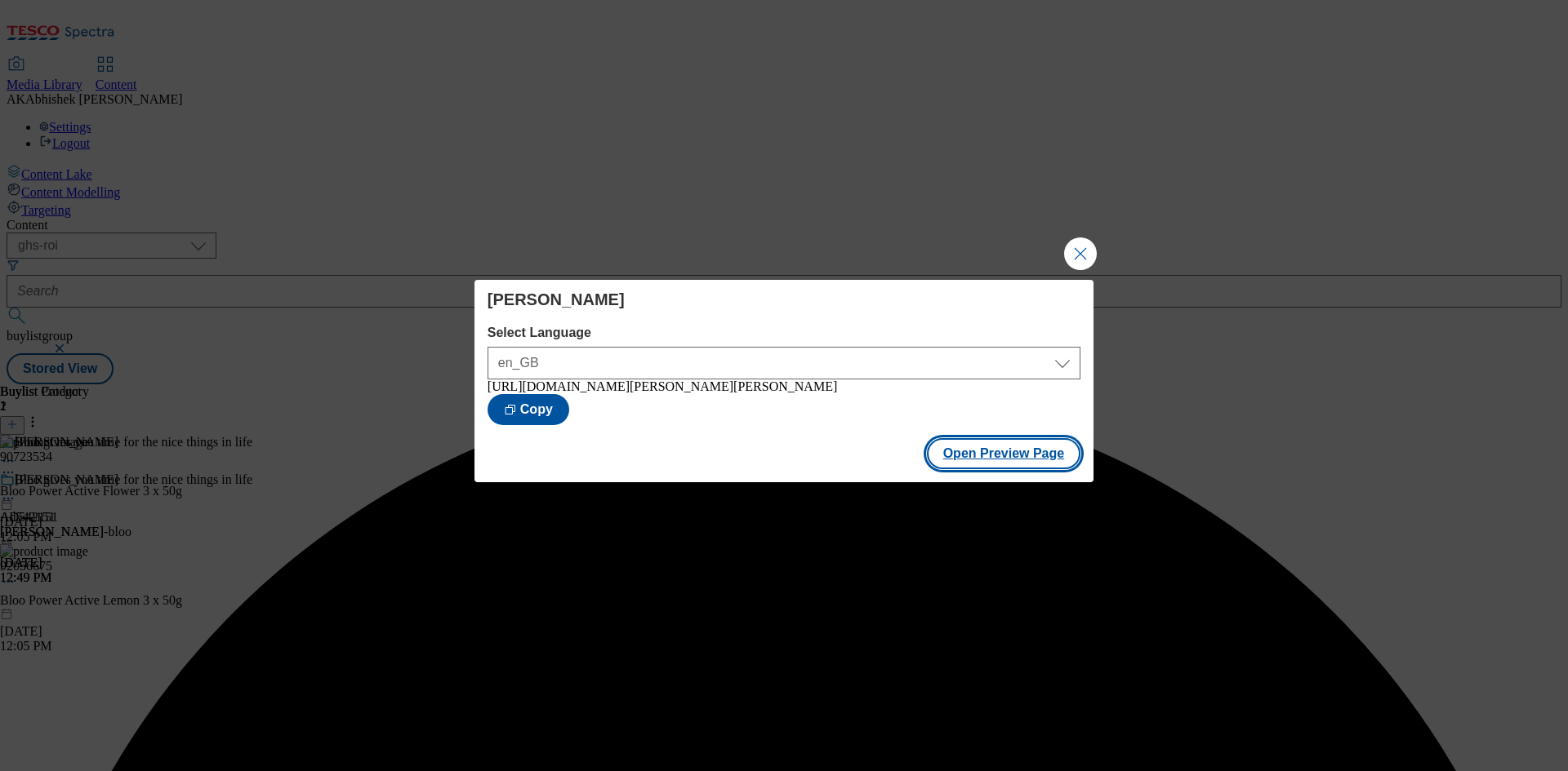
click at [1009, 469] on button "Open Preview Page" at bounding box center [1003, 454] width 154 height 31
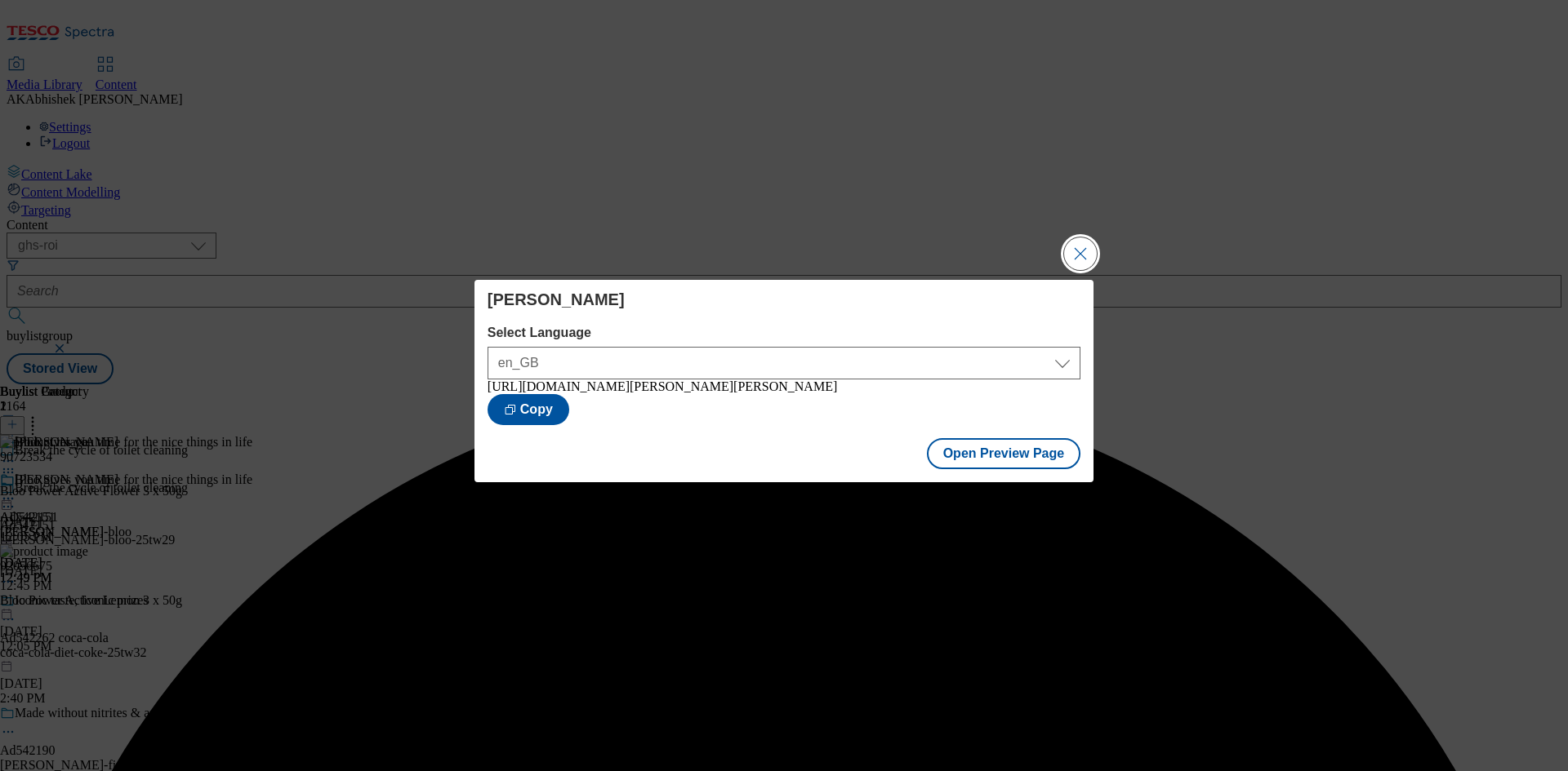
click at [1071, 243] on button "Close Modal" at bounding box center [1080, 254] width 33 height 33
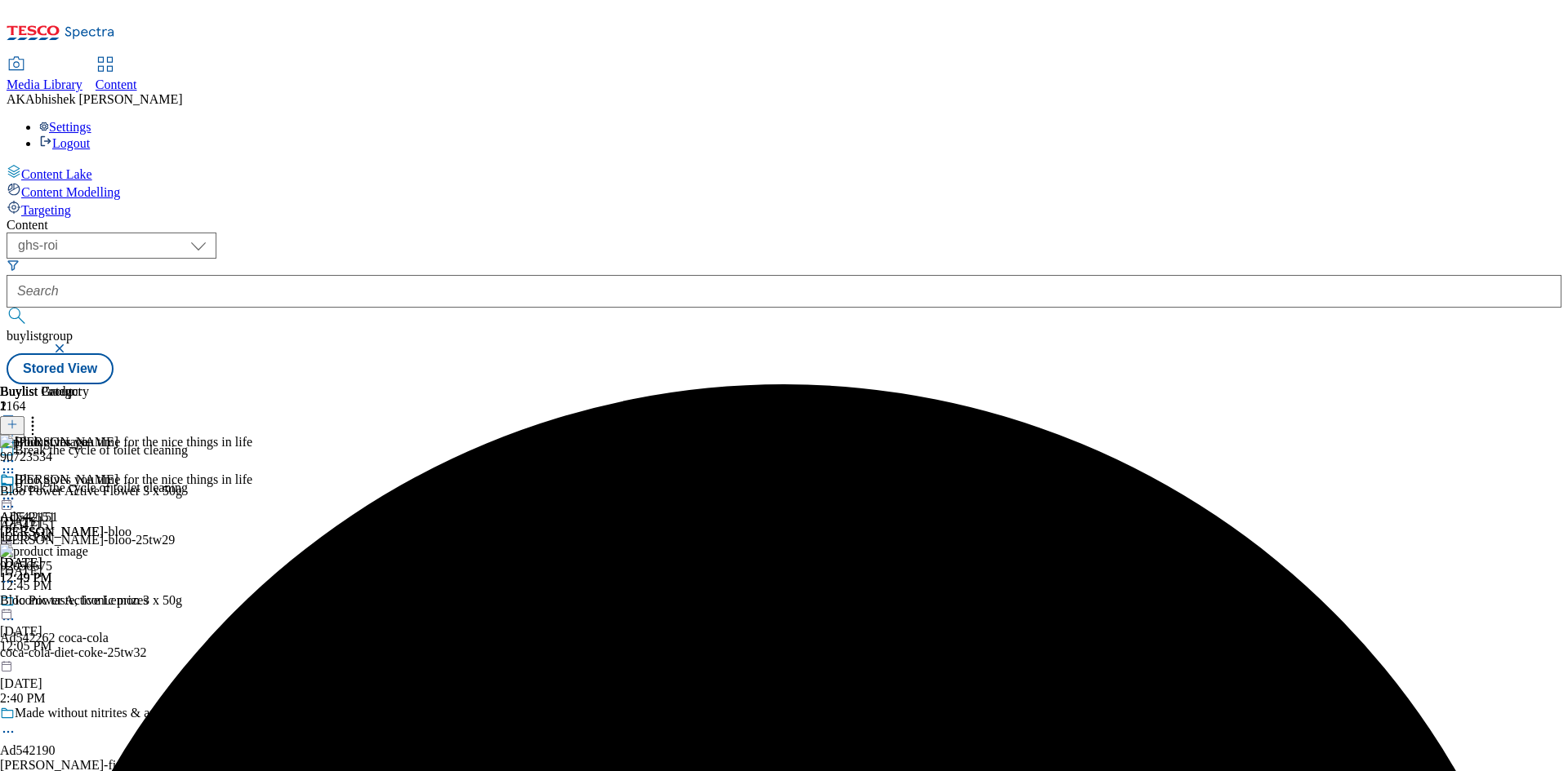
click at [16, 491] on icon at bounding box center [8, 498] width 16 height 16
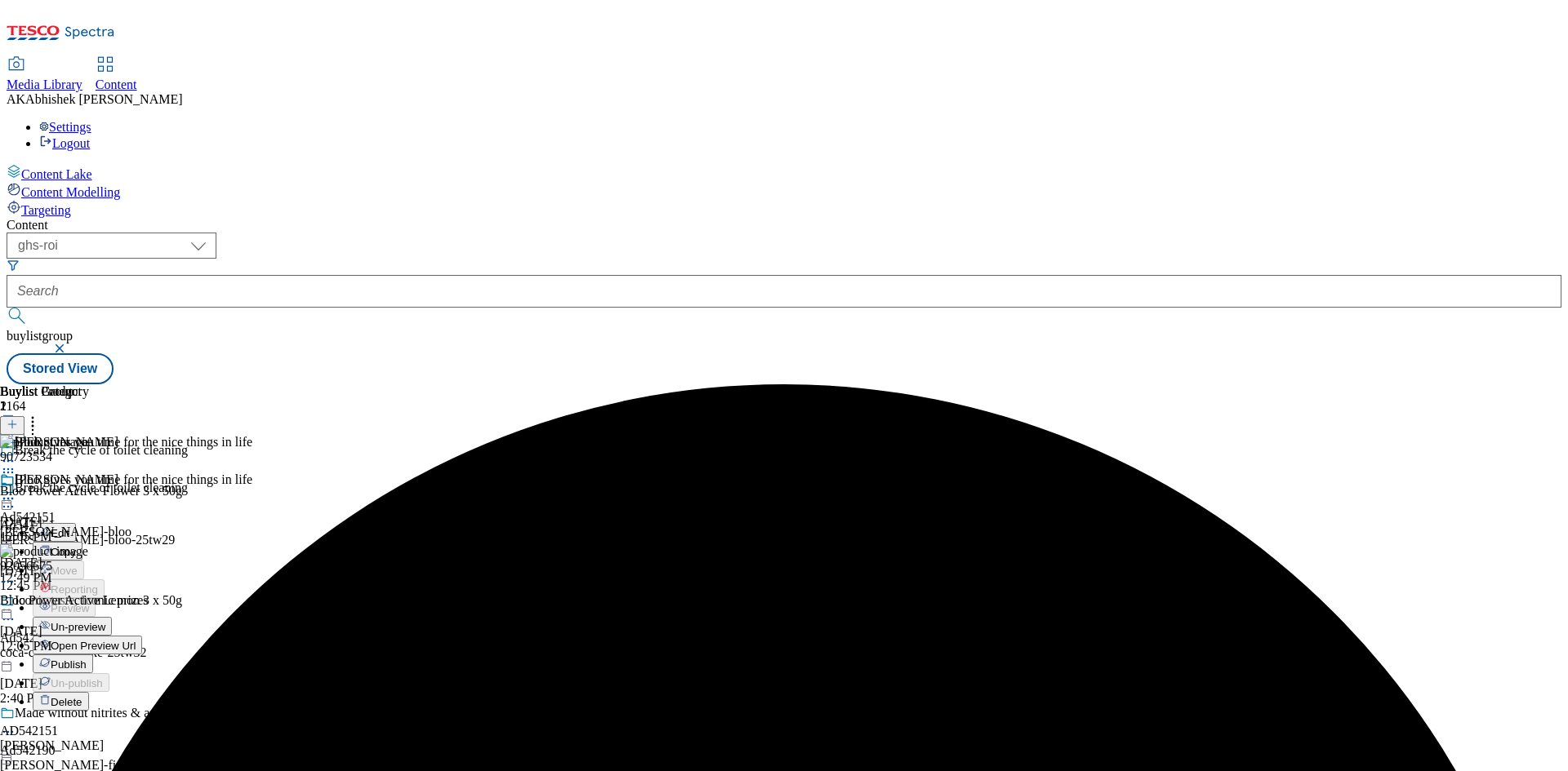
click at [87, 659] on span "Publish" at bounding box center [69, 664] width 36 height 12
